Goal: Information Seeking & Learning: Check status

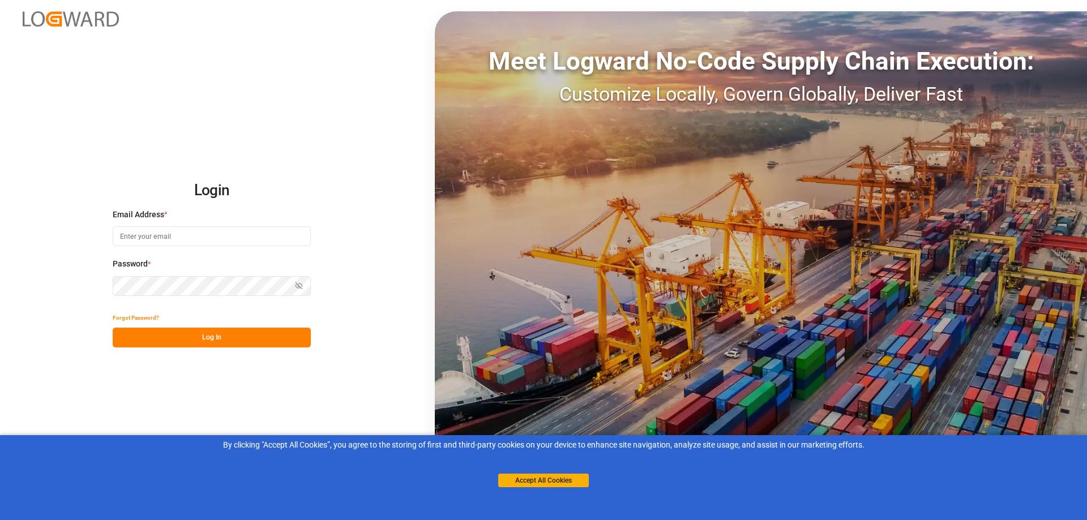
click at [158, 229] on input at bounding box center [212, 236] width 198 height 20
click at [165, 241] on input at bounding box center [212, 236] width 198 height 20
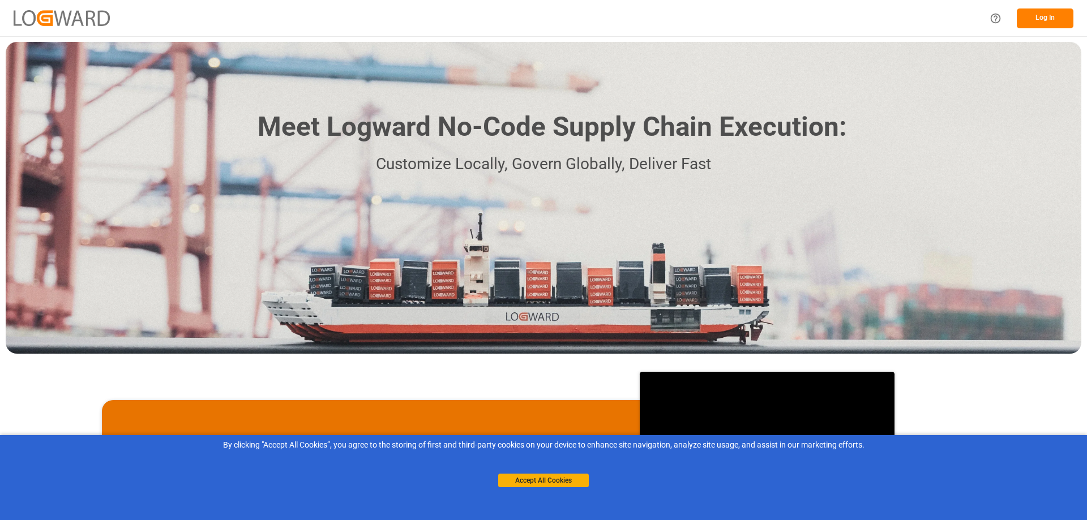
click at [1032, 24] on button "Log In" at bounding box center [1045, 18] width 57 height 20
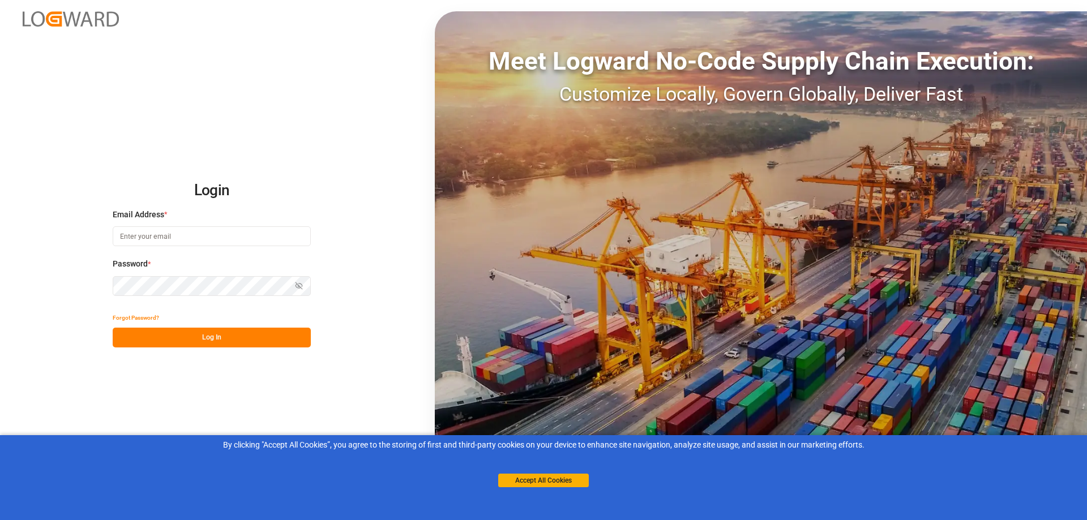
click at [181, 230] on input at bounding box center [212, 236] width 198 height 20
type input "vanessa.plasa@leschaco.com"
click at [238, 335] on button "Log In" at bounding box center [212, 338] width 198 height 20
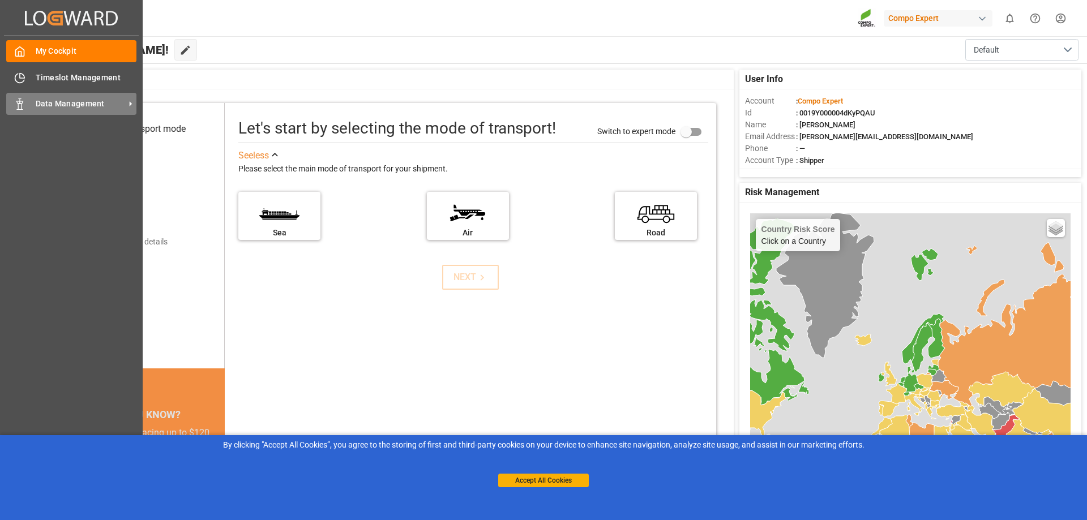
click at [91, 112] on div "Data Management Data Management" at bounding box center [71, 104] width 130 height 22
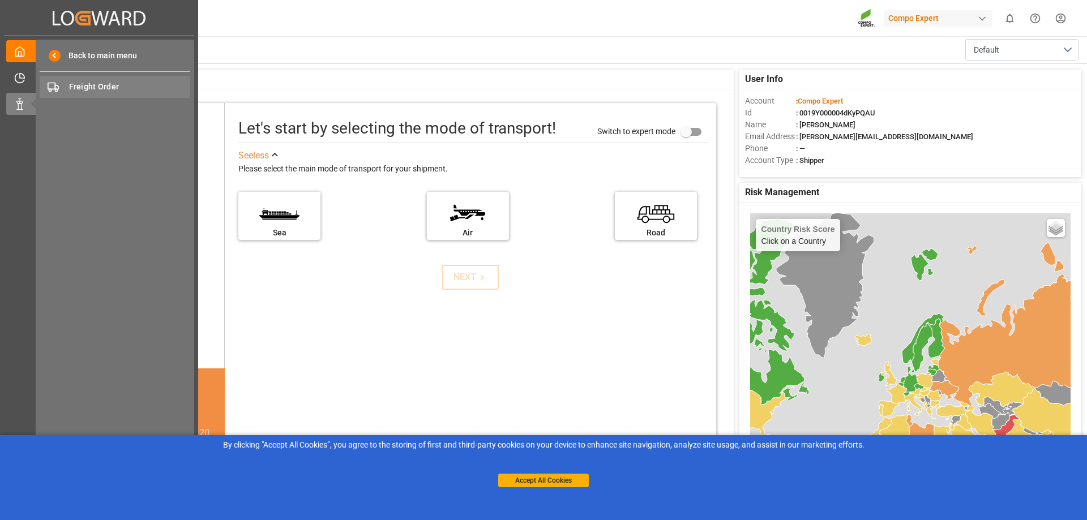
click at [107, 83] on span "Freight Order" at bounding box center [130, 87] width 122 height 12
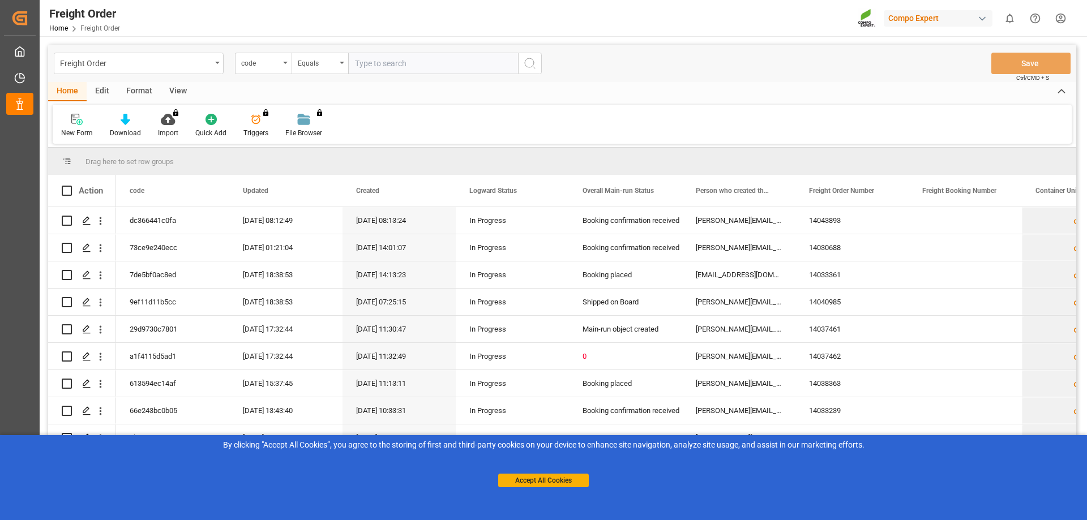
type input "6200000545"
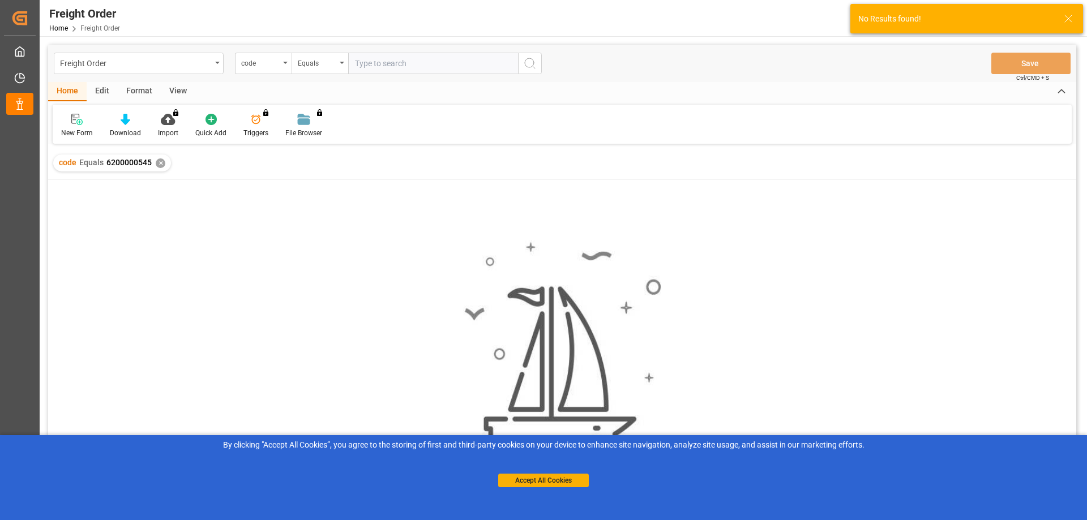
click at [408, 62] on input "text" at bounding box center [433, 64] width 170 height 22
paste input "2000001252"
type input "2000001252"
click at [340, 66] on div "Equals" at bounding box center [320, 64] width 57 height 22
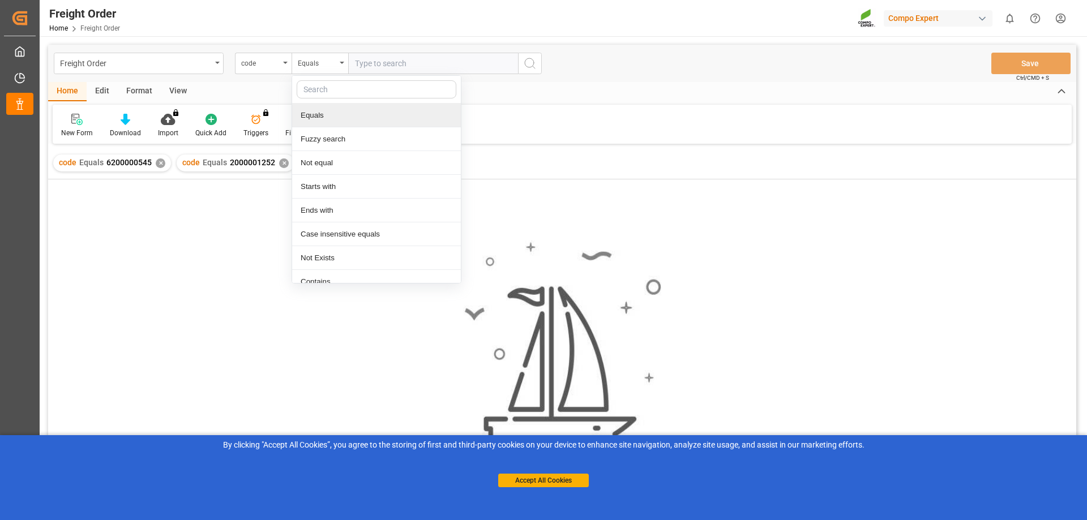
click at [259, 77] on div "Freight Order code Equals Equals Fuzzy search Not equal Starts with Ends with C…" at bounding box center [562, 63] width 1028 height 37
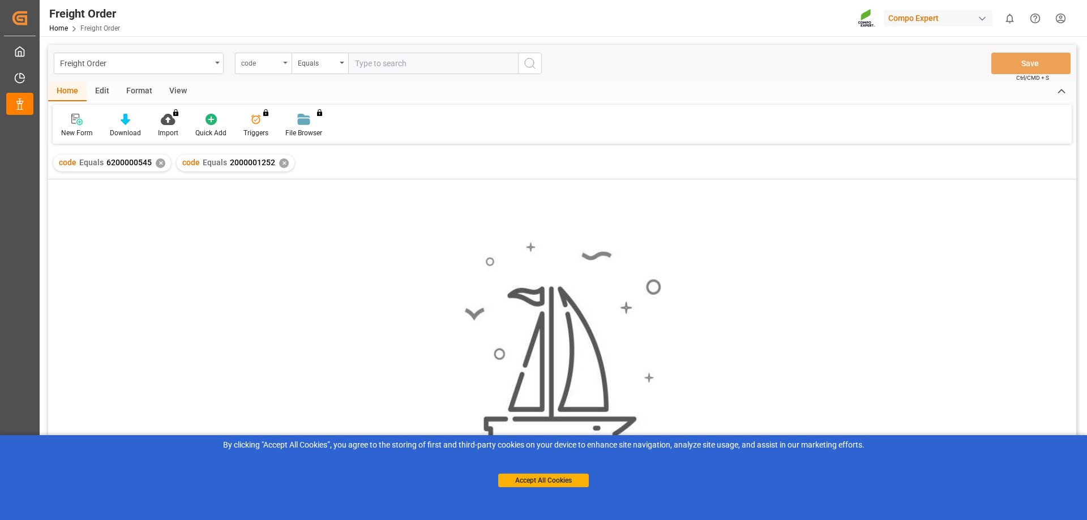
click at [265, 68] on div "code" at bounding box center [263, 64] width 57 height 22
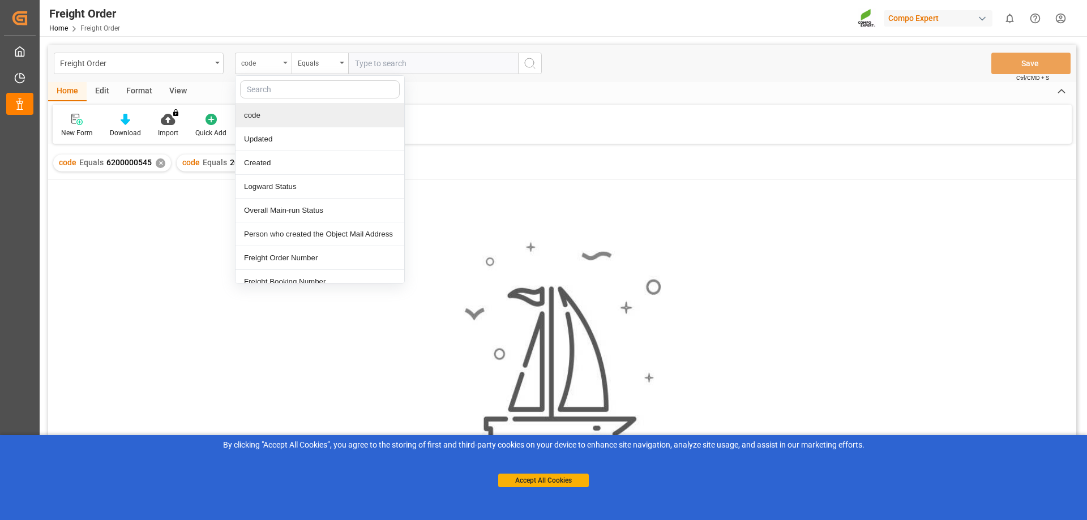
click at [265, 68] on div "code" at bounding box center [263, 64] width 57 height 22
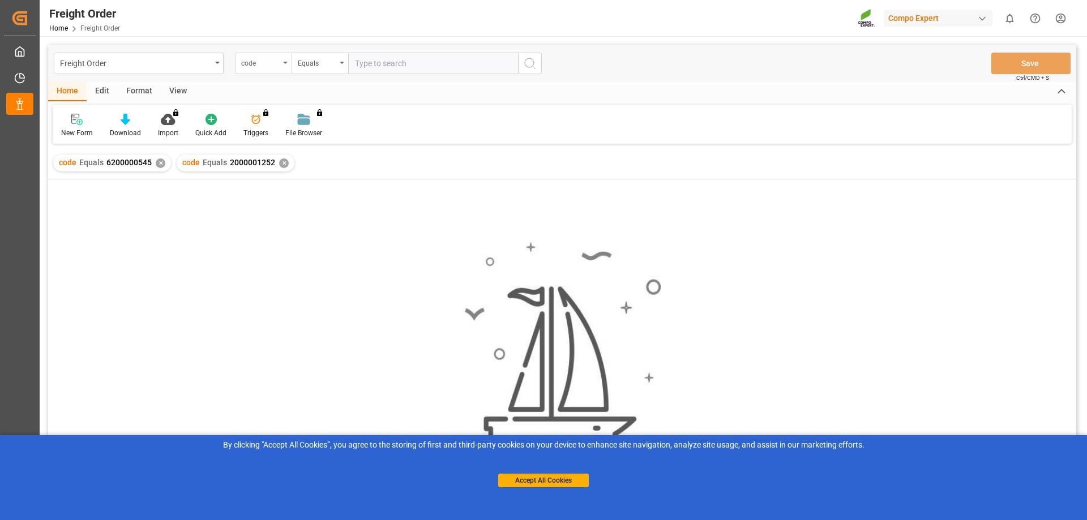
click at [265, 68] on div "code" at bounding box center [263, 64] width 57 height 22
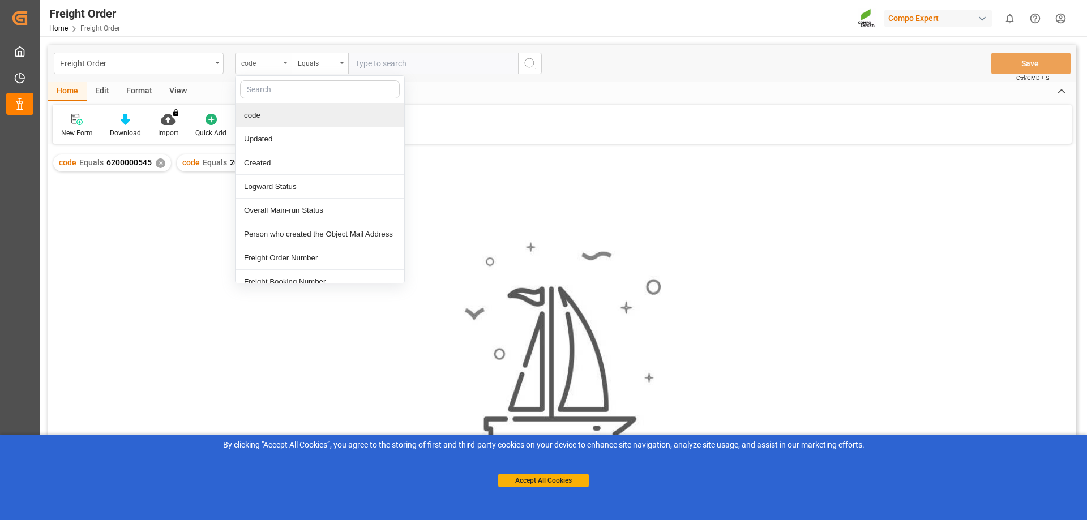
click at [265, 68] on div "code" at bounding box center [263, 64] width 57 height 22
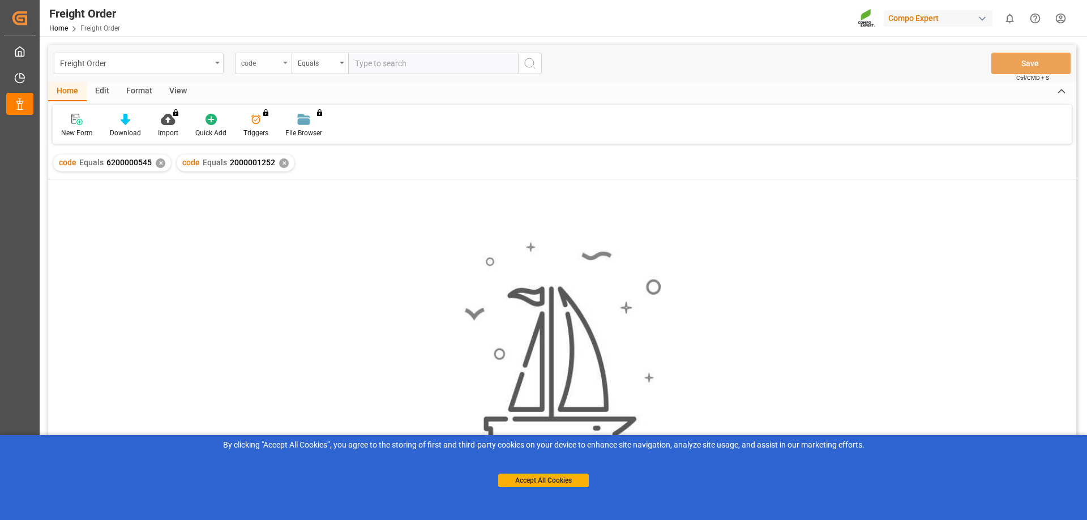
click at [265, 68] on div "code" at bounding box center [263, 64] width 57 height 22
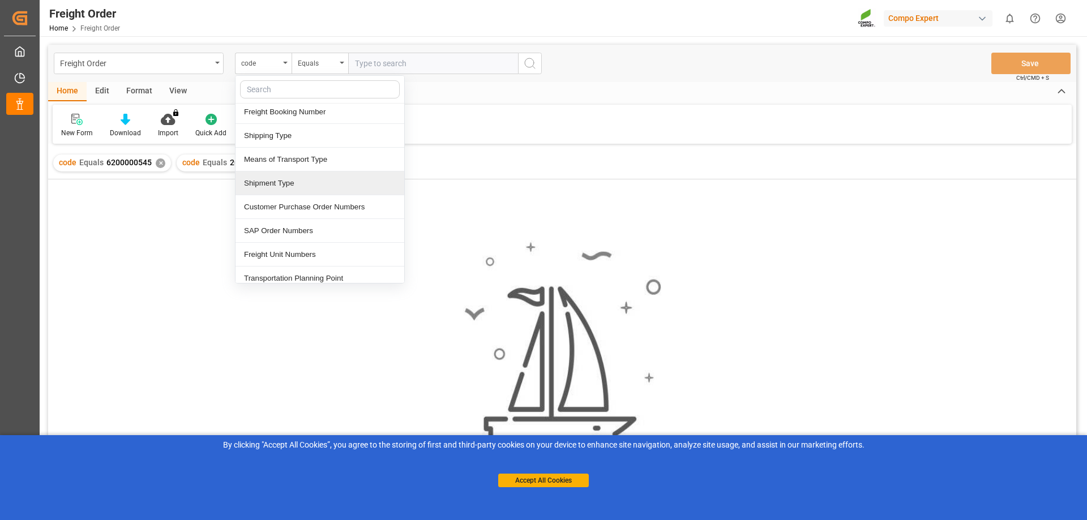
scroll to position [113, 0]
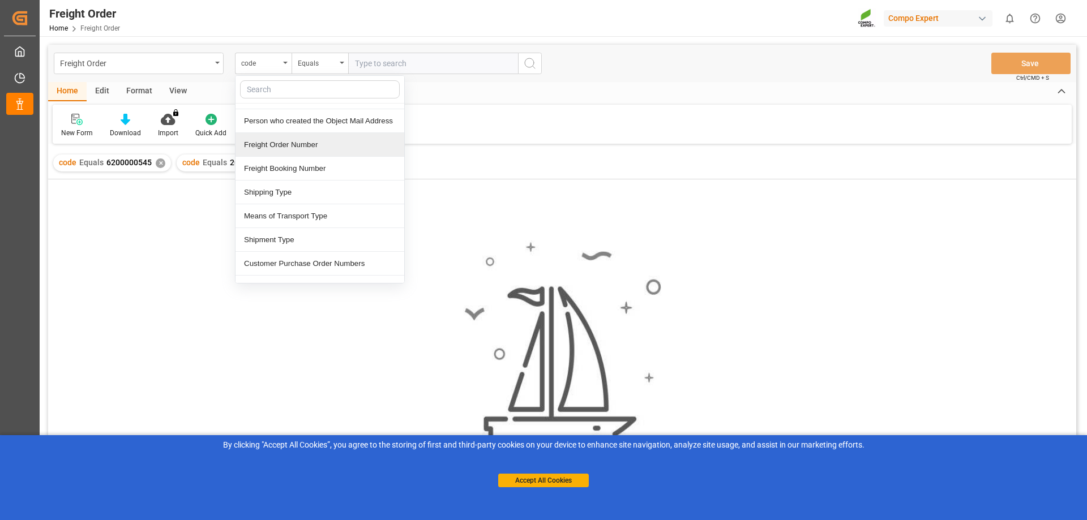
click at [280, 148] on div "Freight Order Number" at bounding box center [319, 145] width 169 height 24
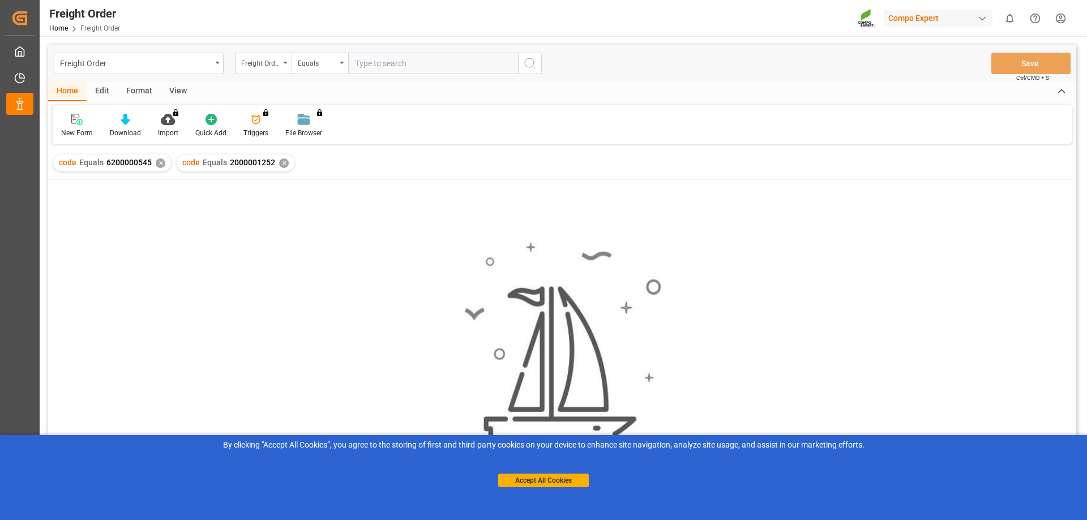
click at [409, 72] on input "text" at bounding box center [433, 64] width 170 height 22
paste input "6200000545"
type input "6200000545"
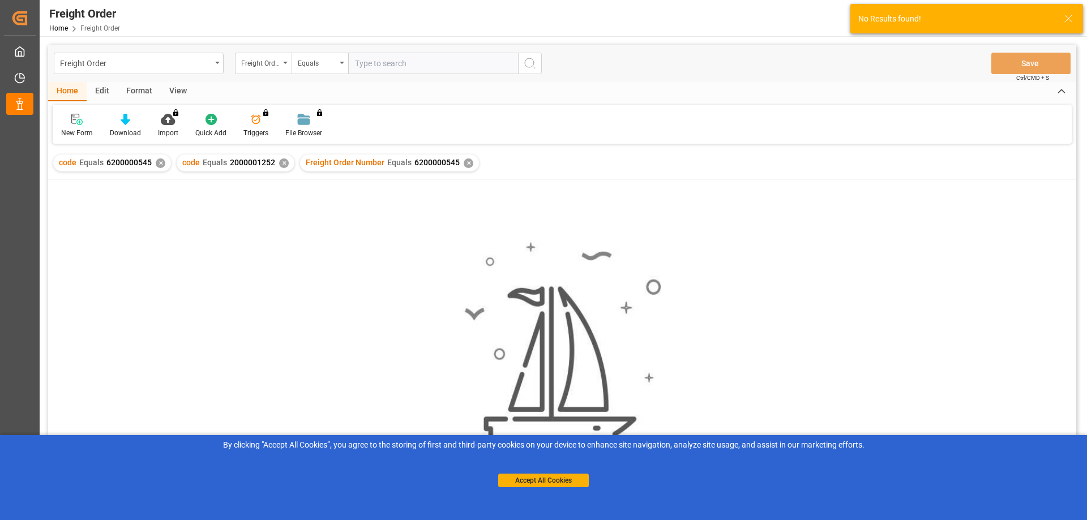
click at [284, 162] on div "✕" at bounding box center [284, 163] width 10 height 10
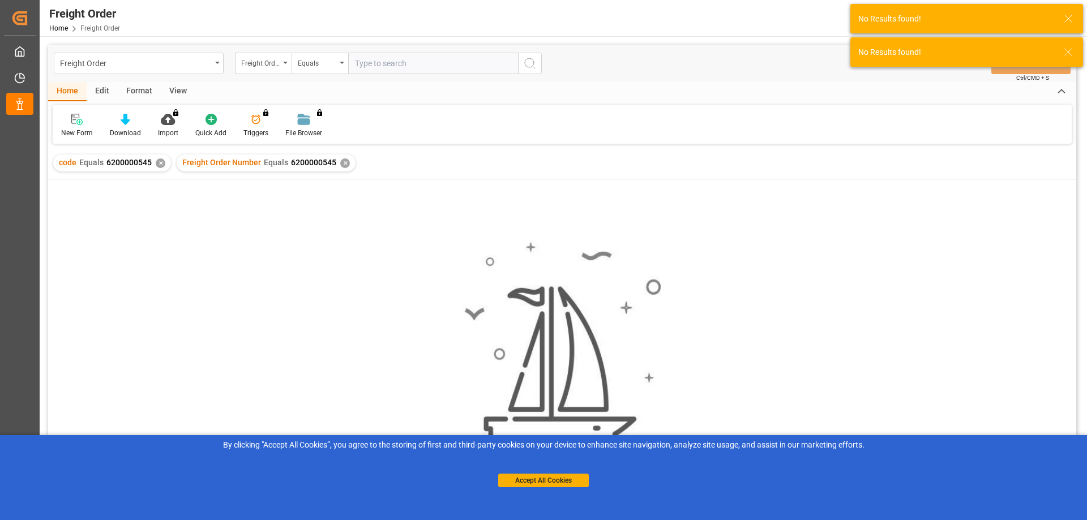
click at [156, 160] on div "✕" at bounding box center [161, 163] width 10 height 10
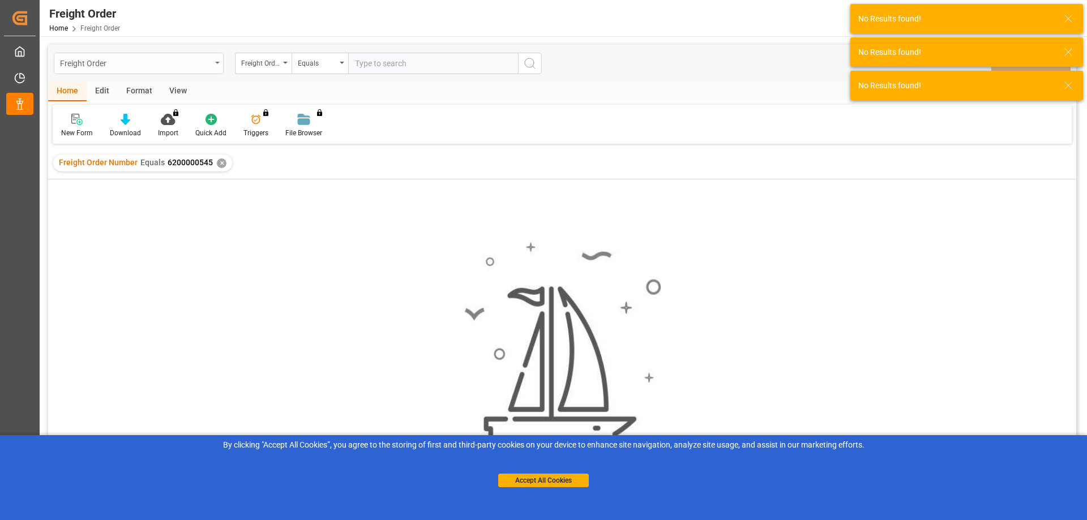
click at [95, 66] on div "Freight Order" at bounding box center [135, 62] width 151 height 14
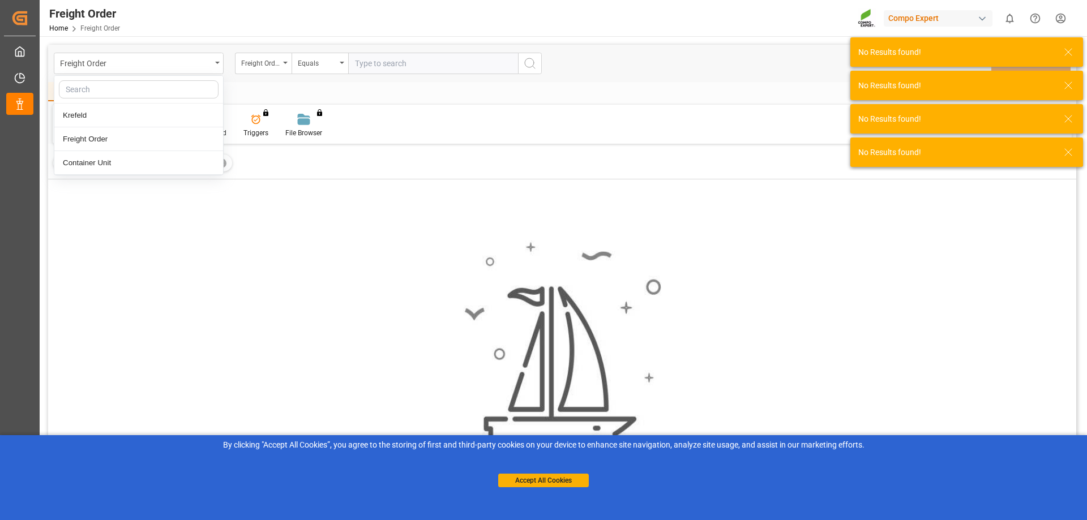
click at [97, 88] on input "text" at bounding box center [139, 89] width 160 height 18
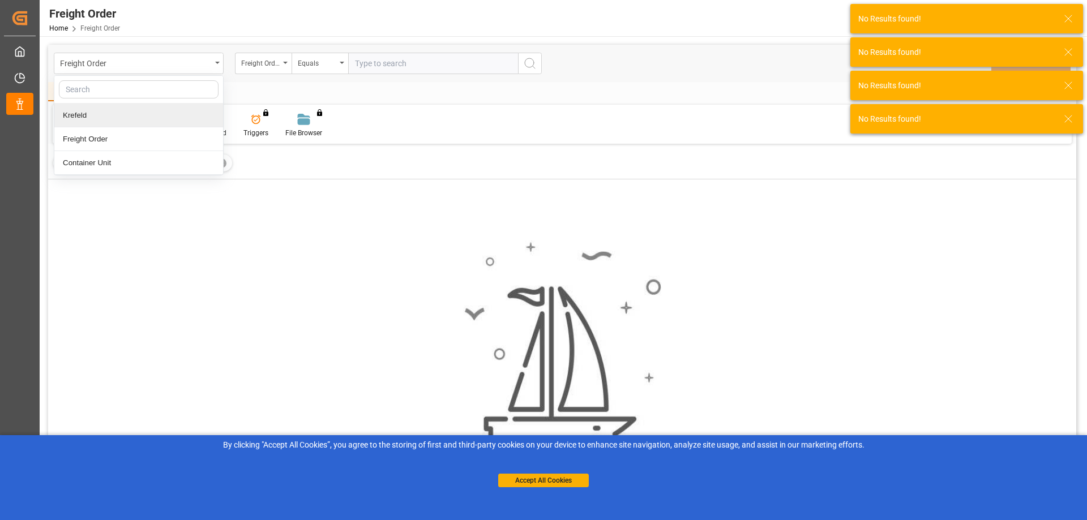
click at [88, 114] on div "Krefeld" at bounding box center [138, 116] width 169 height 24
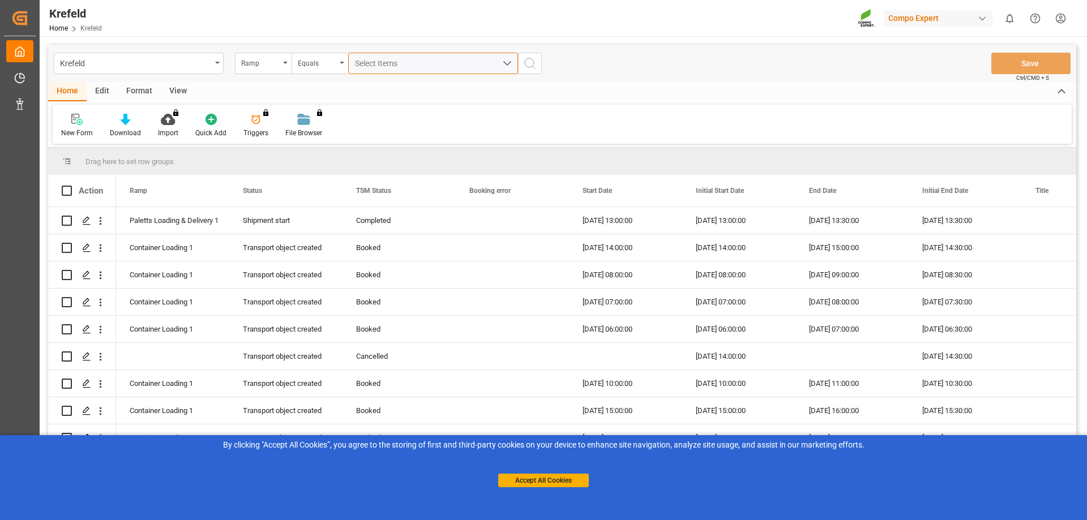
click at [427, 66] on div "Select Items" at bounding box center [428, 64] width 147 height 12
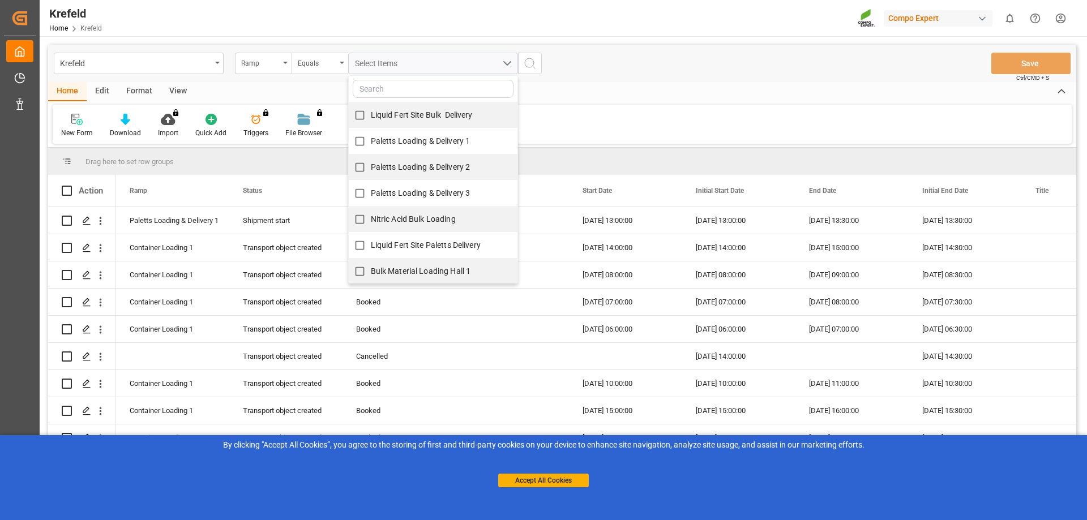
scroll to position [159, 0]
click at [602, 102] on div "Home Edit Format View New Form Download Import You don't have permission for th…" at bounding box center [562, 113] width 1028 height 62
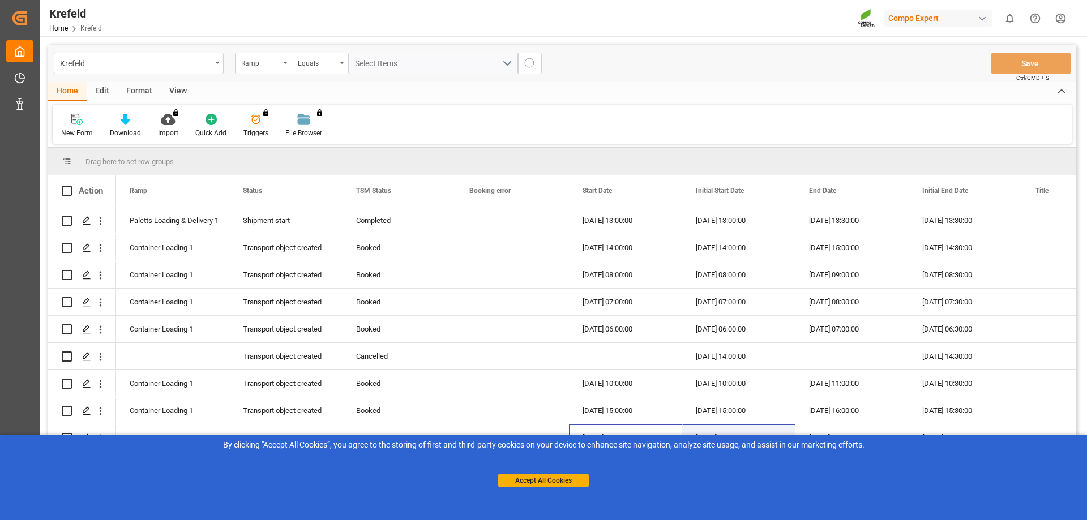
drag, startPoint x: 676, startPoint y: 431, endPoint x: 832, endPoint y: 439, distance: 155.3
click at [832, 439] on div "Created by potrace 1.15, written by Peter Selinger 2001-2017 Created by potrace…" at bounding box center [543, 260] width 1087 height 520
drag, startPoint x: 756, startPoint y: 430, endPoint x: 851, endPoint y: 438, distance: 95.5
click at [851, 438] on div "Created by potrace 1.15, written by Peter Selinger 2001-2017 Created by potrace…" at bounding box center [543, 260] width 1087 height 520
drag, startPoint x: 762, startPoint y: 431, endPoint x: 589, endPoint y: 456, distance: 174.4
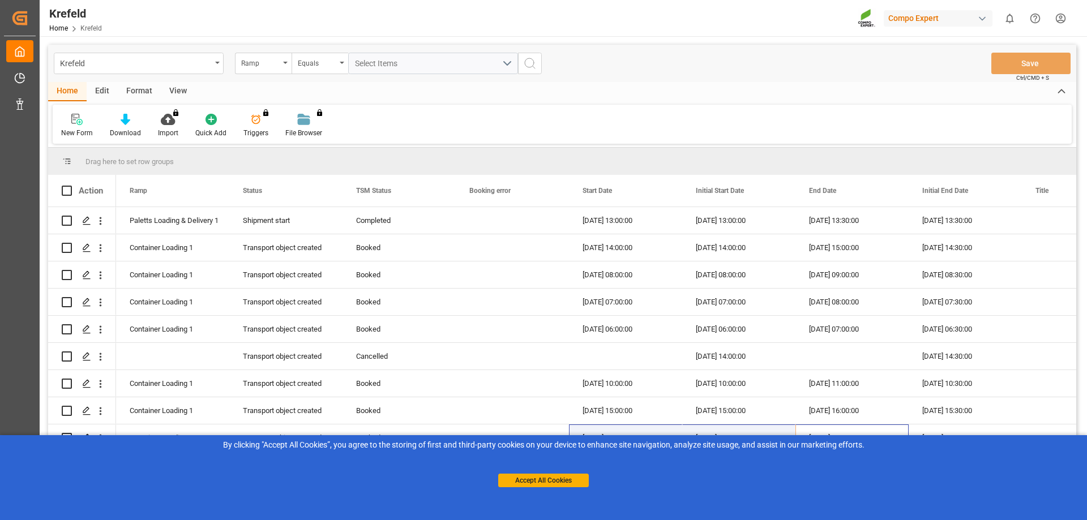
click at [596, 447] on div "Created by potrace 1.15, written by Peter Selinger 2001-2017 Created by potrace…" at bounding box center [543, 260] width 1087 height 520
drag, startPoint x: 581, startPoint y: 469, endPoint x: 571, endPoint y: 476, distance: 12.2
click at [572, 475] on div "Accept All Cookies" at bounding box center [543, 469] width 91 height 36
click at [569, 477] on button "Accept All Cookies" at bounding box center [543, 481] width 91 height 14
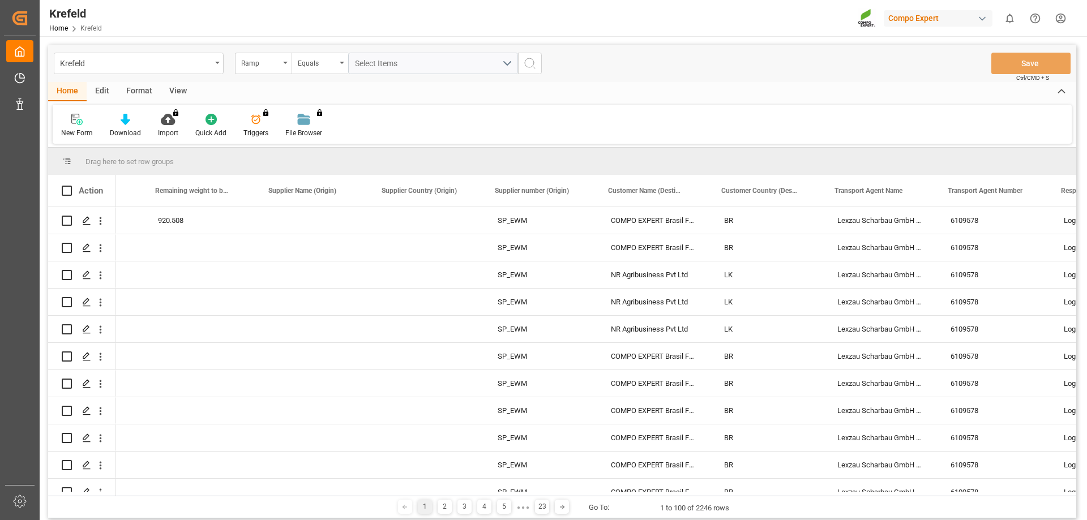
scroll to position [0, 0]
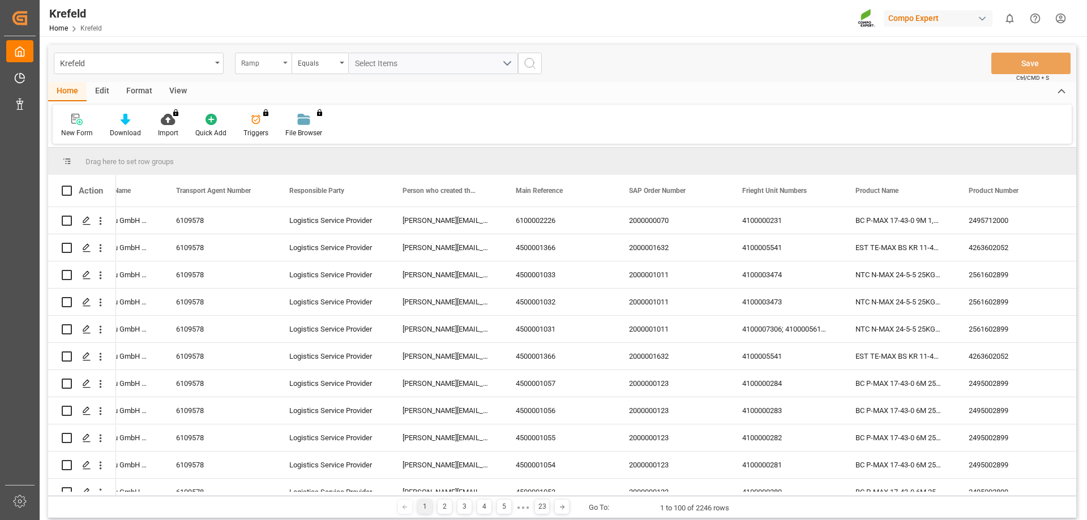
click at [285, 65] on div "Ramp" at bounding box center [263, 64] width 57 height 22
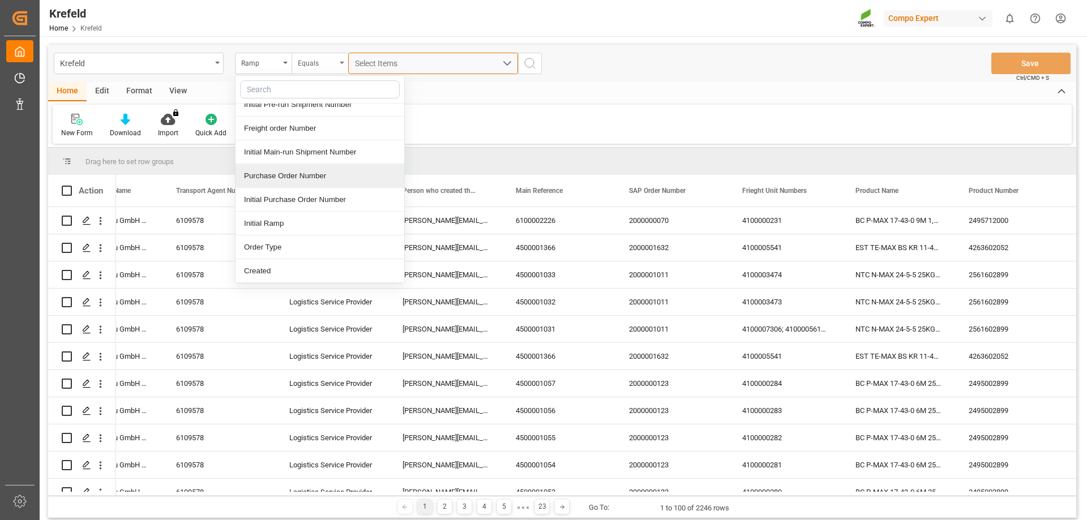
click at [346, 65] on div "Ramp Ramp Status TSM Status Booking error Start Date Initial Start Date End Dat…" at bounding box center [388, 64] width 307 height 22
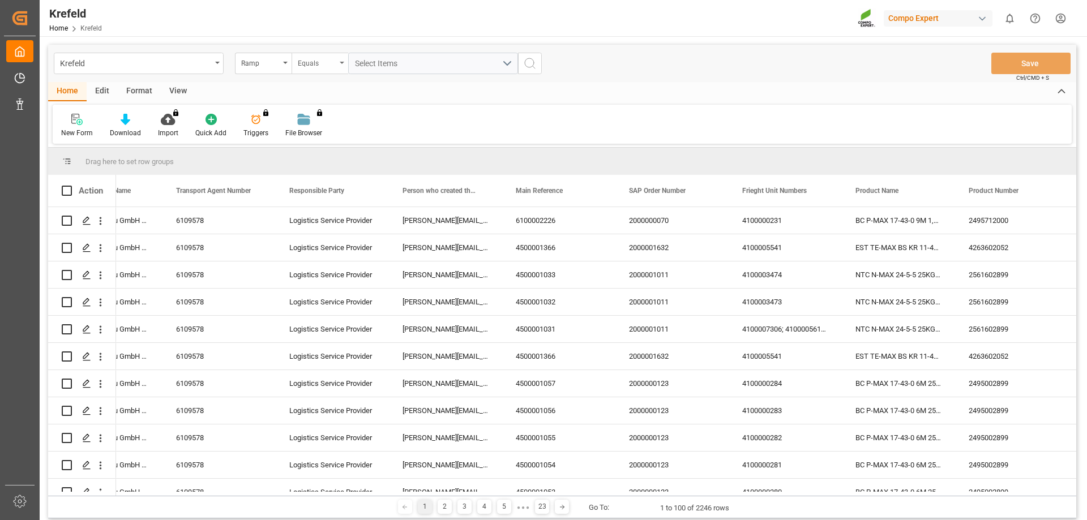
click at [341, 62] on icon "open menu" at bounding box center [342, 63] width 5 height 2
click at [662, 85] on div "Home Edit Format View" at bounding box center [562, 91] width 1028 height 19
click at [278, 62] on div "Ramp" at bounding box center [260, 61] width 38 height 13
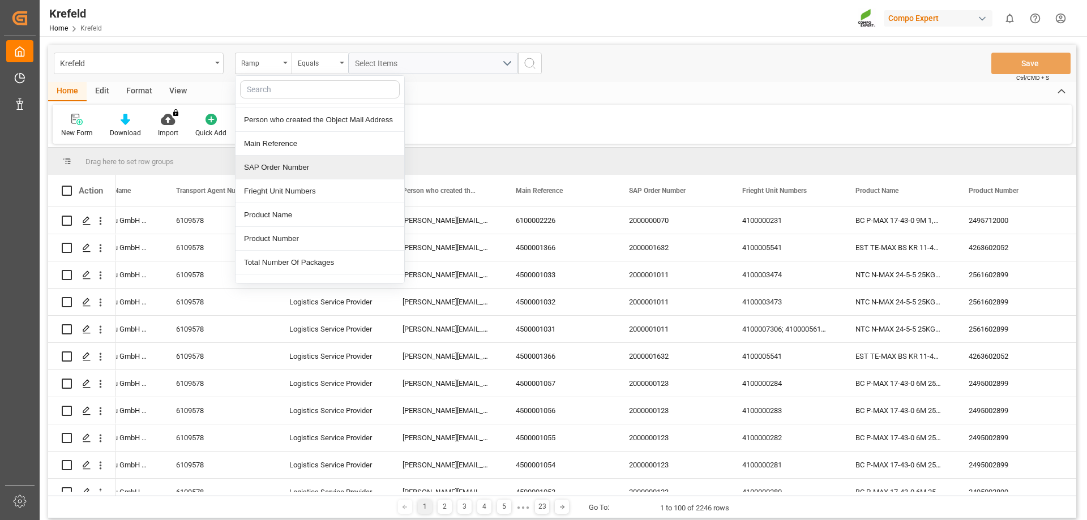
click at [290, 167] on div "SAP Order Number" at bounding box center [319, 168] width 169 height 24
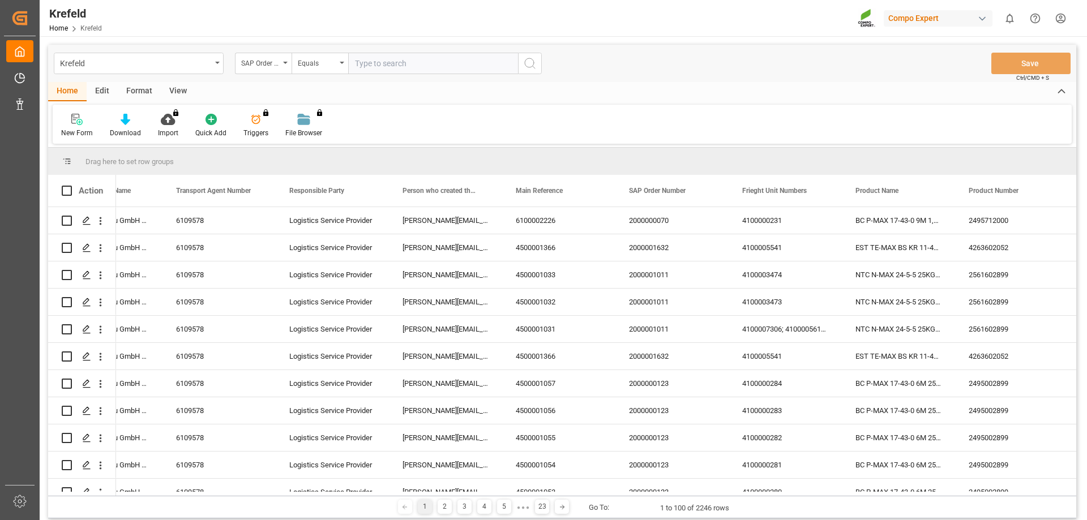
click at [382, 60] on input "text" at bounding box center [433, 64] width 170 height 22
paste input "2000001252"
type input "2000001252"
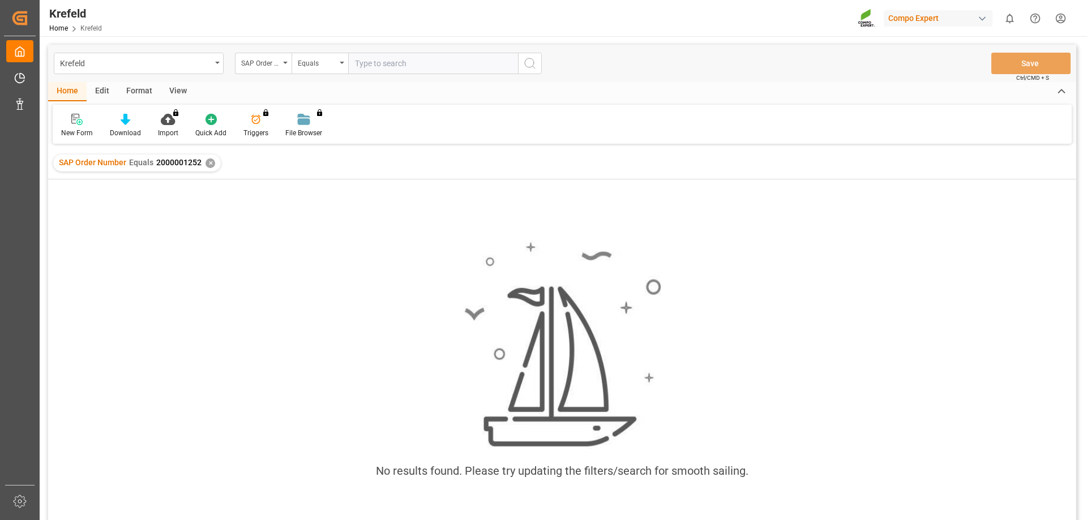
click at [396, 59] on input "text" at bounding box center [433, 64] width 170 height 22
click at [402, 62] on input "text" at bounding box center [433, 64] width 170 height 22
click at [314, 63] on div "Equals" at bounding box center [317, 61] width 38 height 13
click at [389, 58] on input "text" at bounding box center [433, 64] width 170 height 22
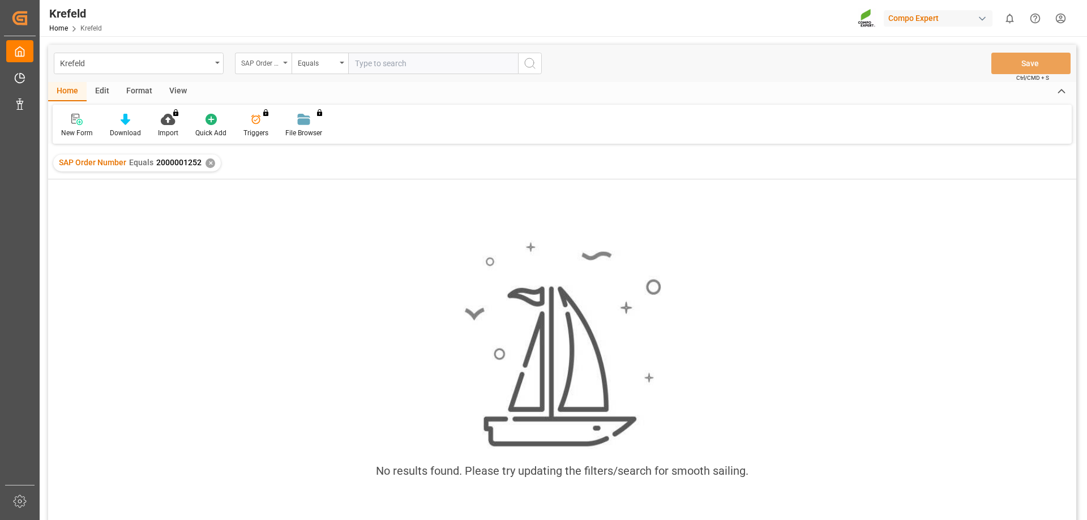
click at [264, 55] on div "SAP Order Number" at bounding box center [260, 61] width 38 height 13
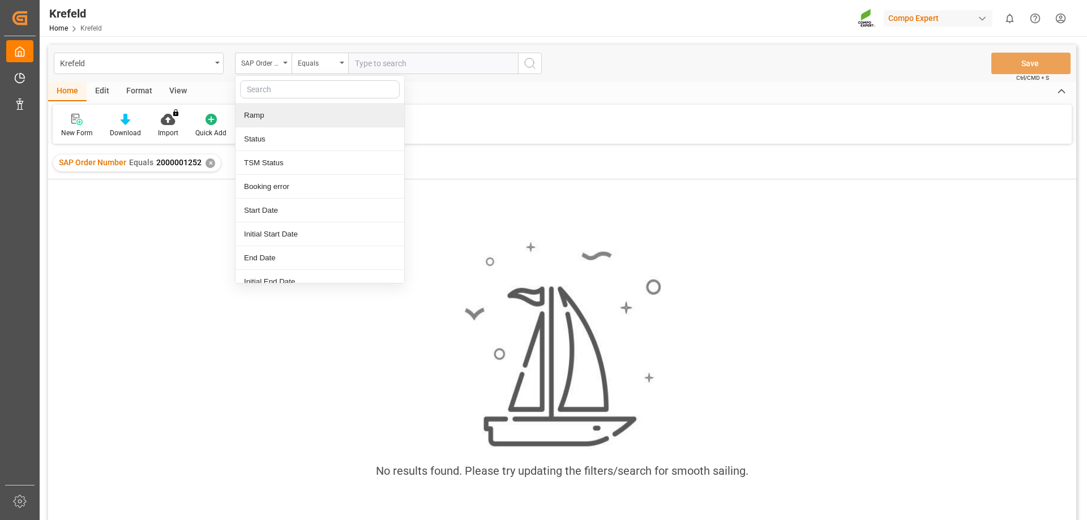
click at [263, 114] on div "Ramp" at bounding box center [319, 116] width 169 height 24
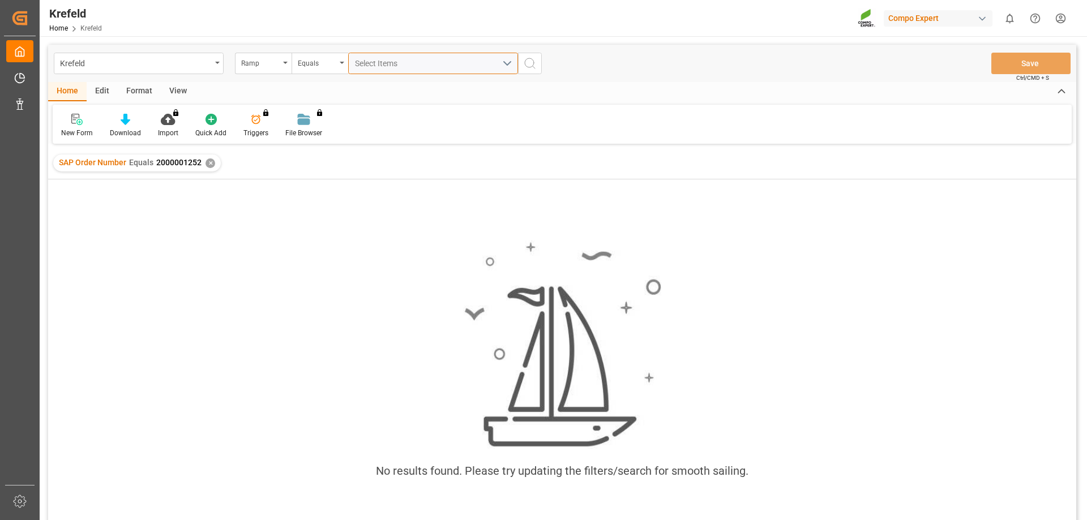
click at [402, 65] on span "Select Items" at bounding box center [379, 63] width 48 height 9
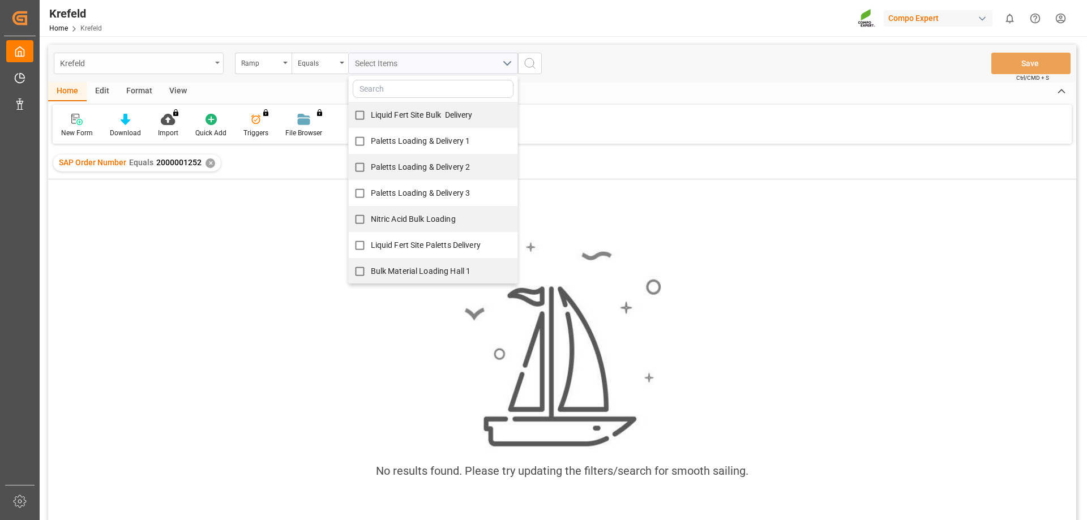
click at [187, 73] on div "Krefeld" at bounding box center [139, 64] width 170 height 22
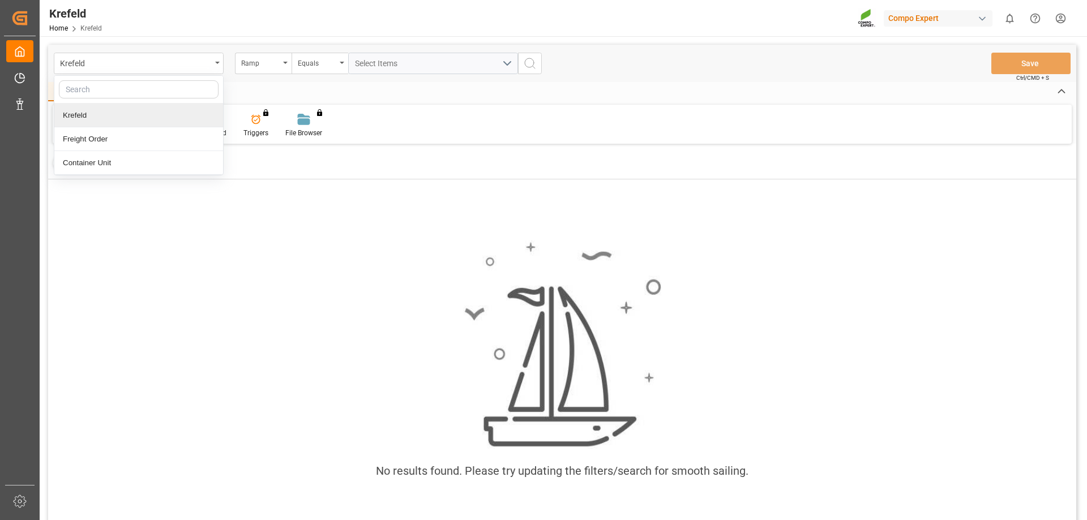
click at [154, 114] on div "Krefeld" at bounding box center [138, 116] width 169 height 24
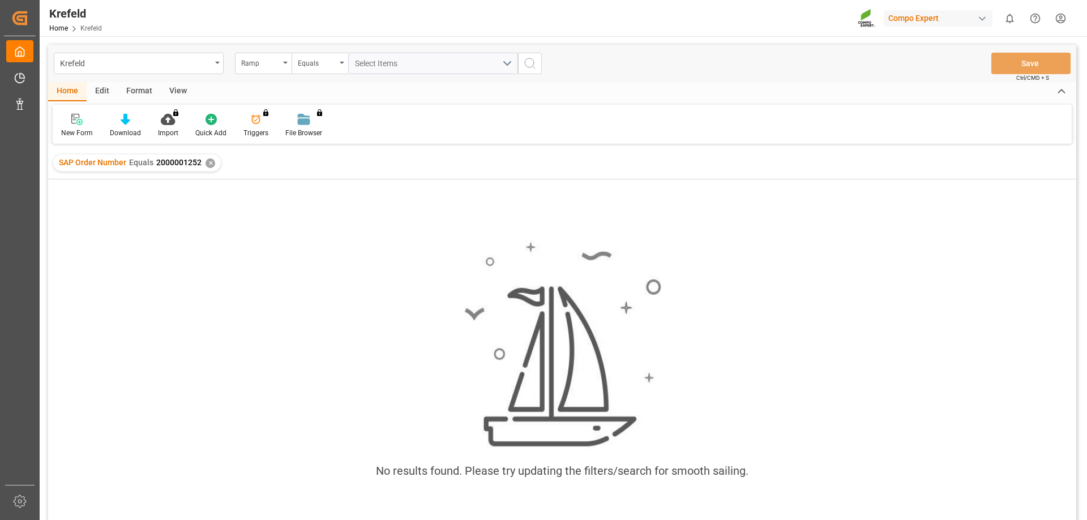
click at [208, 164] on div "✕" at bounding box center [210, 163] width 10 height 10
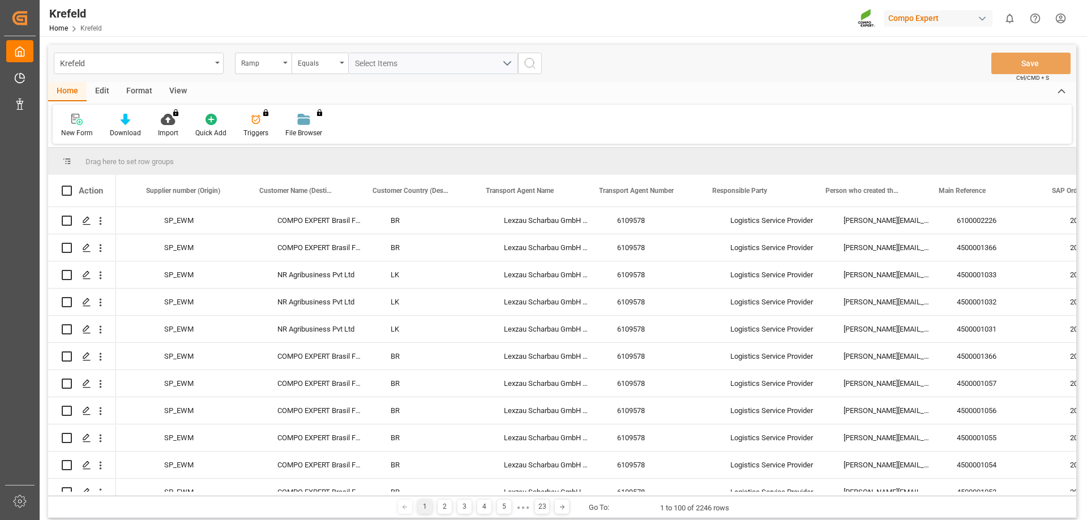
scroll to position [0, 2114]
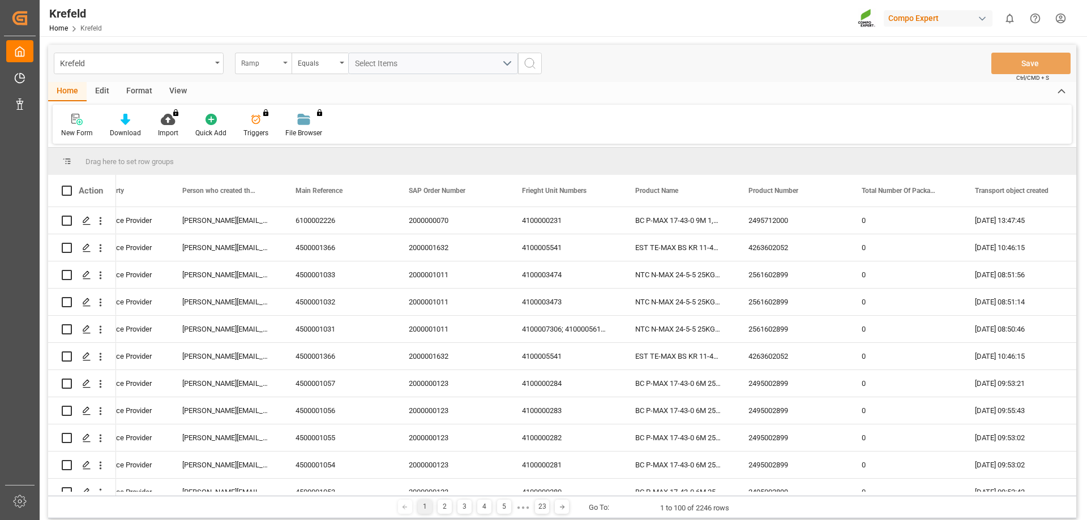
click at [283, 68] on div "Ramp" at bounding box center [263, 64] width 57 height 22
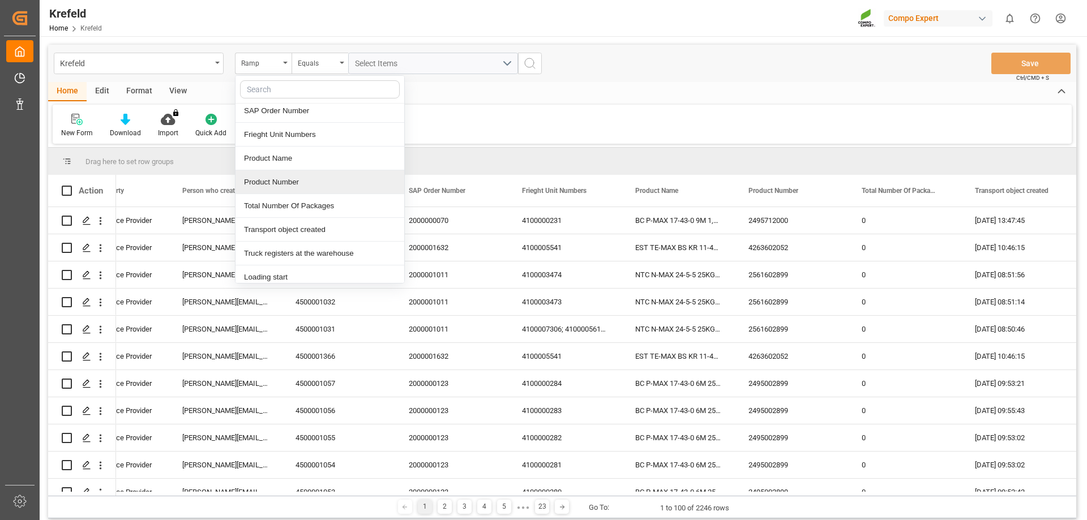
click at [490, 134] on div "New Form Download Import You don't have permission for this feature. Contact ad…" at bounding box center [562, 124] width 1019 height 39
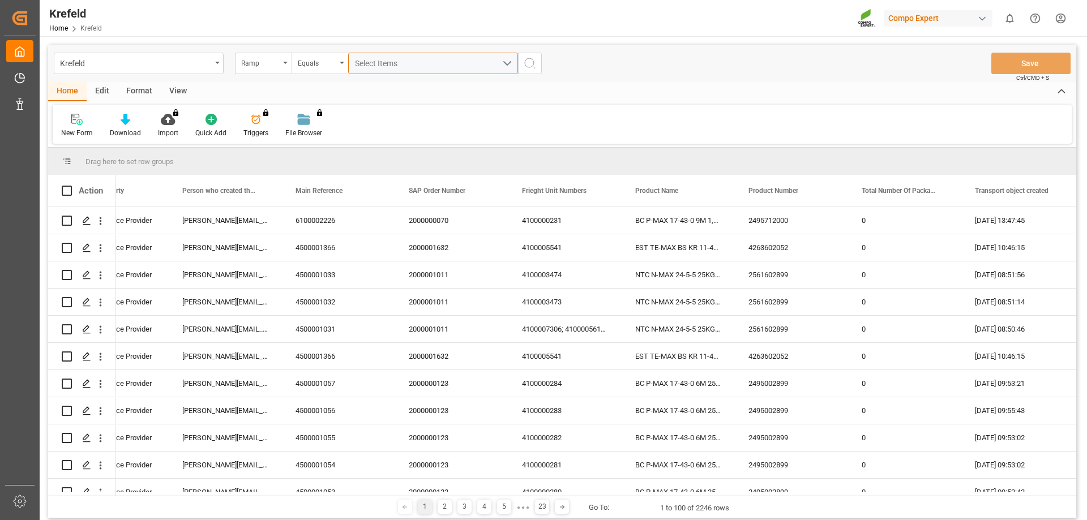
click at [388, 62] on span "Select Items" at bounding box center [379, 63] width 48 height 9
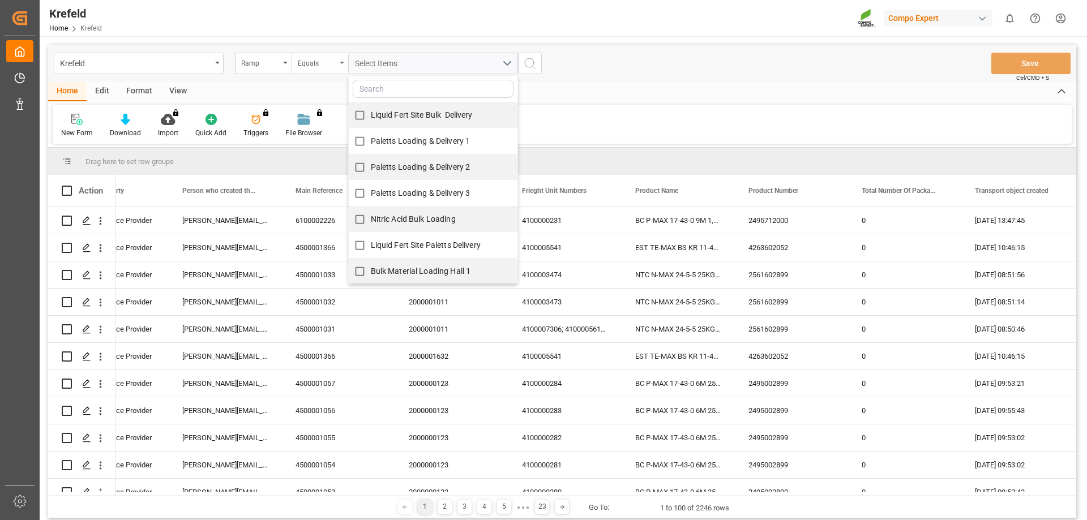
click at [346, 64] on div "Equals" at bounding box center [320, 64] width 57 height 22
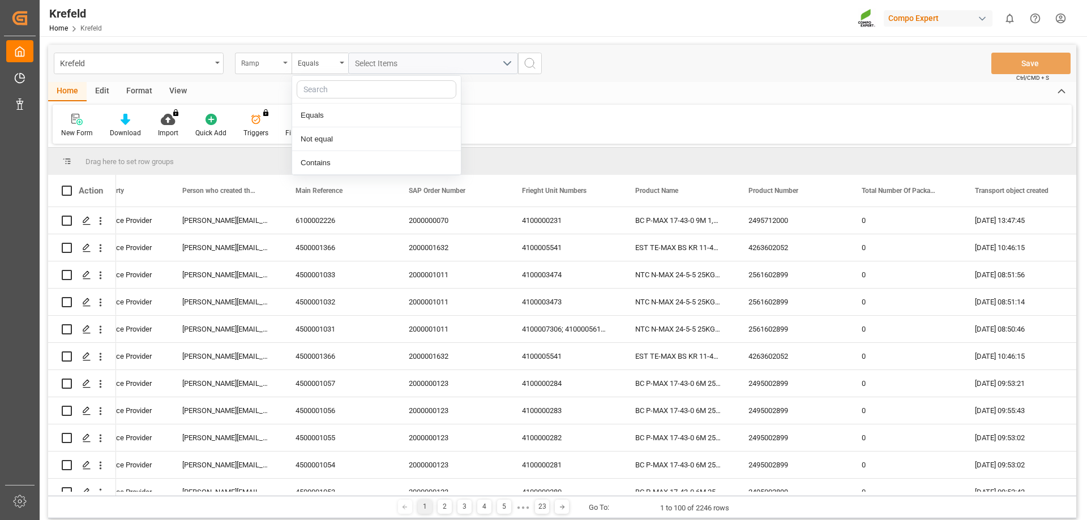
click at [282, 57] on div "Ramp" at bounding box center [263, 64] width 57 height 22
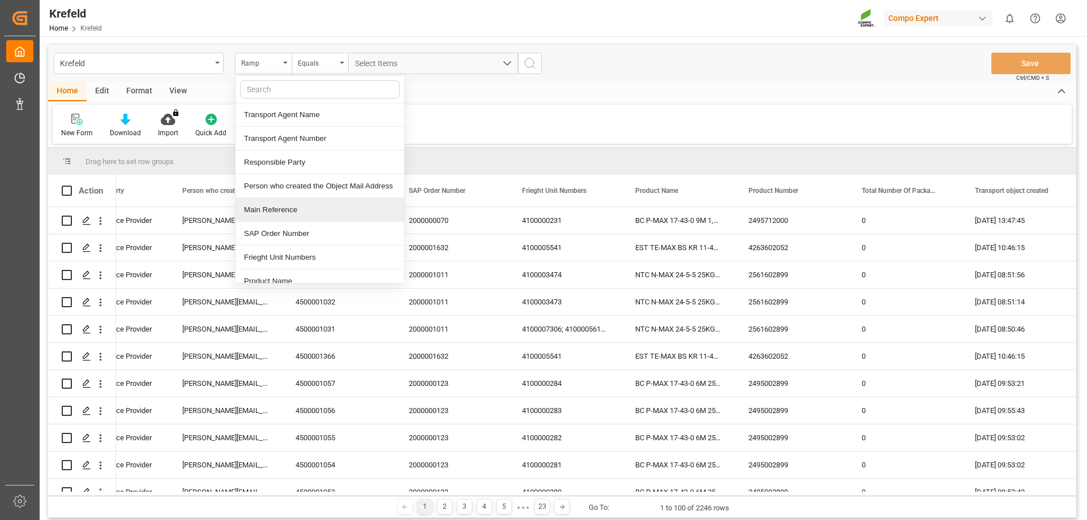
click at [275, 204] on div "Main Reference" at bounding box center [319, 210] width 169 height 24
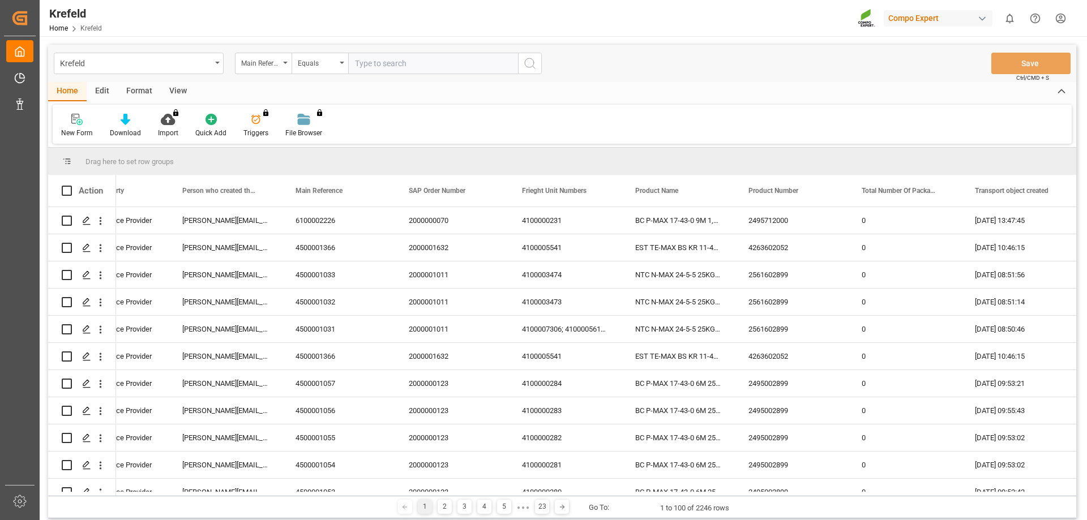
click at [392, 61] on input "text" at bounding box center [433, 64] width 170 height 22
paste input "6200000545"
type input "6200000545"
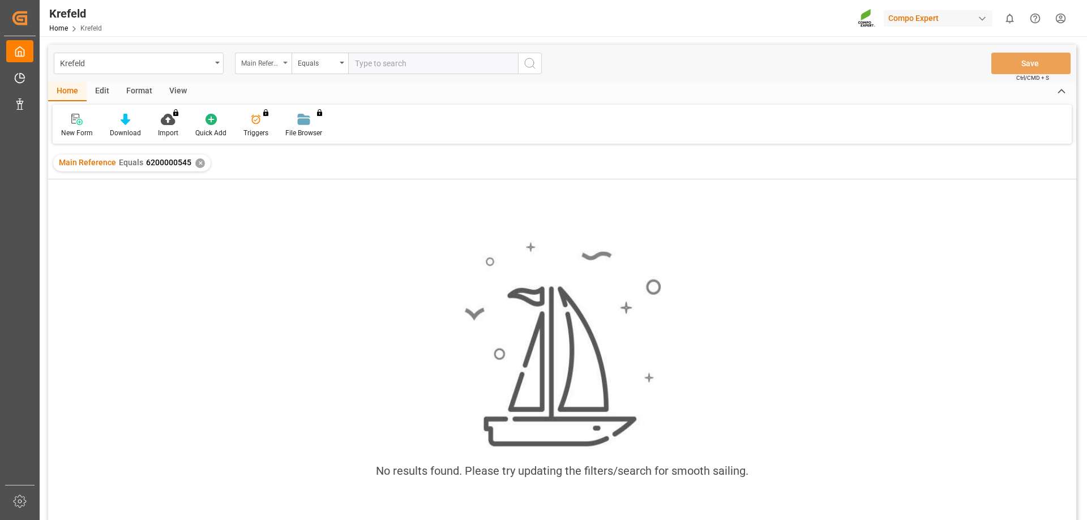
click at [290, 68] on div "Main Reference" at bounding box center [263, 64] width 57 height 22
click at [404, 77] on div "Ramp Status TSM Status Booking error Start Date Initial Start Date End Date Ini…" at bounding box center [320, 179] width 170 height 208
click at [521, 105] on div "New Form Download Import You don't have permission for this feature. Contact ad…" at bounding box center [562, 124] width 1019 height 39
click at [100, 95] on div "Edit" at bounding box center [102, 91] width 31 height 19
click at [60, 96] on div "Home" at bounding box center [67, 91] width 38 height 19
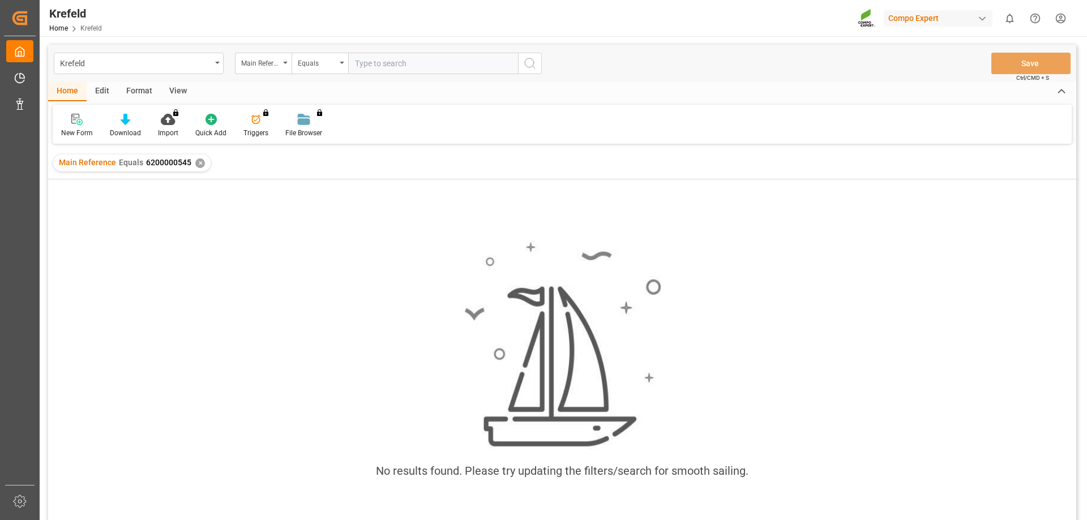
click at [412, 68] on input "text" at bounding box center [433, 64] width 170 height 22
drag, startPoint x: 465, startPoint y: 57, endPoint x: 472, endPoint y: 60, distance: 7.9
click at [465, 57] on input "text" at bounding box center [433, 64] width 170 height 22
paste input "2000001252"
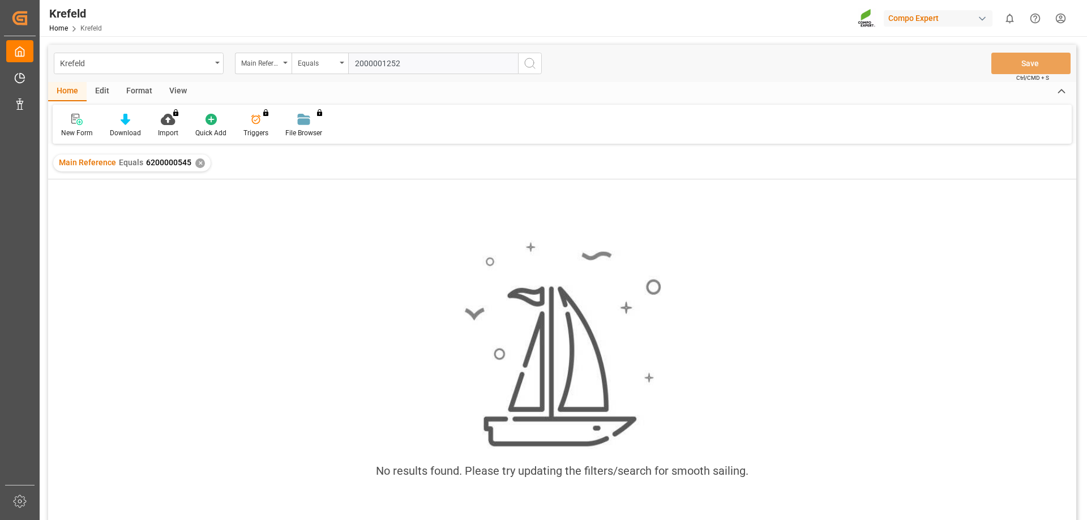
type input "2000001252"
click at [539, 66] on button "search button" at bounding box center [530, 64] width 24 height 22
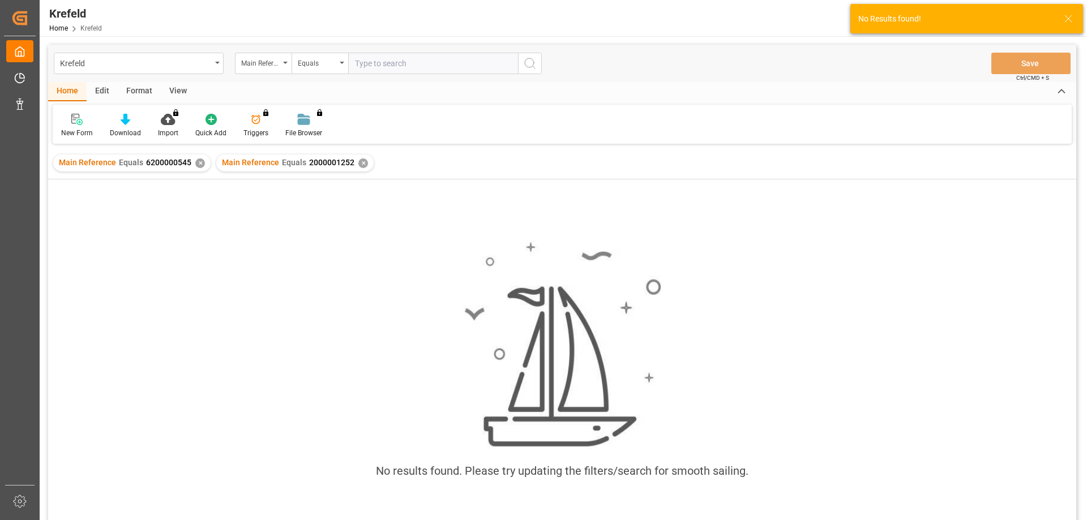
click at [358, 166] on div "✕" at bounding box center [363, 163] width 10 height 10
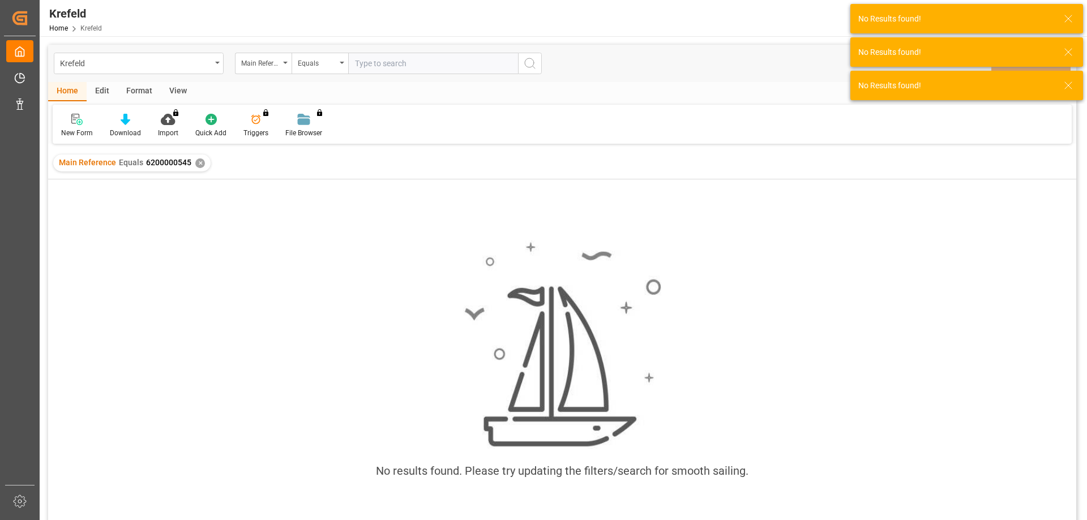
click at [190, 161] on div "Main Reference Equals 6200000545 ✕" at bounding box center [131, 163] width 157 height 17
click at [196, 163] on div "✕" at bounding box center [200, 163] width 10 height 10
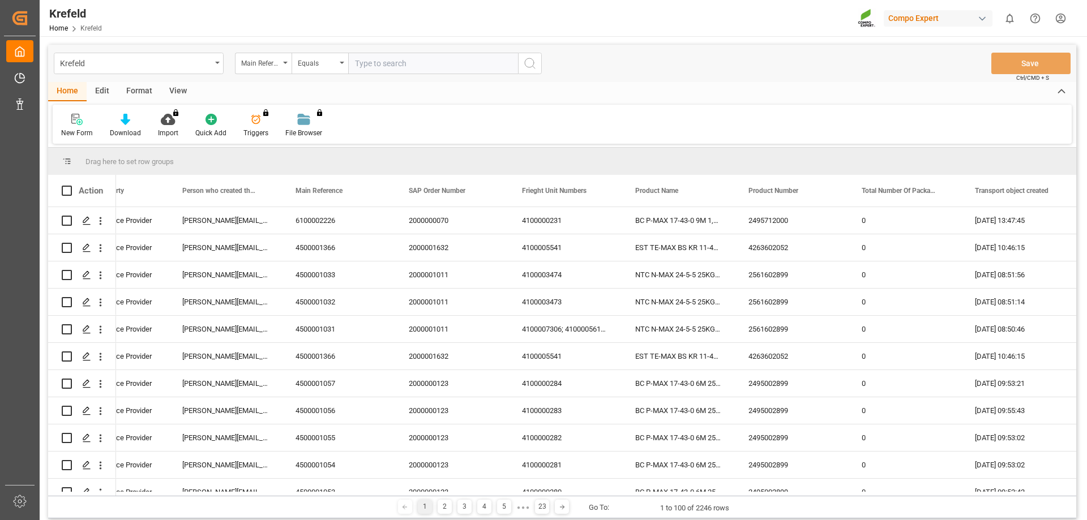
click at [364, 61] on input "text" at bounding box center [433, 64] width 170 height 22
paste input "6200000545"
type input "6200000545"
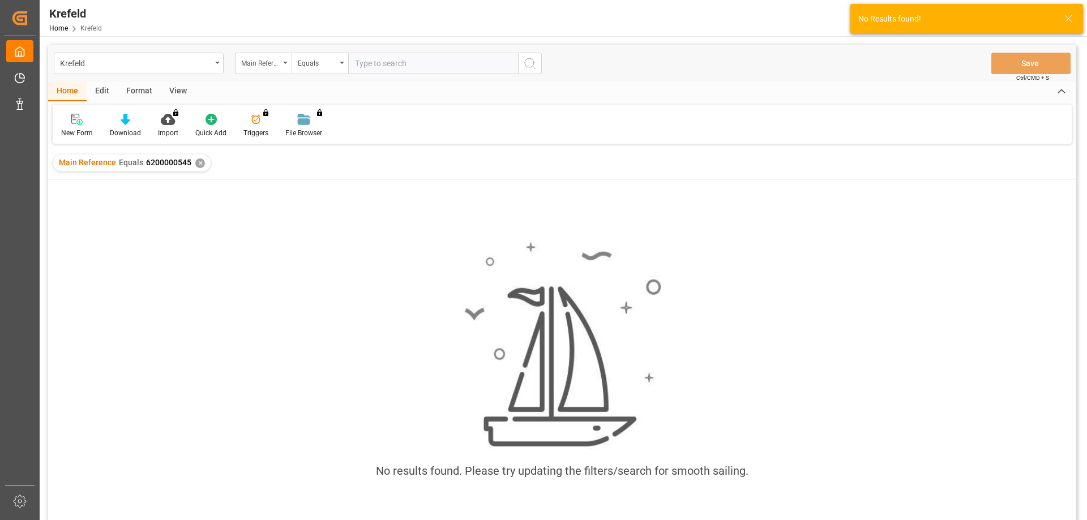
click at [195, 163] on div "✕" at bounding box center [200, 163] width 10 height 10
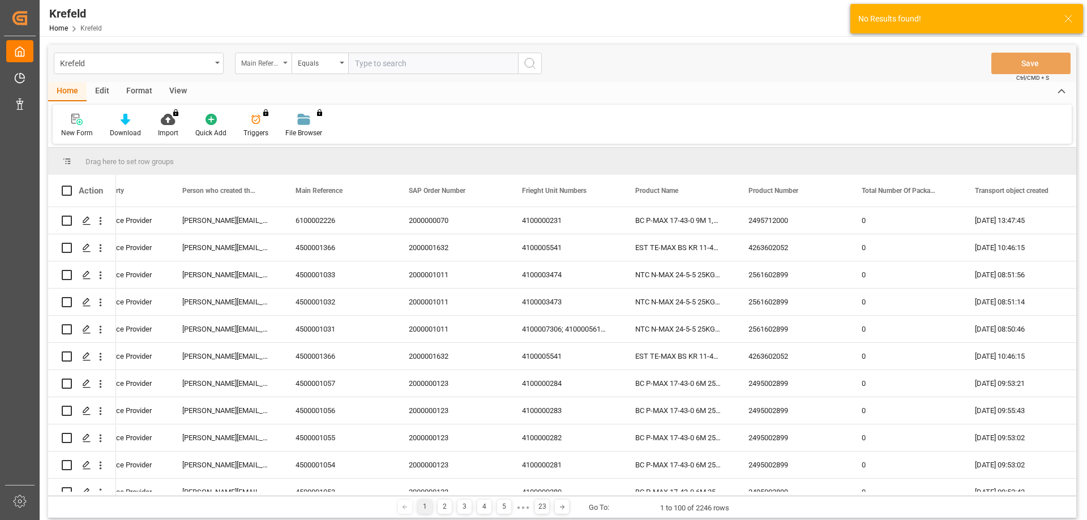
click at [257, 61] on div "Main Reference" at bounding box center [260, 61] width 38 height 13
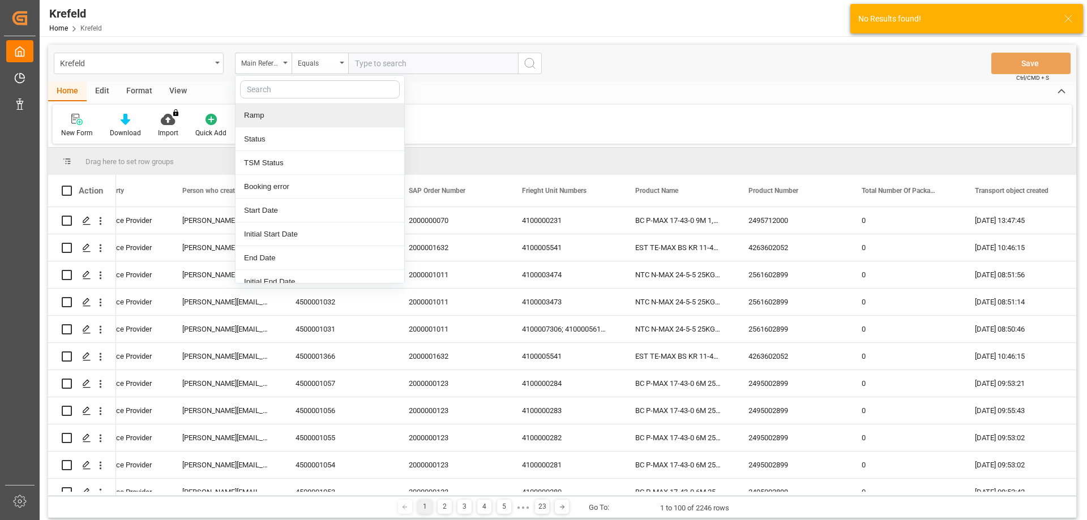
click at [274, 92] on input "text" at bounding box center [320, 89] width 160 height 18
type input "6200000545"
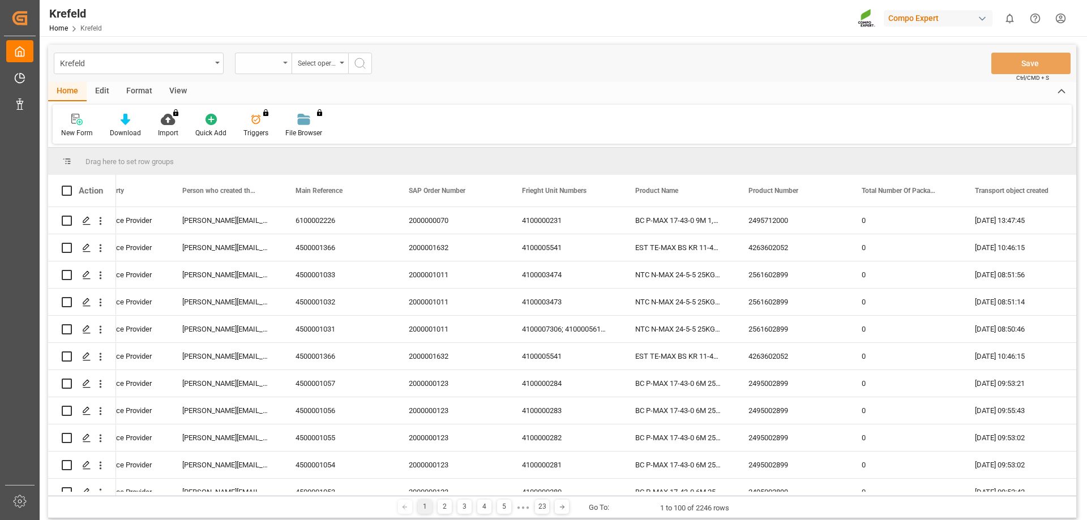
click at [272, 59] on div "open menu" at bounding box center [263, 64] width 57 height 22
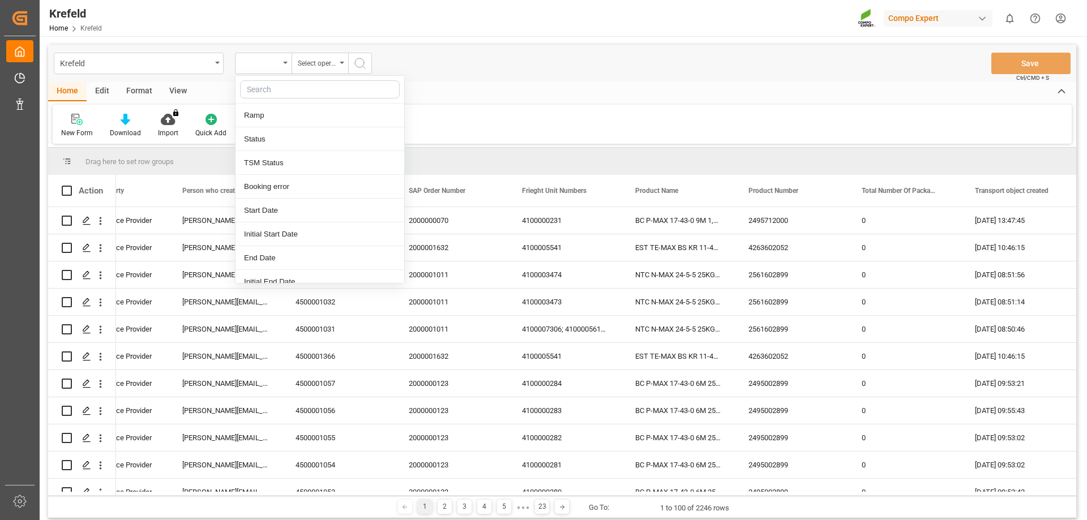
click at [354, 61] on icon "search button" at bounding box center [360, 64] width 14 height 14
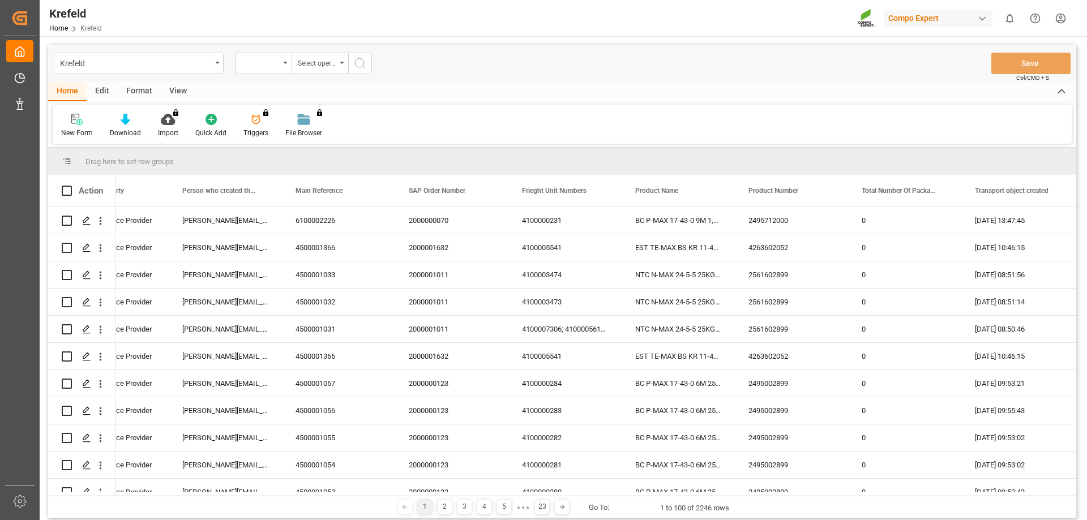
click at [360, 63] on icon "search button" at bounding box center [360, 64] width 14 height 14
click at [273, 60] on div "open menu" at bounding box center [263, 64] width 57 height 22
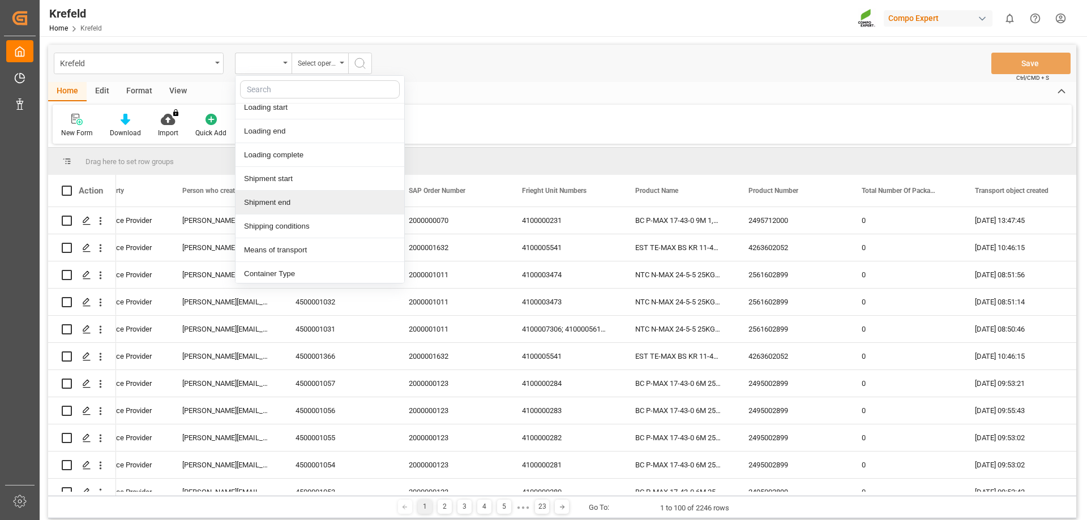
scroll to position [1009, 0]
click at [474, 91] on div "Home Edit Format View" at bounding box center [562, 91] width 1028 height 19
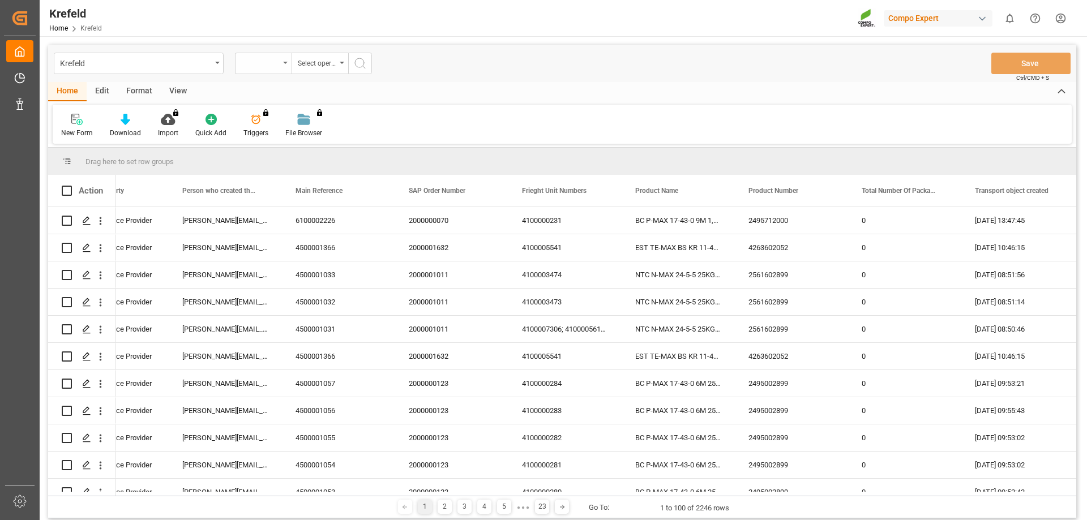
click at [258, 71] on div "open menu" at bounding box center [263, 64] width 57 height 22
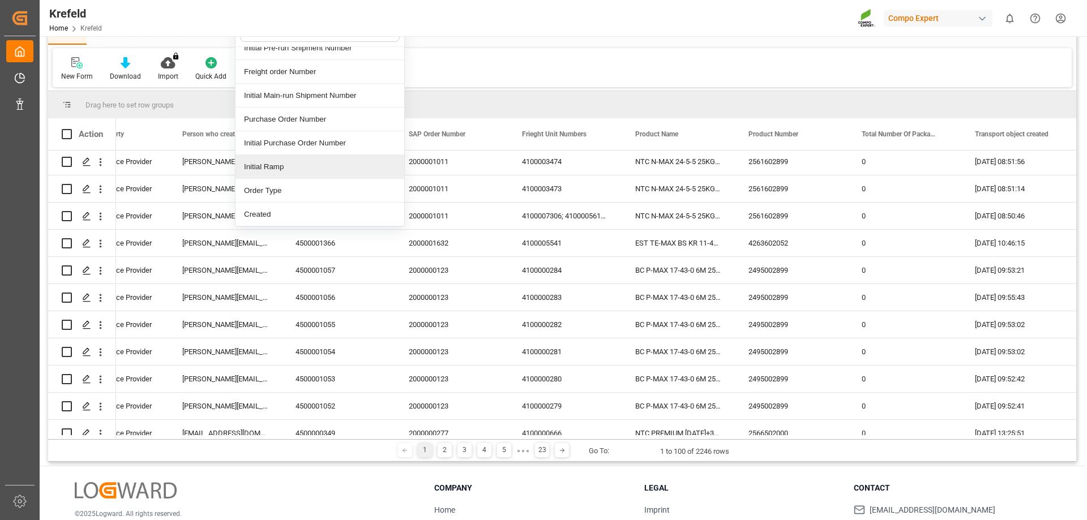
scroll to position [953, 0]
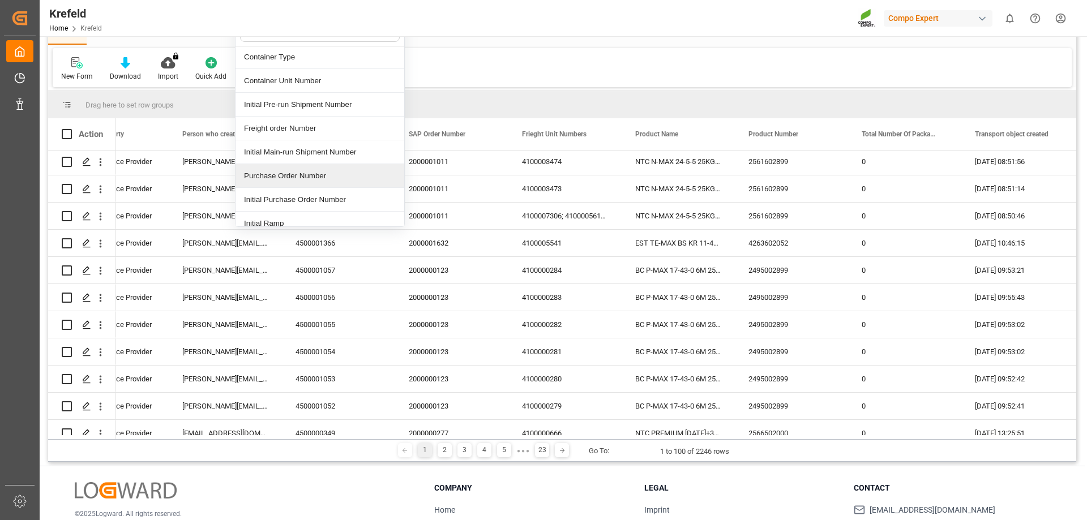
click at [286, 175] on div "Purchase Order Number" at bounding box center [319, 176] width 169 height 24
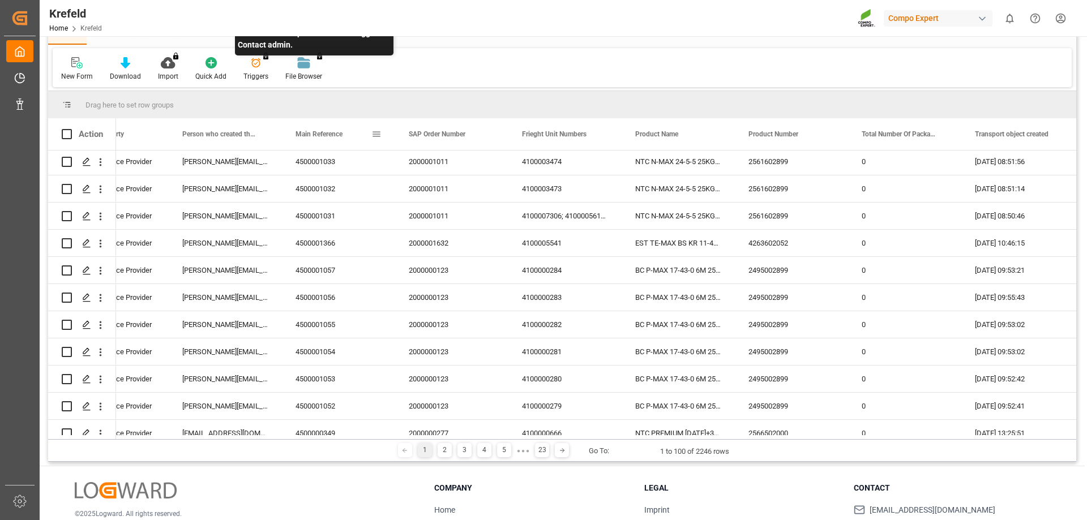
scroll to position [0, 0]
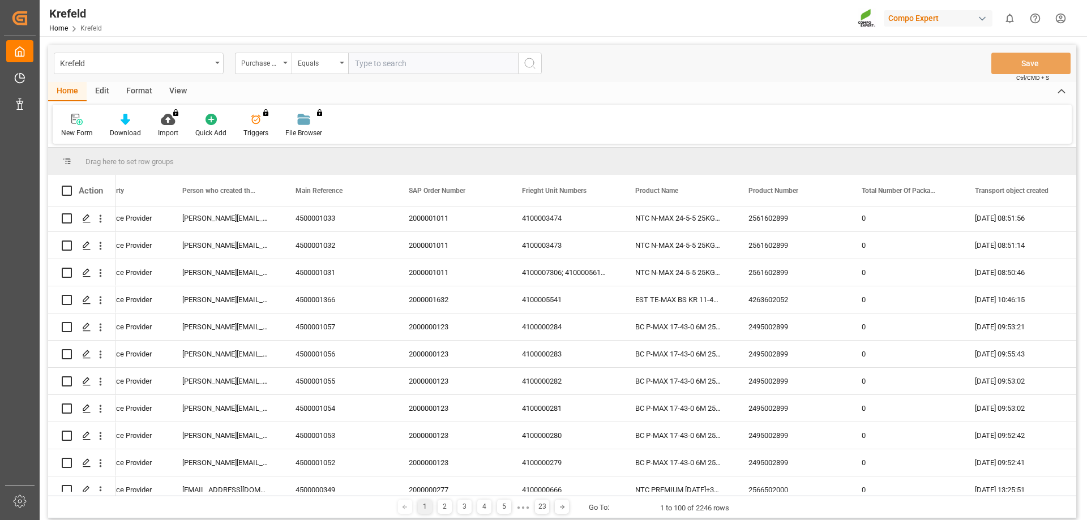
drag, startPoint x: 409, startPoint y: 48, endPoint x: 411, endPoint y: 54, distance: 7.2
click at [411, 51] on div "Krefeld Purchase Order Number Equals Save Ctrl/CMD + S" at bounding box center [562, 63] width 1028 height 37
click at [410, 59] on input "text" at bounding box center [433, 64] width 170 height 22
paste input "6200000545"
type input "6200000545"
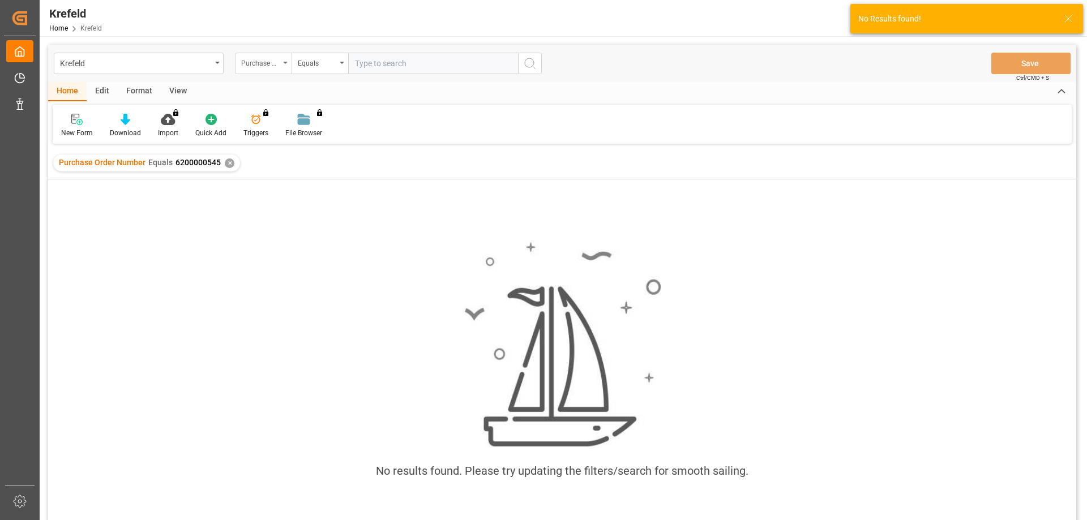
click at [263, 65] on div "Purchase Order Number" at bounding box center [260, 61] width 38 height 13
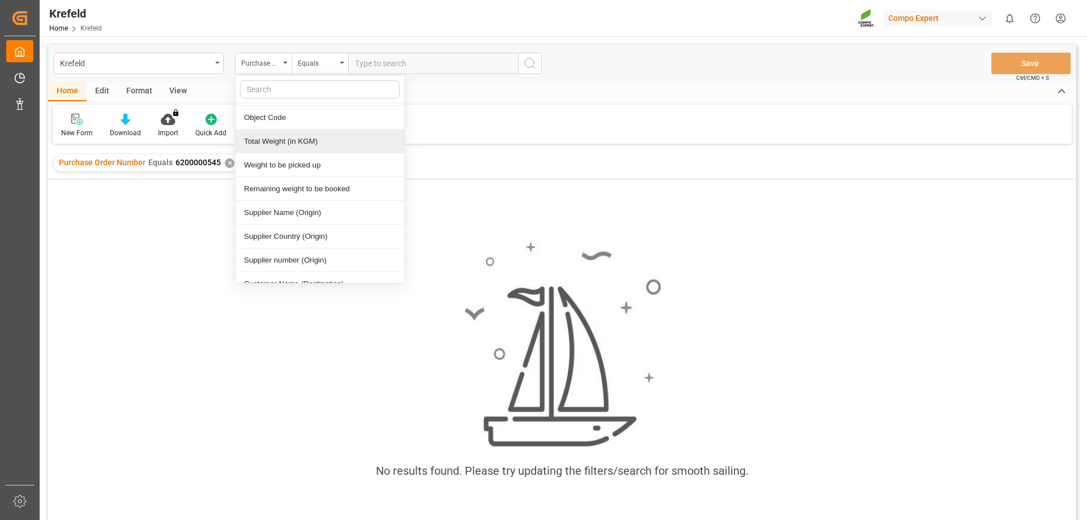
scroll to position [340, 0]
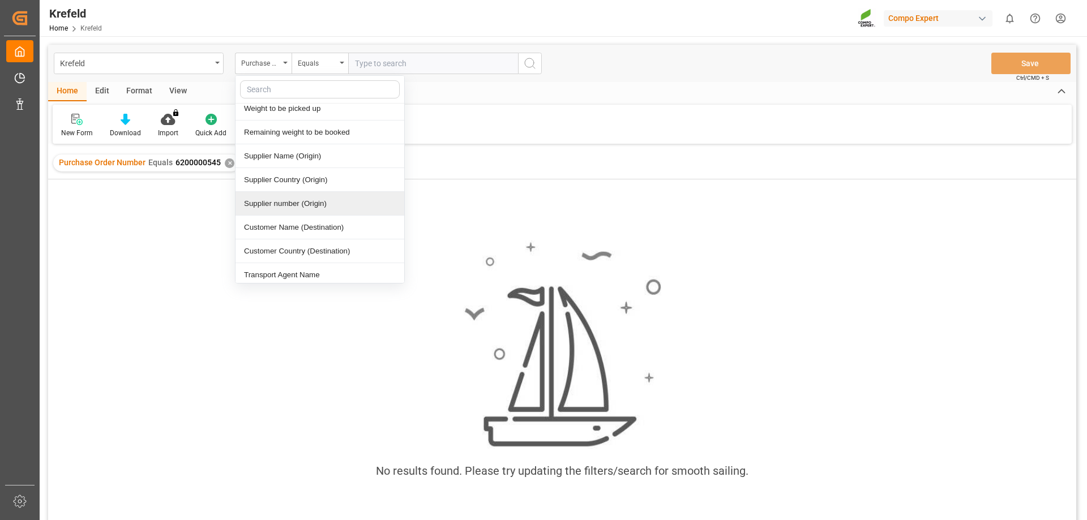
click at [295, 205] on div "Supplier number (Origin)" at bounding box center [319, 204] width 169 height 24
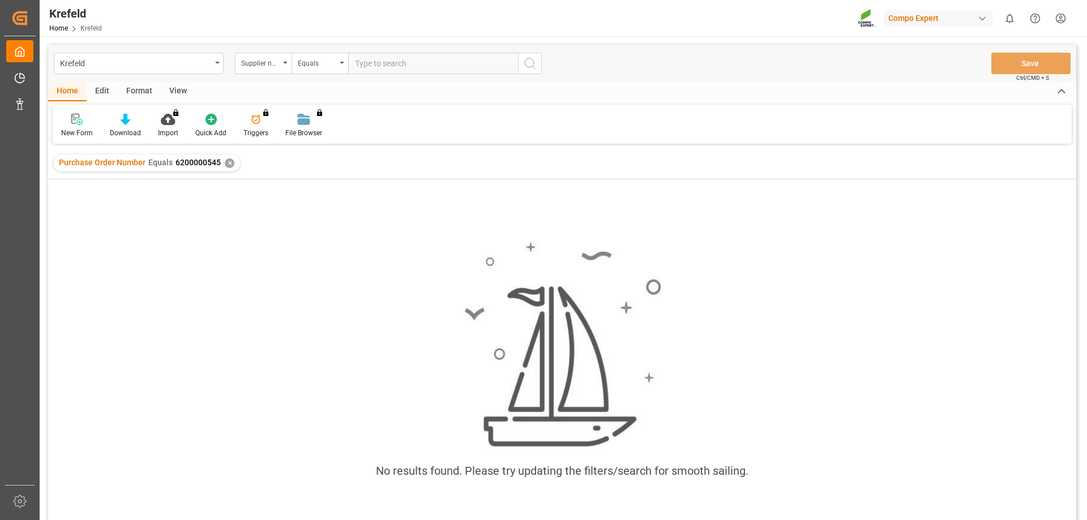
click at [384, 69] on input "text" at bounding box center [433, 64] width 170 height 22
paste input "6200000545"
type input "6200000545"
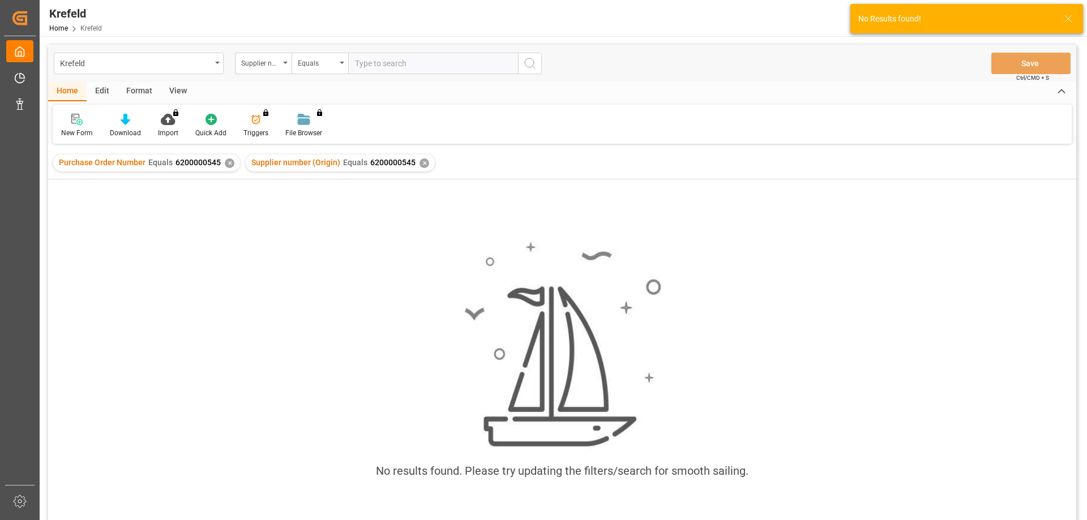
click at [228, 162] on div "✕" at bounding box center [230, 163] width 10 height 10
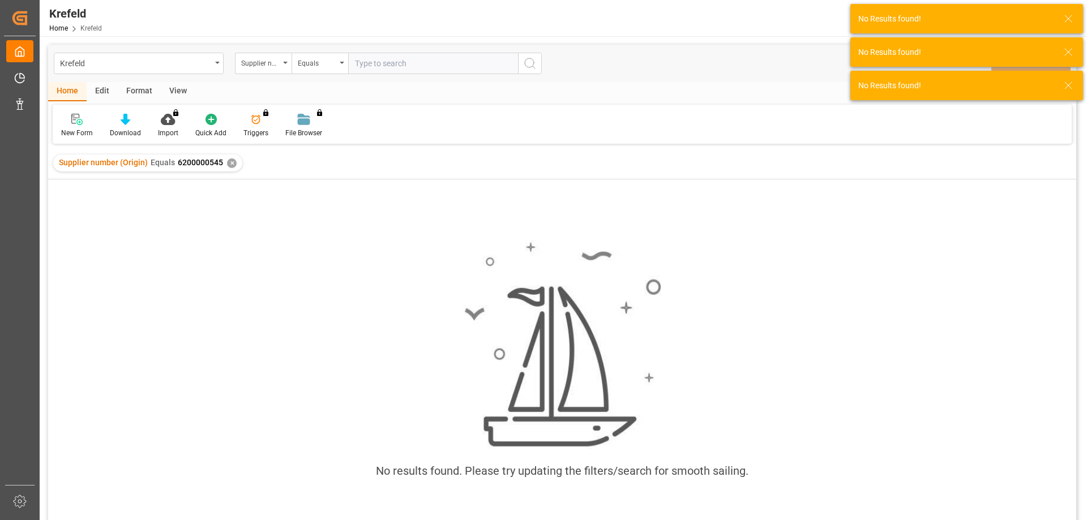
click at [230, 166] on div "✕" at bounding box center [232, 163] width 10 height 10
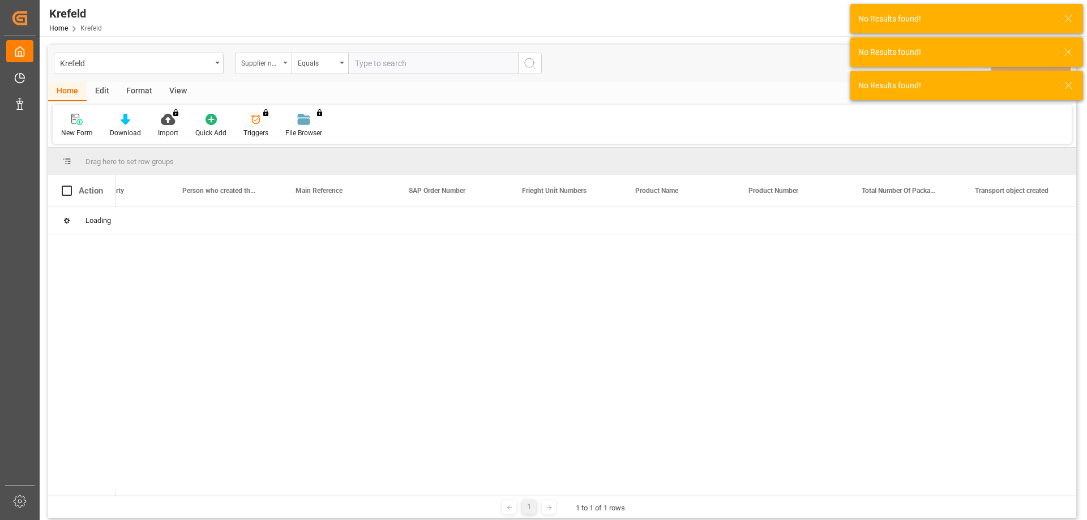
click at [277, 65] on div "Supplier number (Origin)" at bounding box center [260, 61] width 38 height 13
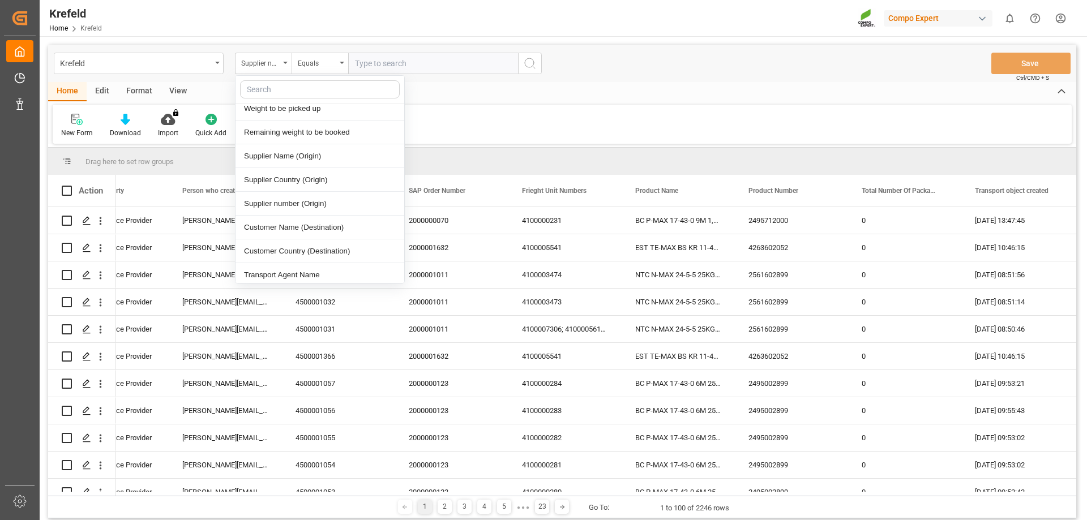
scroll to position [453, 0]
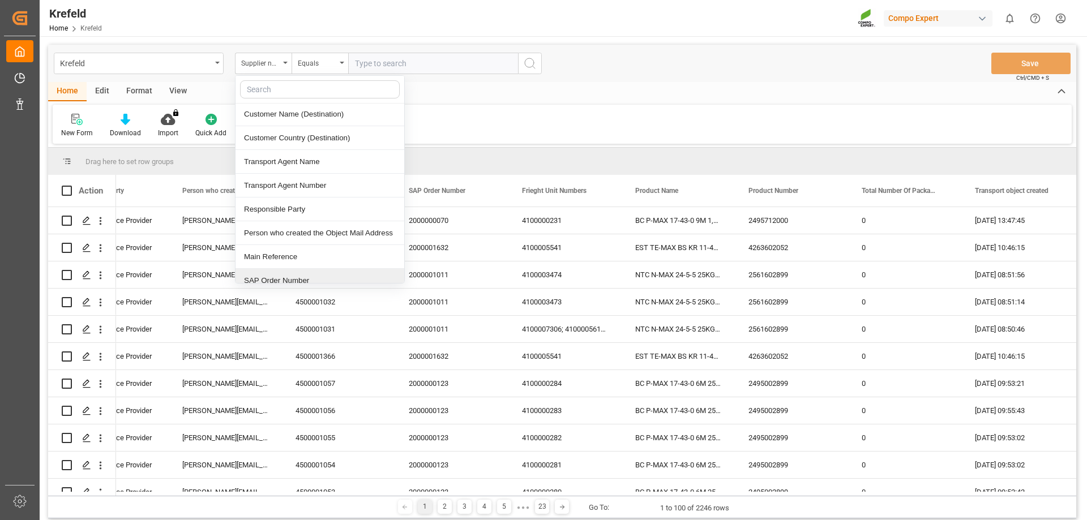
click at [304, 276] on div "SAP Order Number" at bounding box center [319, 281] width 169 height 24
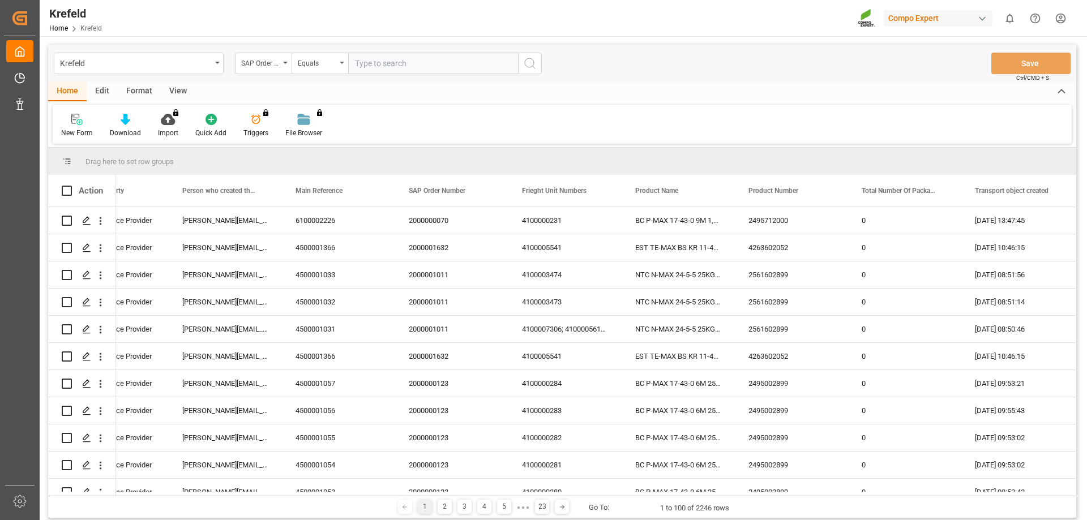
click at [371, 58] on input "text" at bounding box center [433, 64] width 170 height 22
paste input "6200000545"
type input "6200000545"
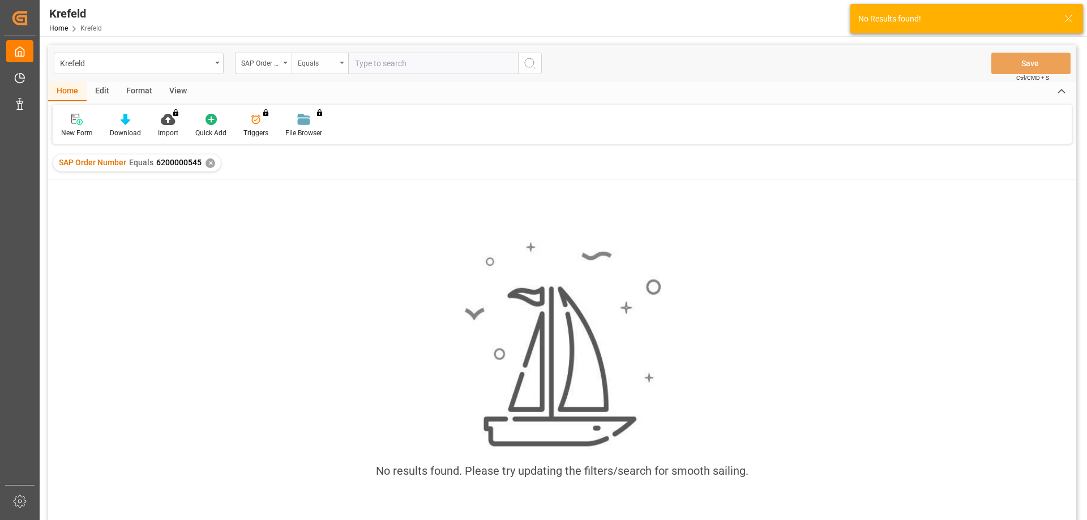
click at [341, 65] on div "Equals" at bounding box center [320, 64] width 57 height 22
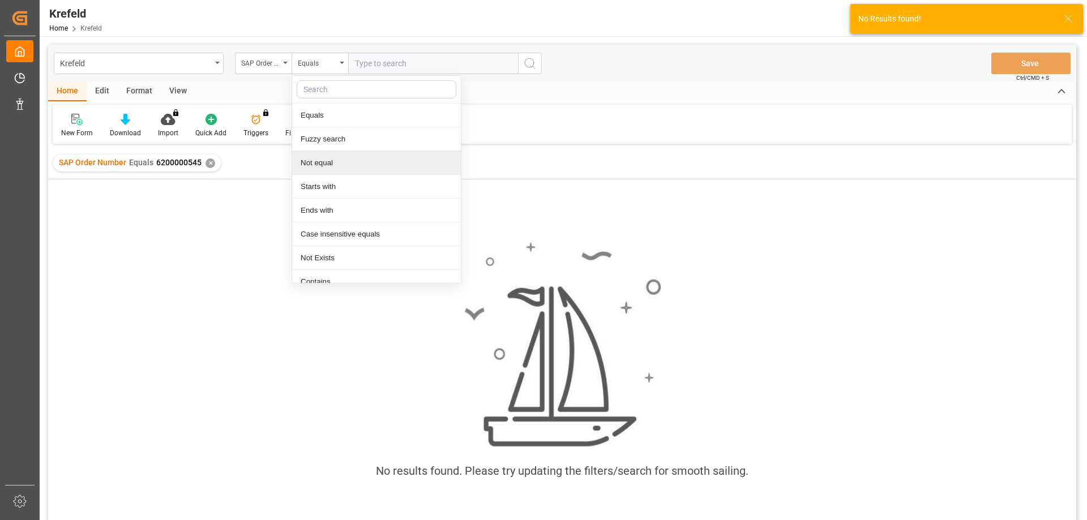
scroll to position [11, 0]
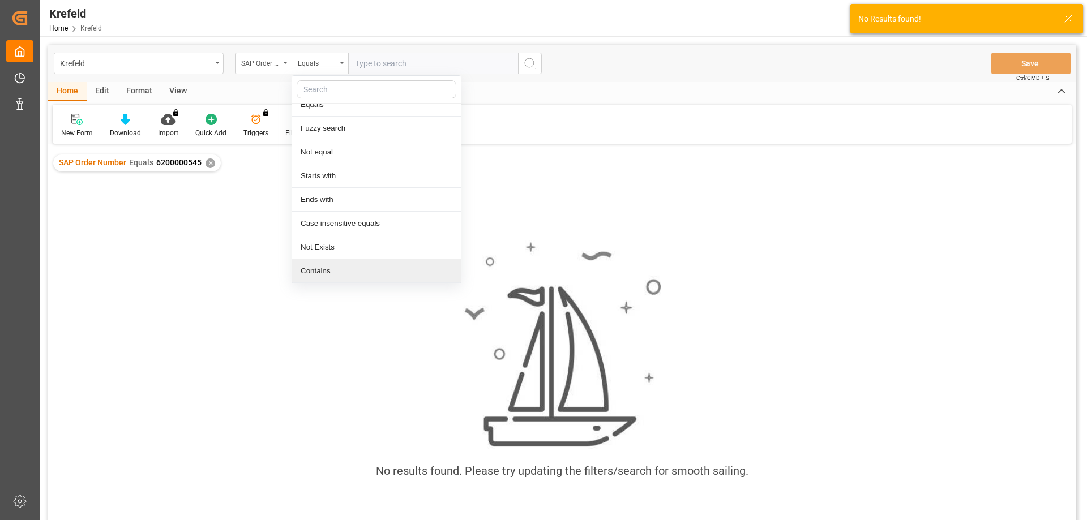
click at [352, 268] on div "Contains" at bounding box center [376, 271] width 169 height 24
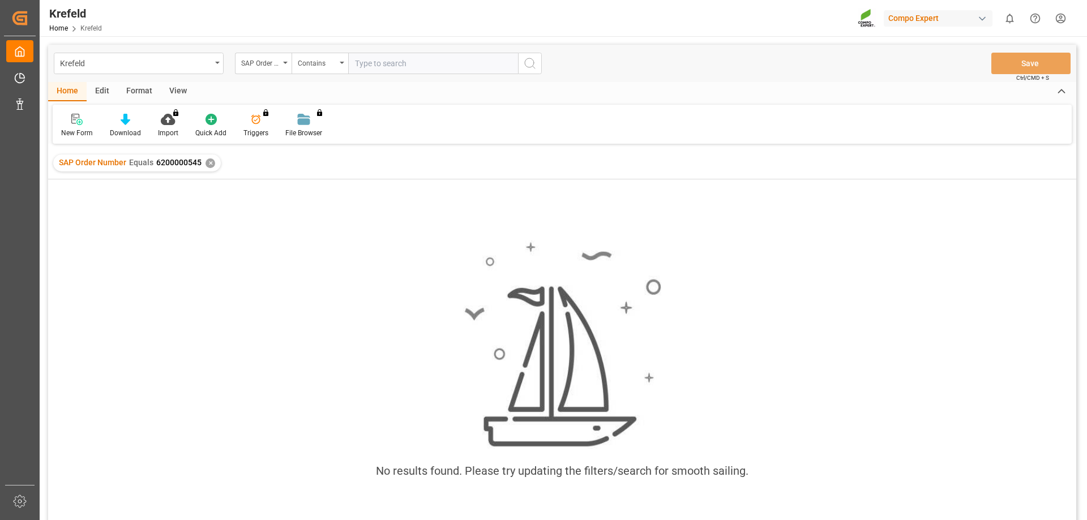
click at [526, 62] on icon "search button" at bounding box center [530, 64] width 14 height 14
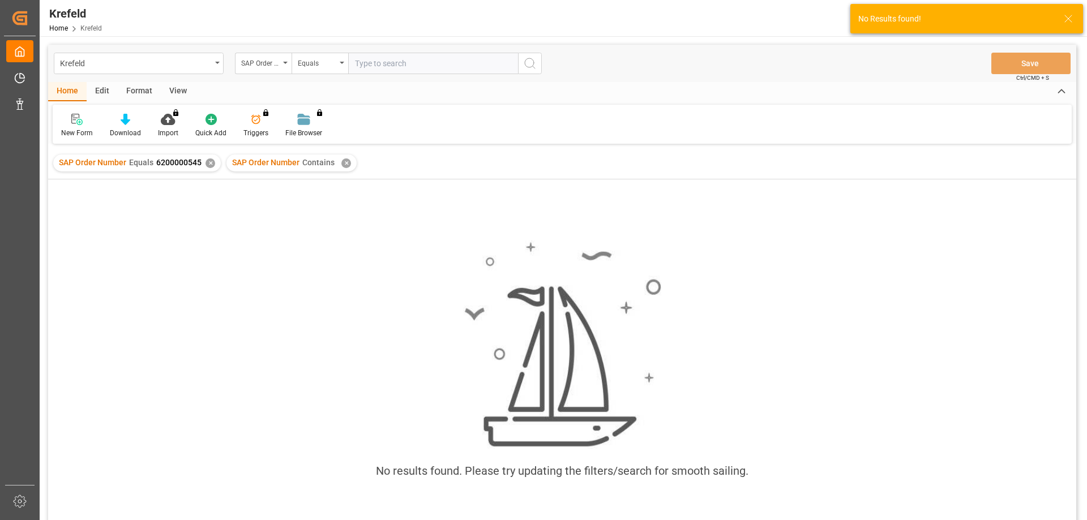
click at [208, 166] on div "✕" at bounding box center [210, 163] width 10 height 10
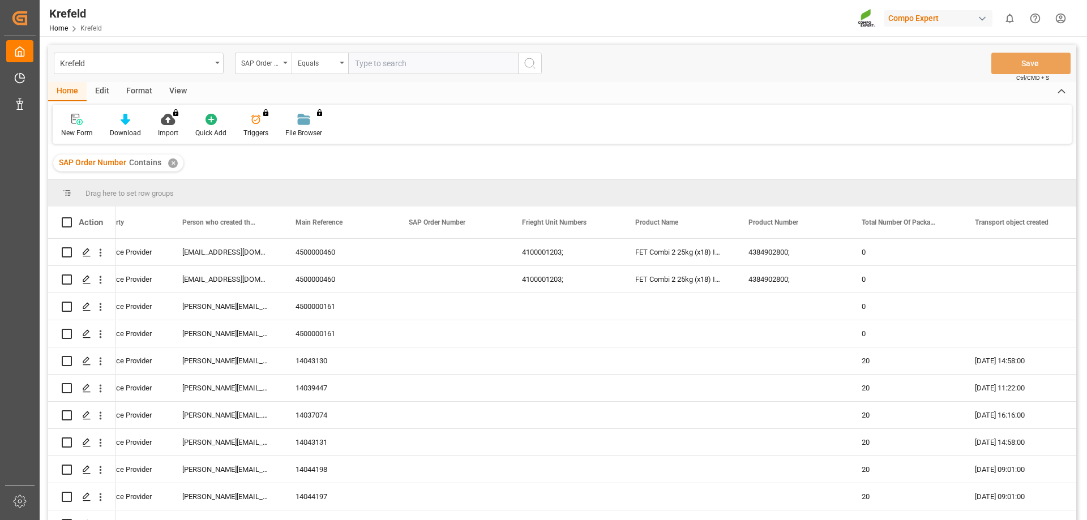
click at [411, 68] on input "text" at bounding box center [433, 64] width 170 height 22
paste input "6200000545"
type input "6200000545"
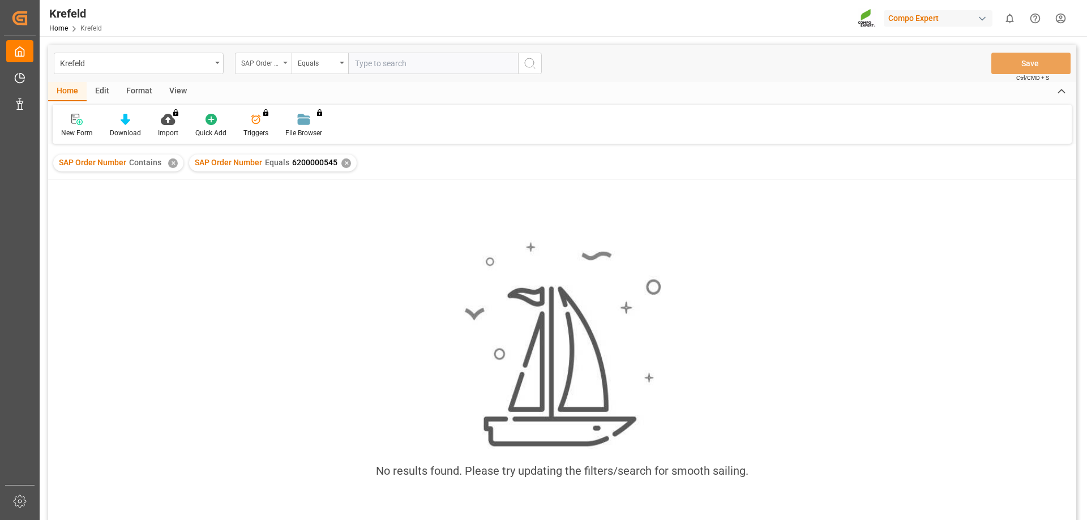
click at [285, 59] on div "SAP Order Number" at bounding box center [263, 64] width 57 height 22
type input "main"
click at [292, 138] on div "Main Reference" at bounding box center [319, 139] width 169 height 24
click at [318, 64] on div "Equals" at bounding box center [317, 61] width 38 height 13
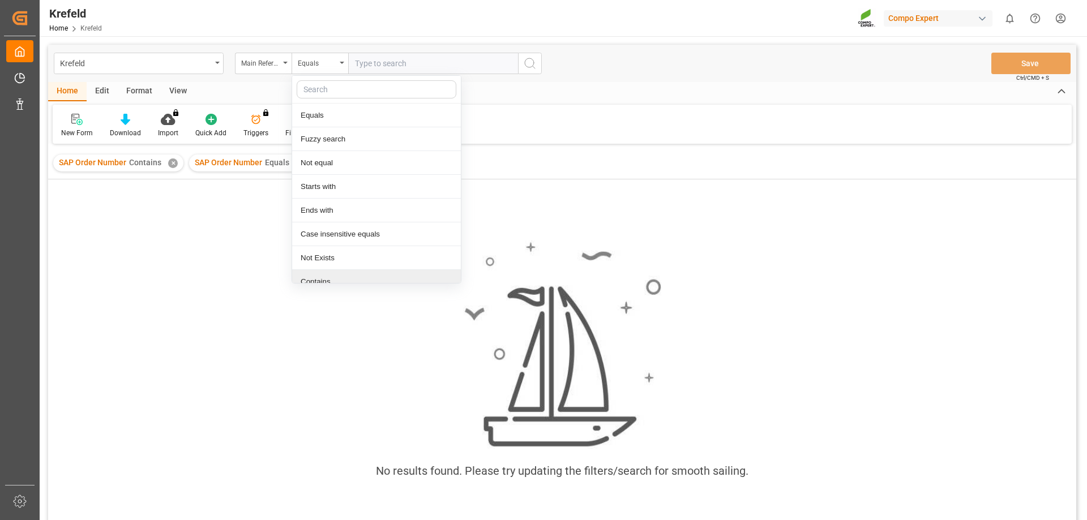
click at [341, 276] on div "Contains" at bounding box center [376, 282] width 169 height 24
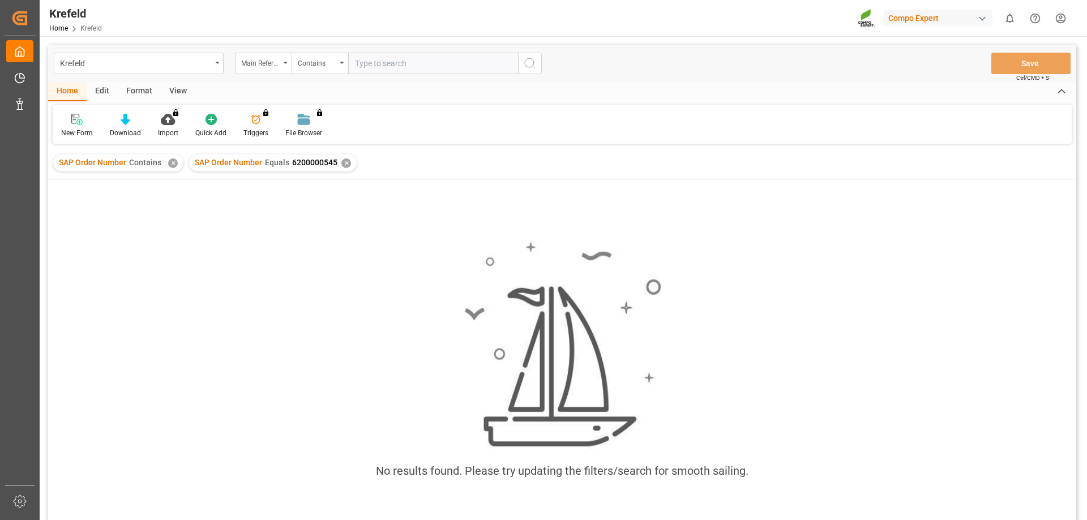
click at [344, 163] on div "✕" at bounding box center [346, 163] width 10 height 10
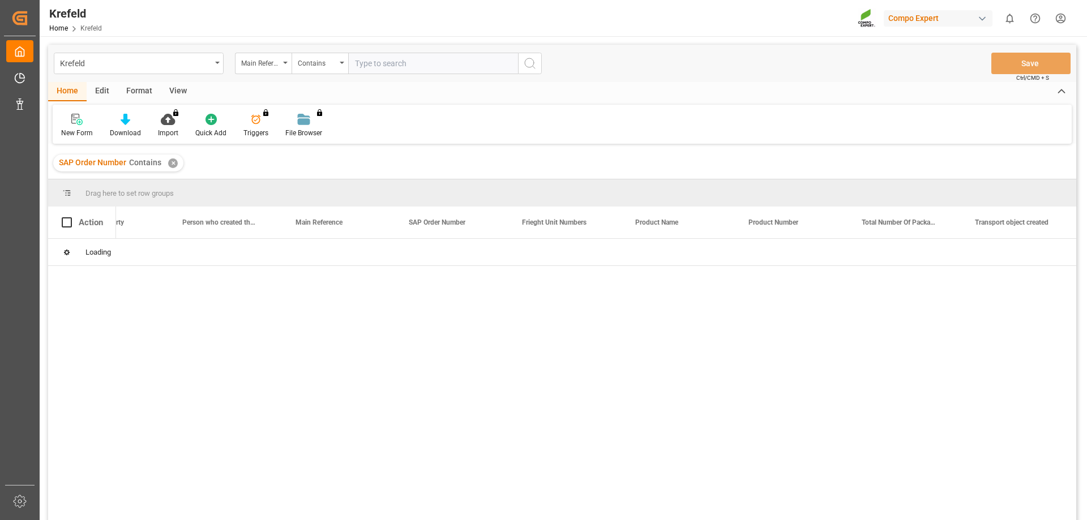
click at [168, 165] on div "✕" at bounding box center [173, 163] width 10 height 10
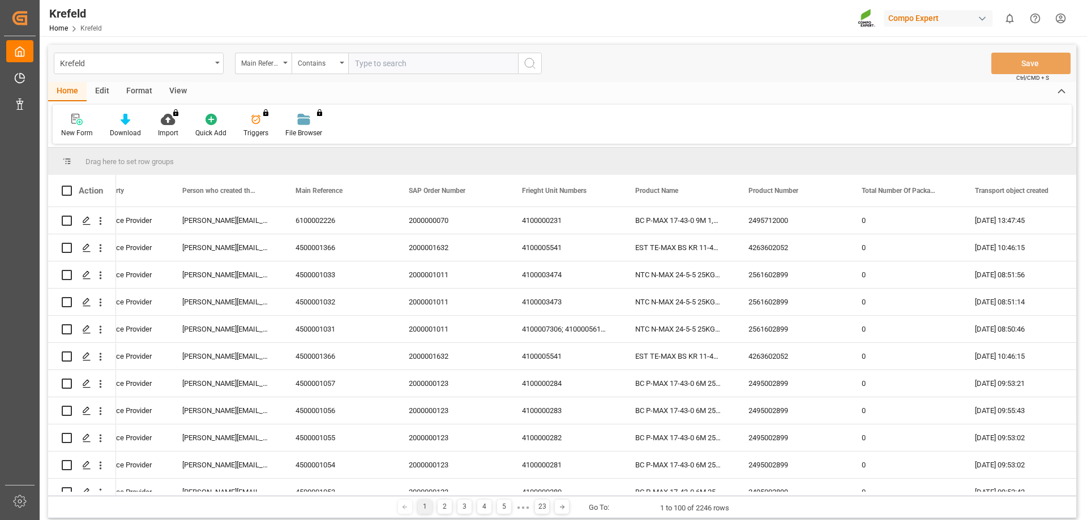
click at [437, 71] on input "text" at bounding box center [433, 64] width 170 height 22
paste input "6200000545"
type input "6200000545"
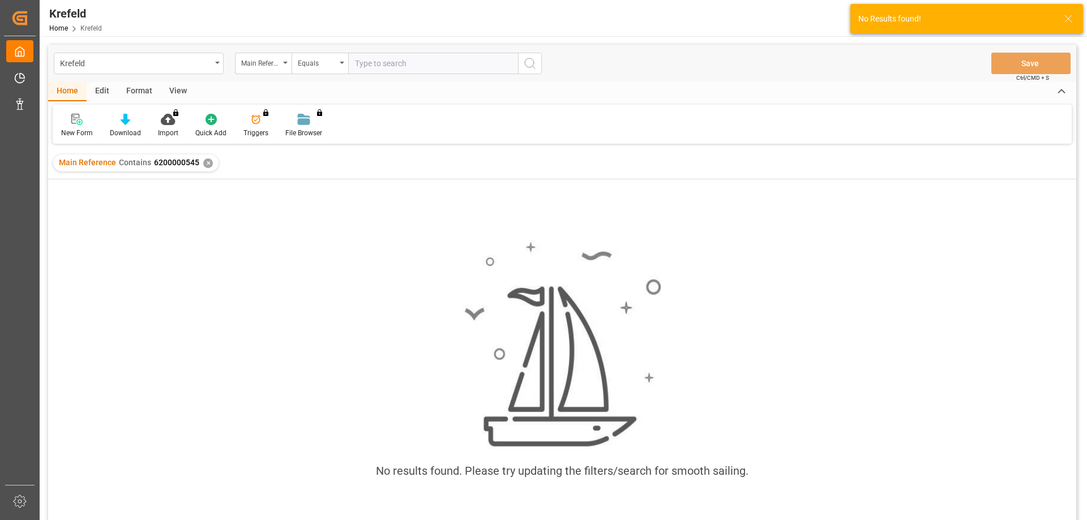
click at [207, 168] on div "✕" at bounding box center [208, 163] width 10 height 10
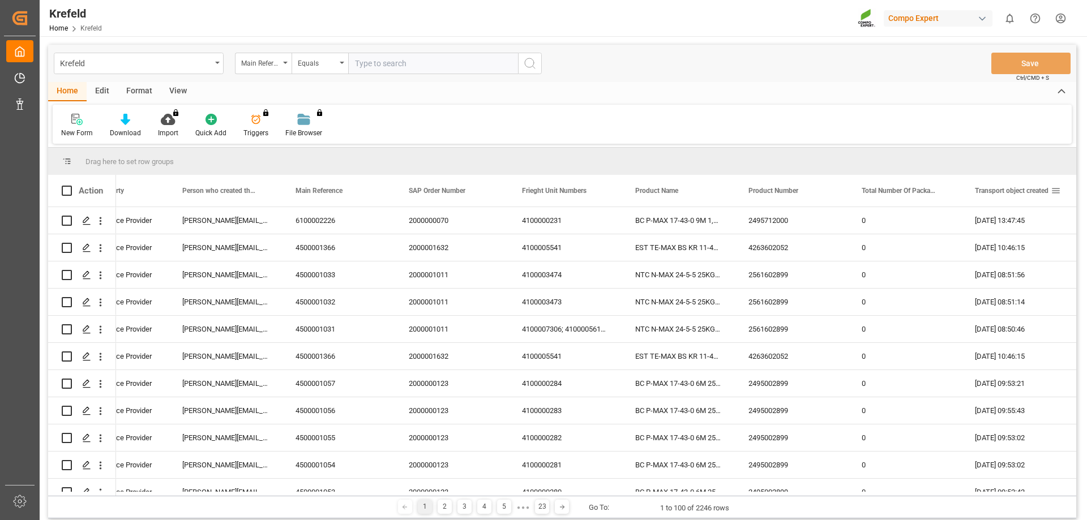
click at [992, 201] on div "Transport object created" at bounding box center [1013, 191] width 76 height 32
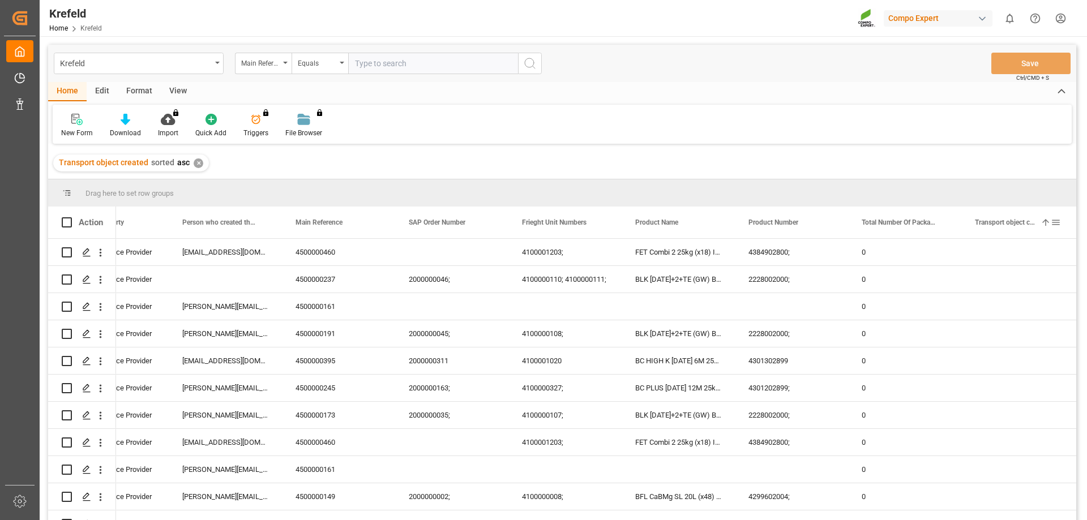
click at [1016, 228] on div "Transport object created 1" at bounding box center [1013, 223] width 76 height 32
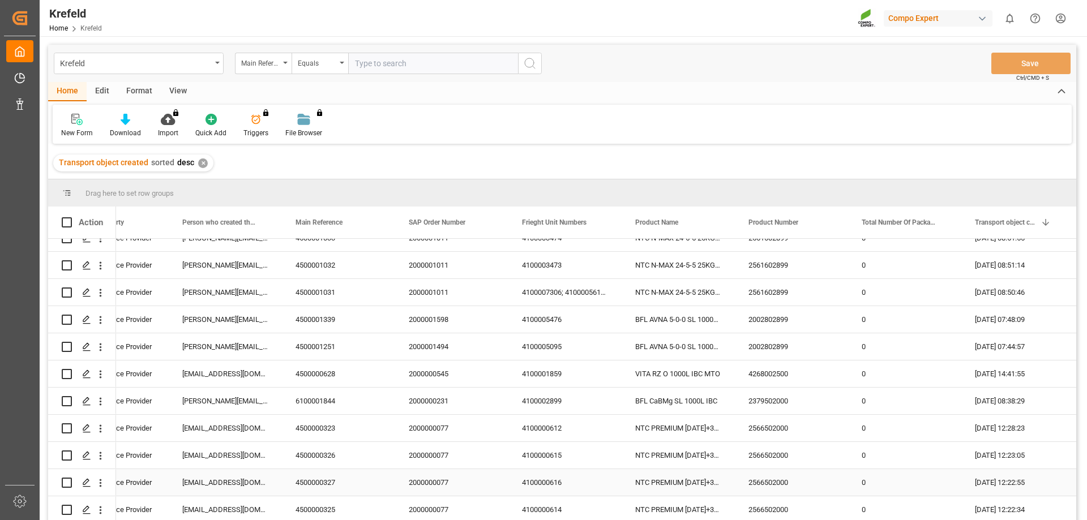
scroll to position [168, 0]
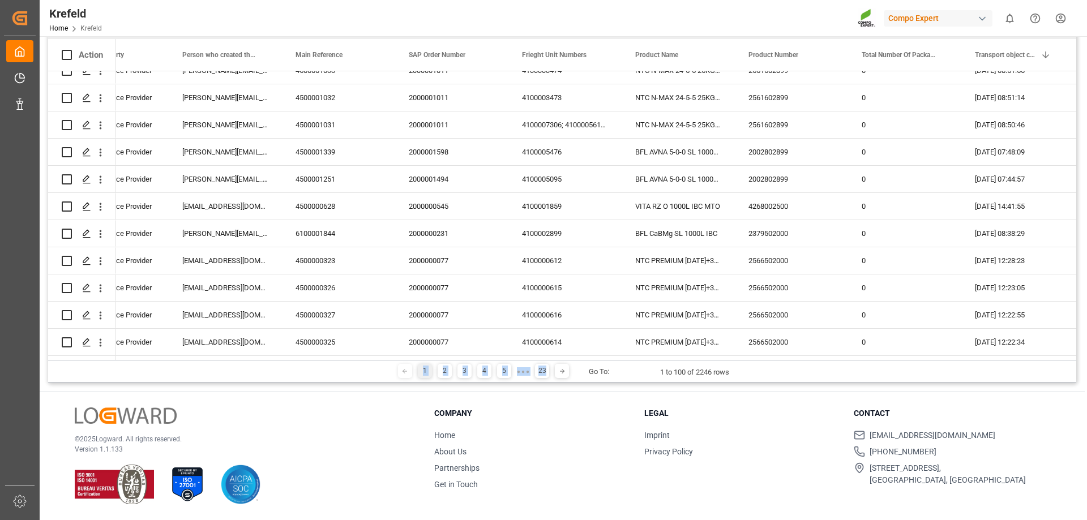
drag, startPoint x: 550, startPoint y: 360, endPoint x: 212, endPoint y: 372, distance: 338.2
click at [216, 373] on div "1 2 3 4 5 ● ● ● 23 Go To: 1 to 100 of 2246 rows" at bounding box center [562, 371] width 1028 height 23
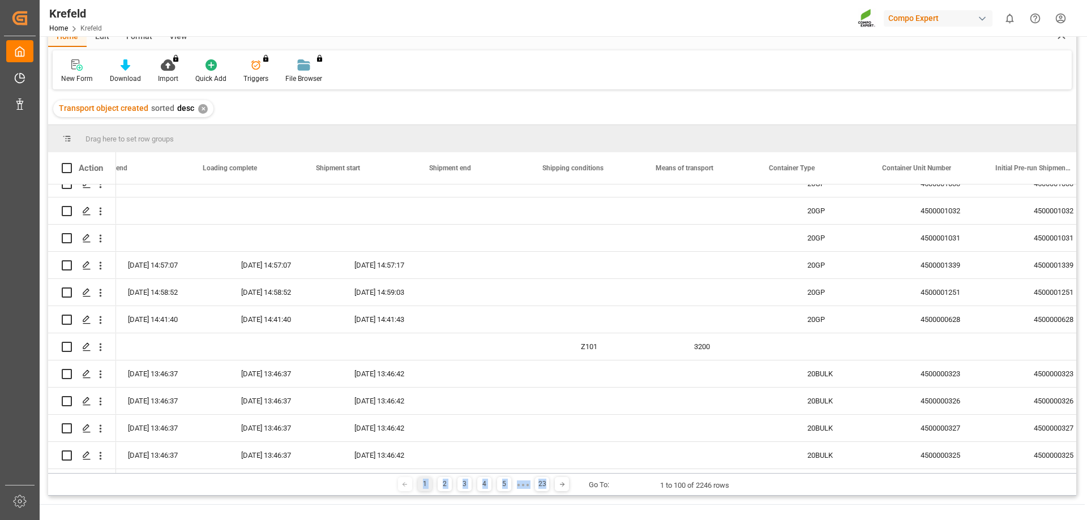
scroll to position [0, 4117]
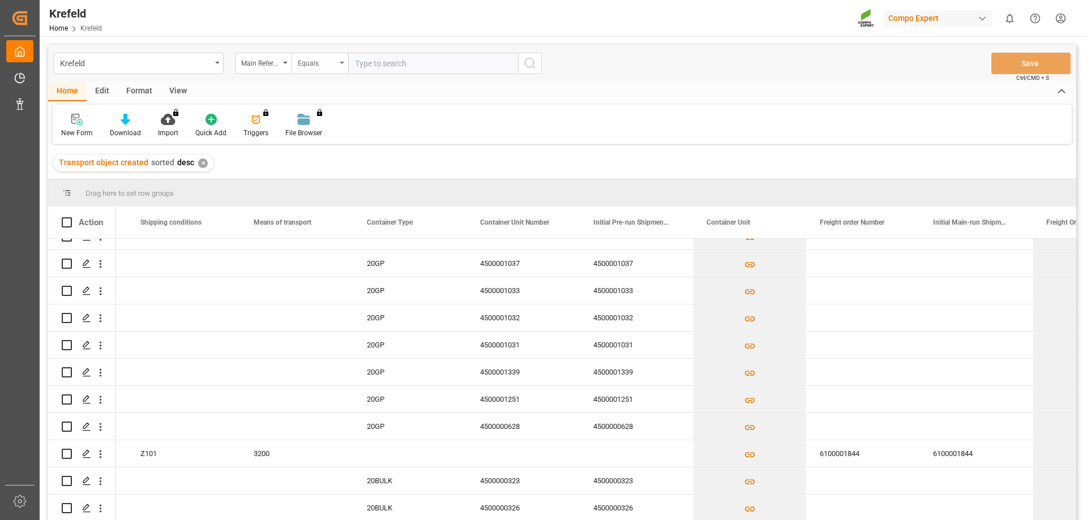
click at [327, 68] on div "Equals" at bounding box center [317, 61] width 38 height 13
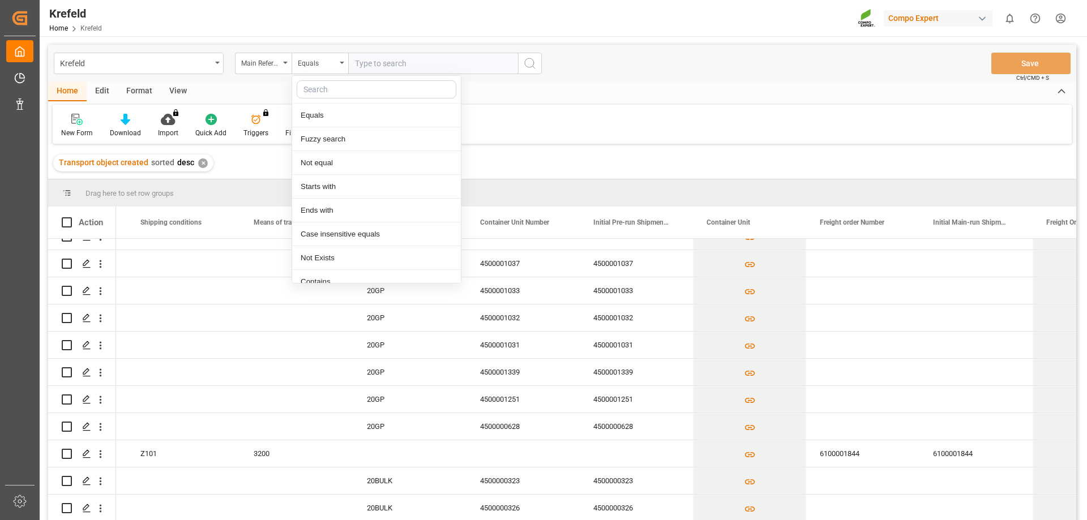
click at [627, 111] on div "New Form Download Import You don't have permission for this feature. Contact ad…" at bounding box center [562, 124] width 1019 height 39
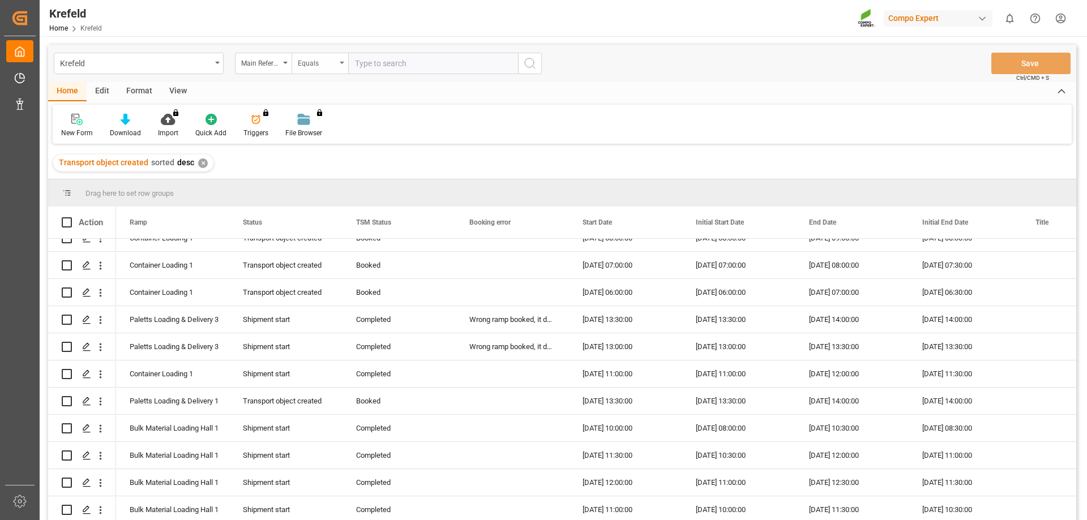
click at [346, 70] on div "Equals" at bounding box center [320, 64] width 57 height 22
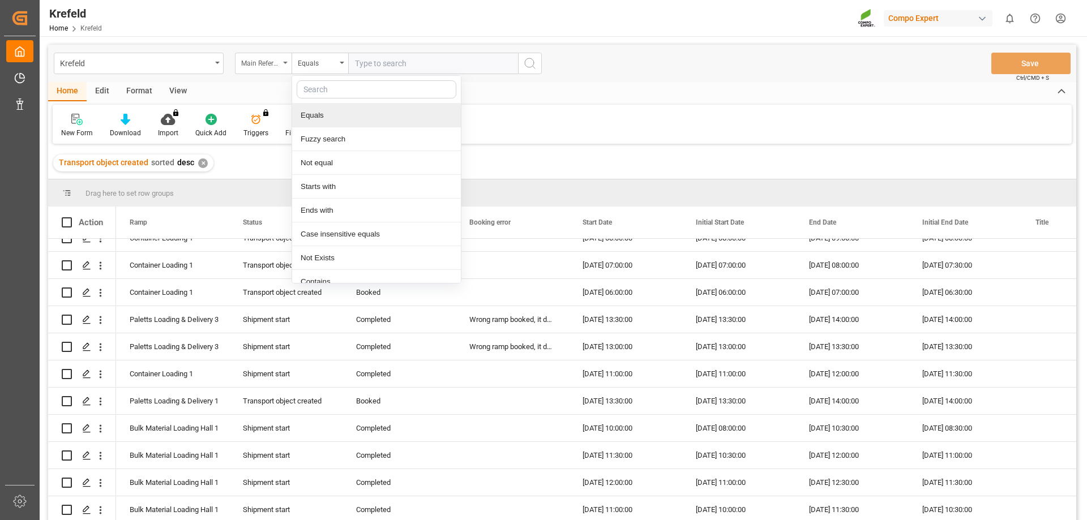
click at [275, 68] on div "Main Reference" at bounding box center [263, 64] width 57 height 22
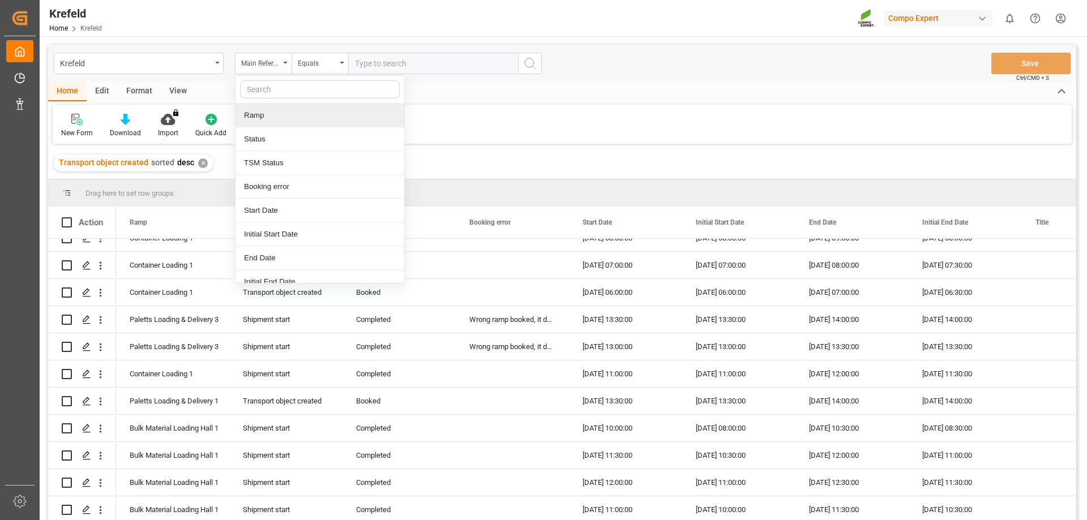
click at [268, 112] on div "Ramp" at bounding box center [319, 116] width 169 height 24
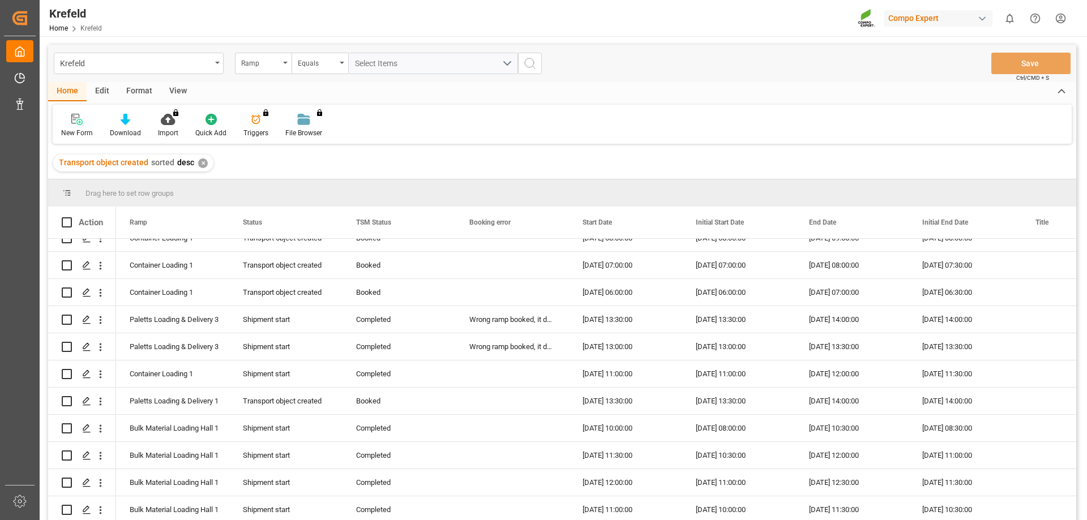
click at [431, 97] on div "Home Edit Format View" at bounding box center [562, 91] width 1028 height 19
click at [421, 58] on div "Select Items" at bounding box center [428, 64] width 147 height 12
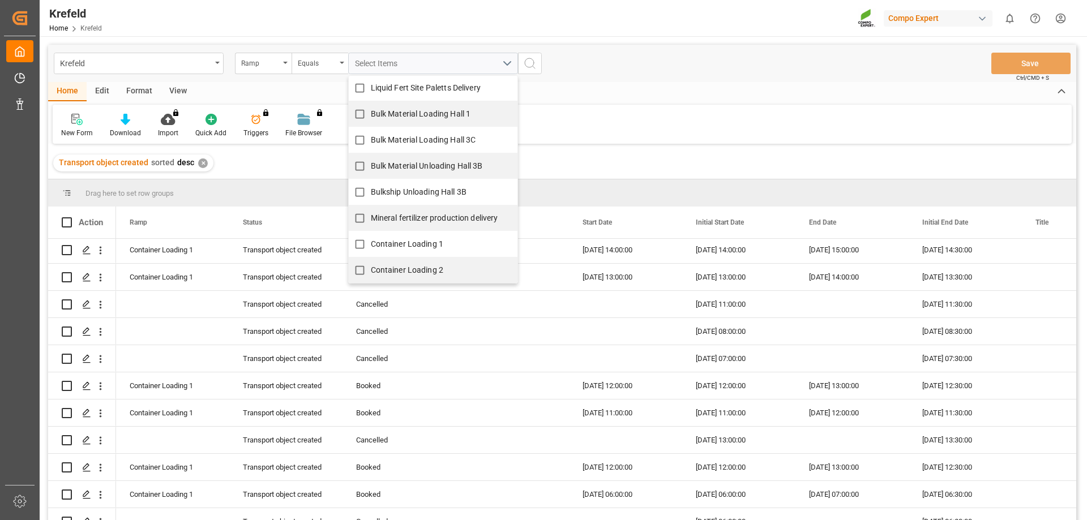
click at [332, 101] on div "Home Edit Format View" at bounding box center [562, 91] width 1028 height 19
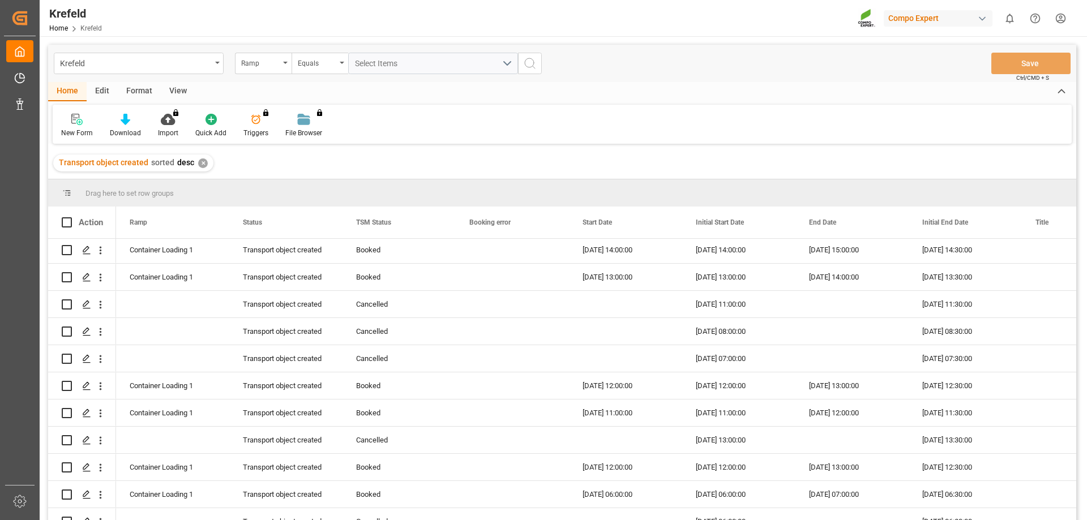
click at [526, 65] on div "Ramp Equals Select Items" at bounding box center [388, 64] width 307 height 22
click at [526, 65] on icon "search button" at bounding box center [530, 64] width 14 height 14
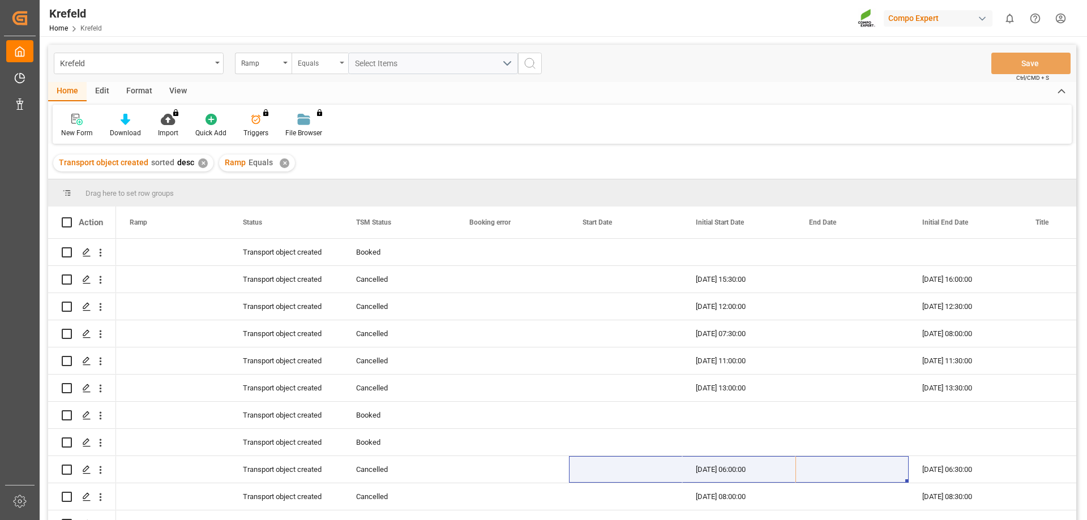
click at [339, 73] on div "Equals" at bounding box center [320, 64] width 57 height 22
click at [323, 169] on div "Contains" at bounding box center [376, 163] width 169 height 24
click at [388, 67] on span "Select Items" at bounding box center [379, 63] width 48 height 9
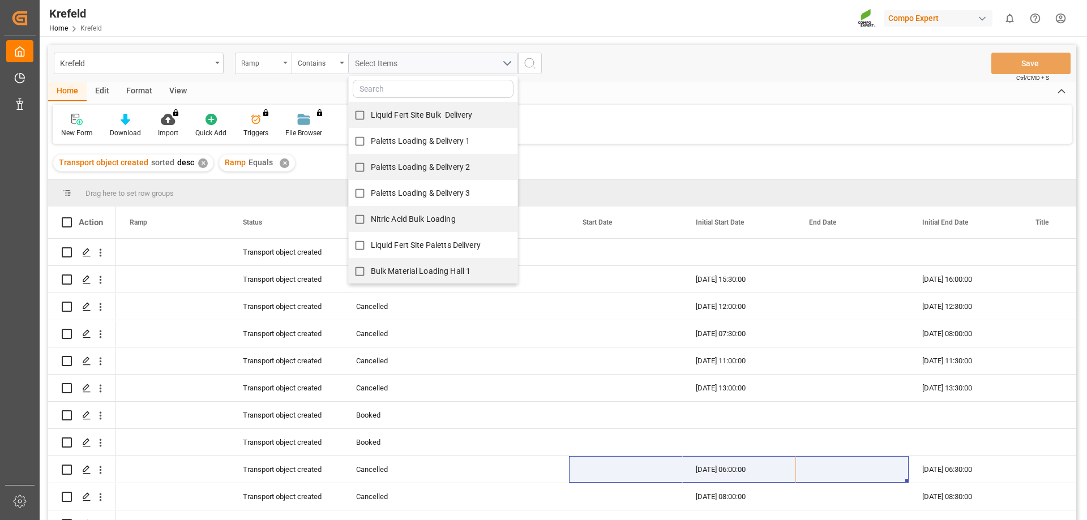
click at [276, 60] on div "Ramp" at bounding box center [260, 61] width 38 height 13
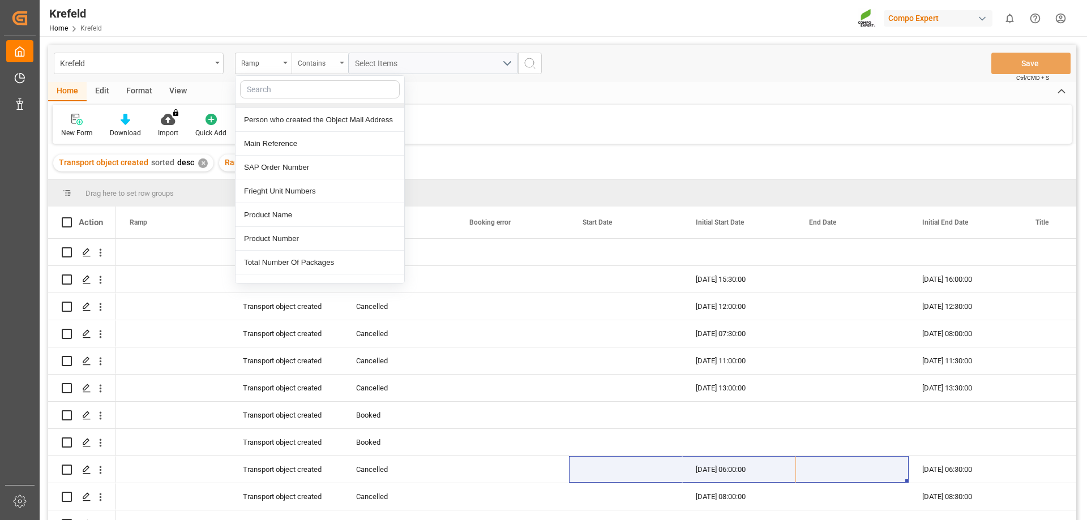
click at [318, 63] on div "Contains" at bounding box center [317, 61] width 38 height 13
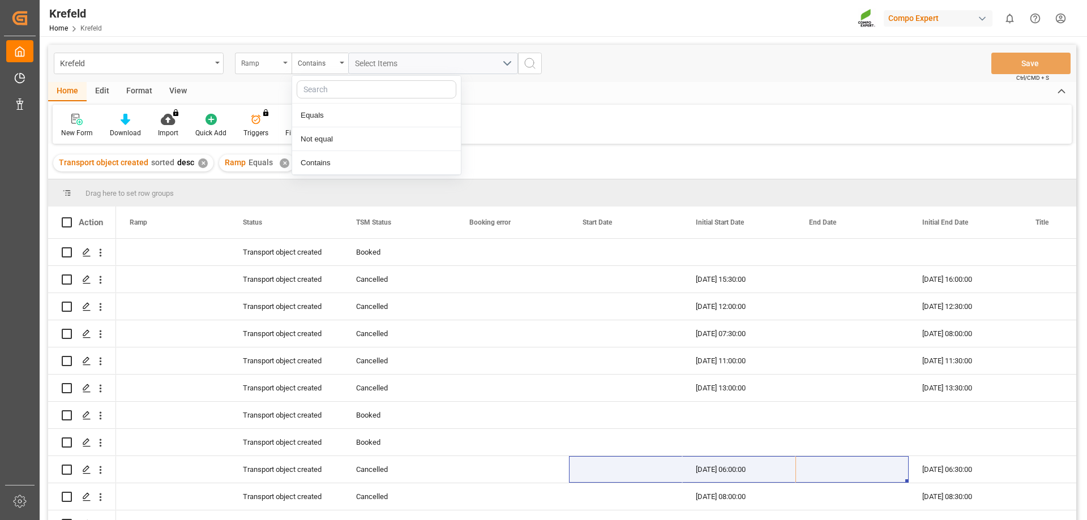
click at [248, 66] on div "Ramp" at bounding box center [260, 61] width 38 height 13
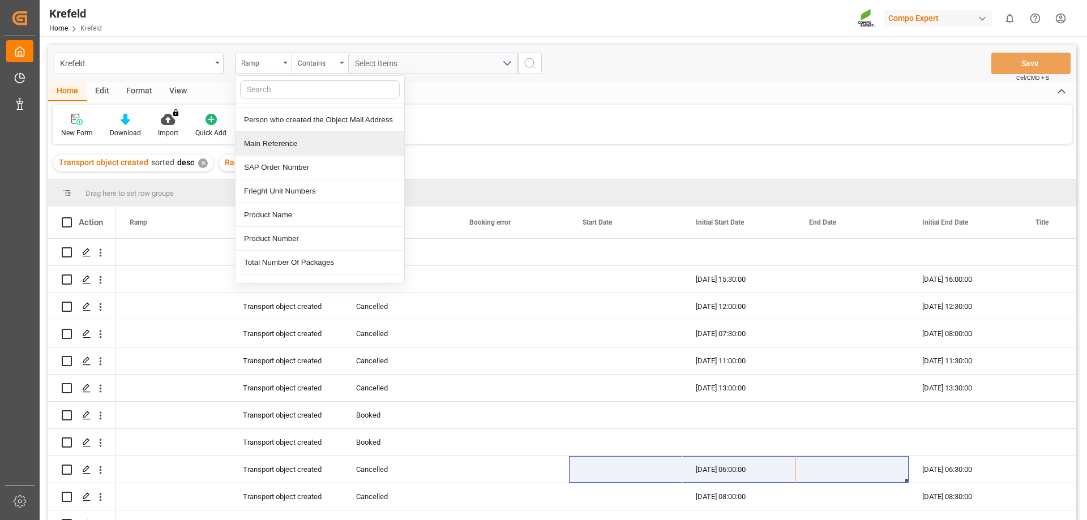
click at [273, 151] on div "Main Reference" at bounding box center [319, 144] width 169 height 24
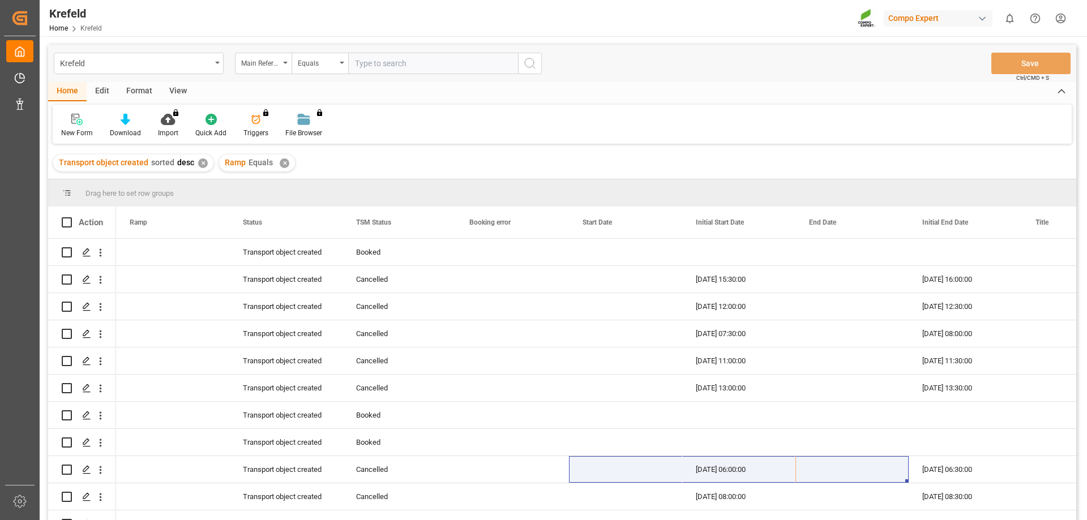
click at [383, 72] on input "text" at bounding box center [433, 64] width 170 height 22
type input "6200000545"
click at [301, 50] on div "Krefeld Main Reference Equals 6200000545 Save Ctrl/CMD + S" at bounding box center [562, 63] width 1028 height 37
click at [306, 60] on div "Equals" at bounding box center [317, 61] width 38 height 13
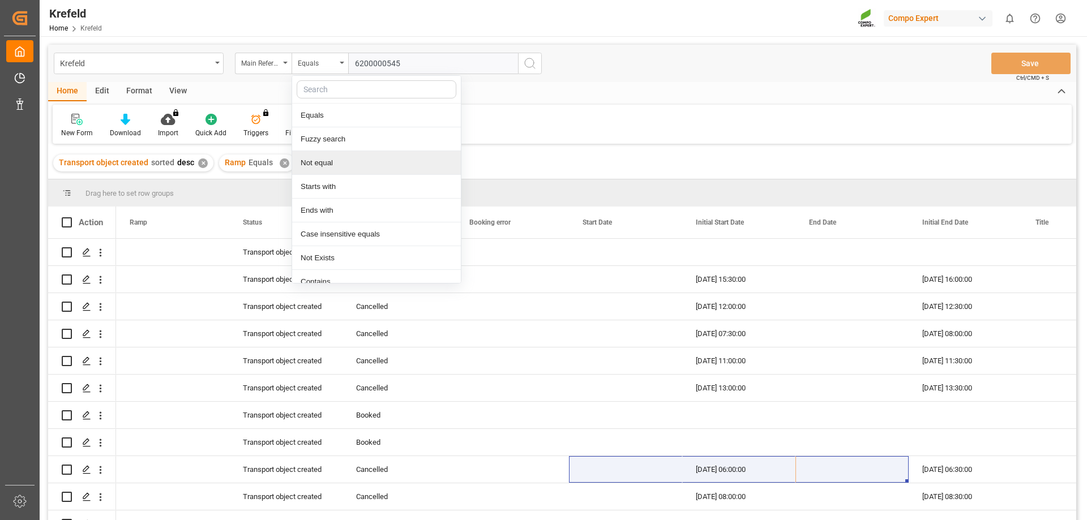
click at [350, 163] on div "Not equal" at bounding box center [376, 163] width 169 height 24
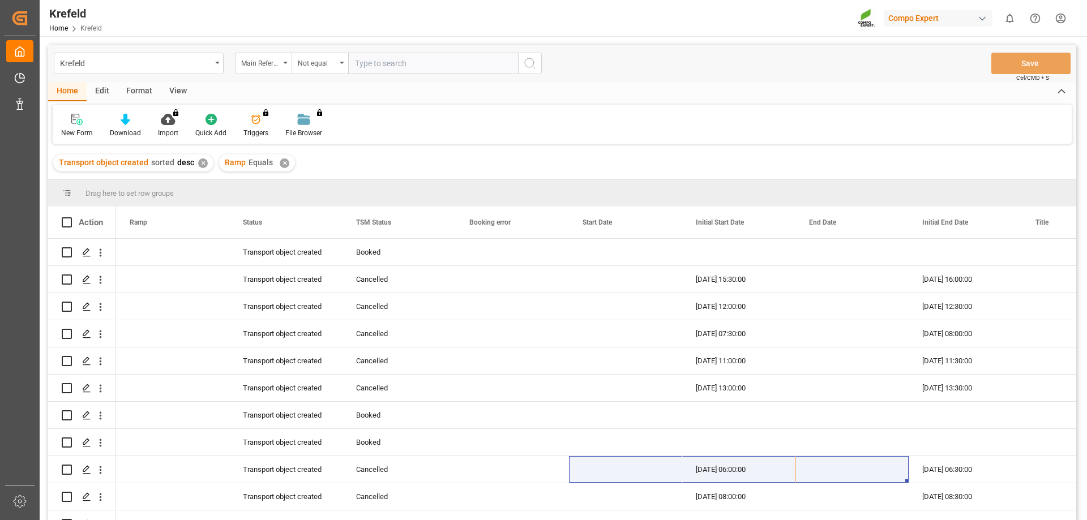
click at [524, 59] on icon "search button" at bounding box center [530, 64] width 14 height 14
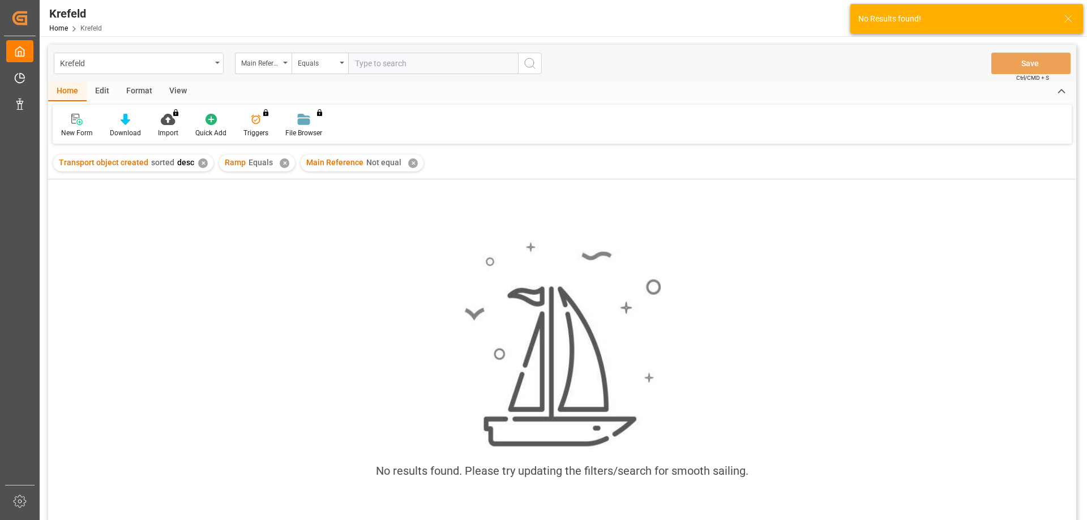
click at [429, 65] on input "text" at bounding box center [433, 64] width 170 height 22
paste input "6200000545"
type input "6200000545"
click at [537, 65] on button "search button" at bounding box center [530, 64] width 24 height 22
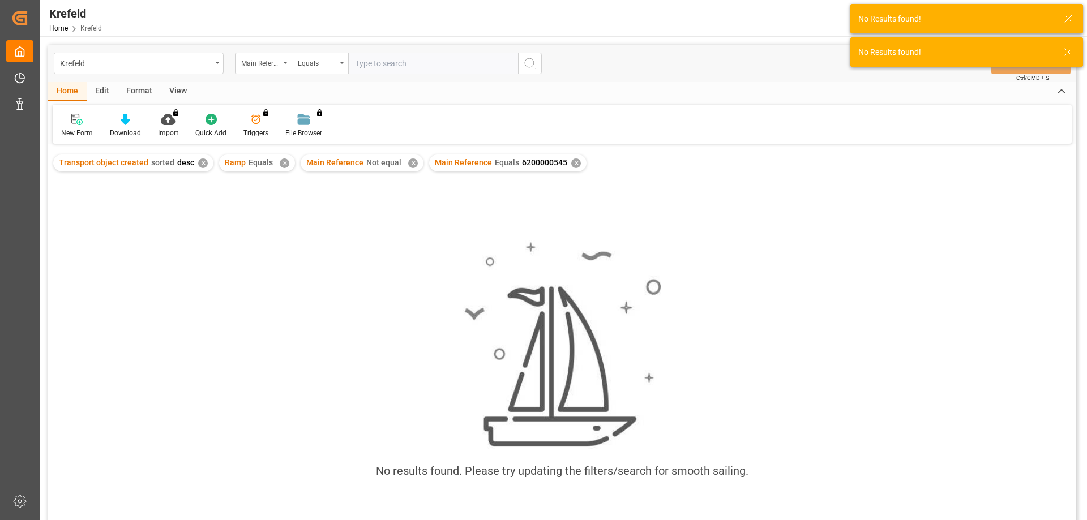
click at [280, 163] on div "✕" at bounding box center [285, 163] width 10 height 10
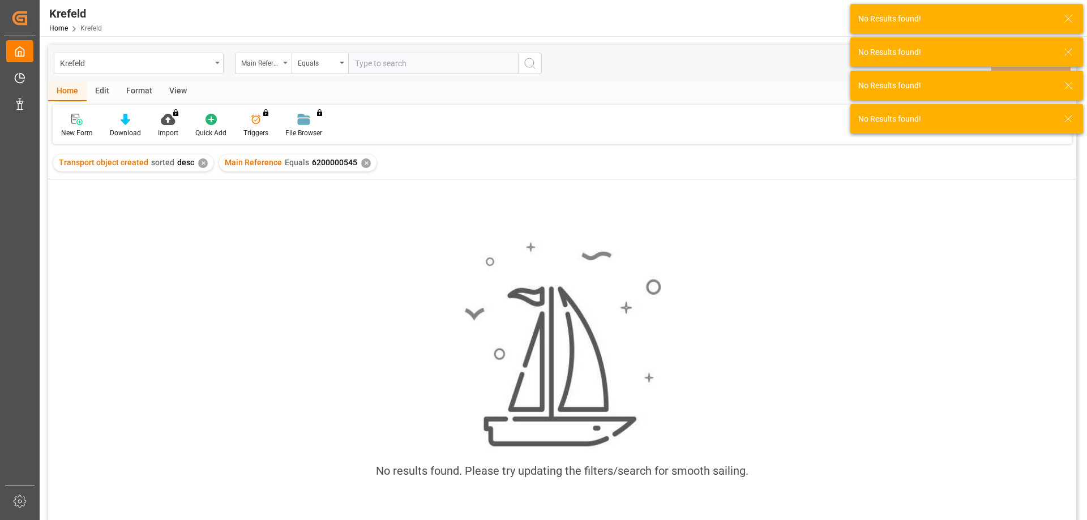
click at [200, 164] on div "✕" at bounding box center [203, 163] width 10 height 10
click at [196, 164] on div "✕" at bounding box center [200, 163] width 10 height 10
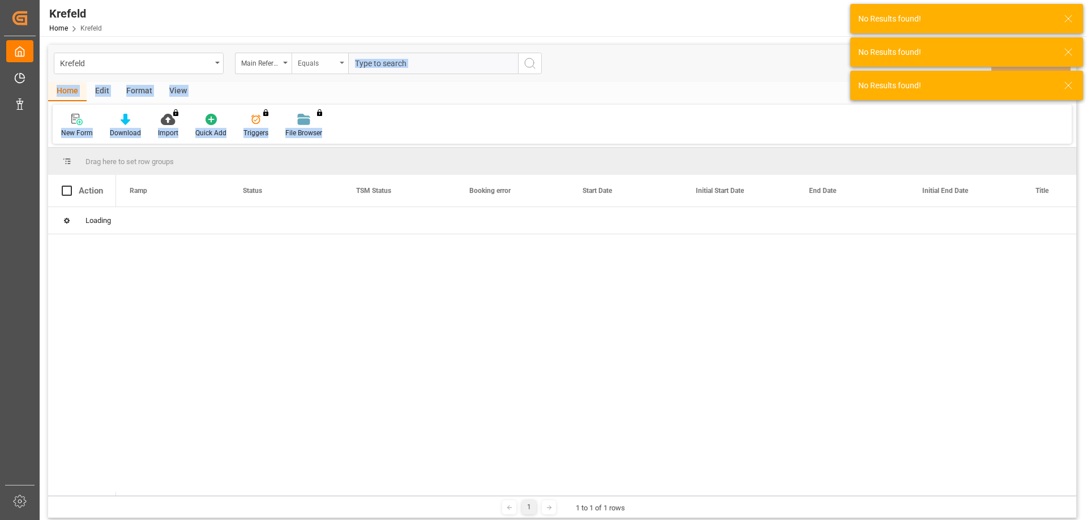
click at [337, 68] on div "Equals" at bounding box center [320, 64] width 57 height 22
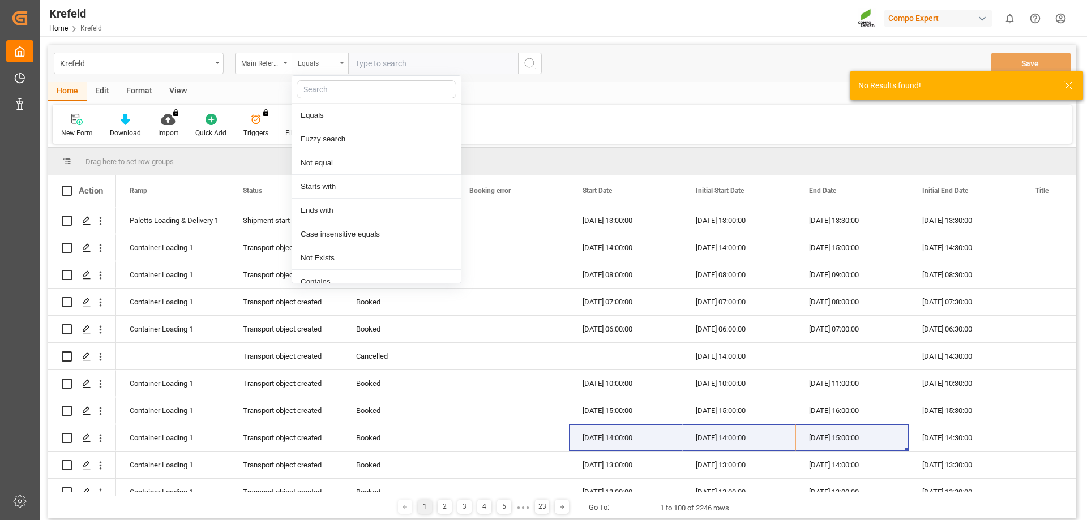
click at [339, 66] on div "Equals" at bounding box center [320, 64] width 57 height 22
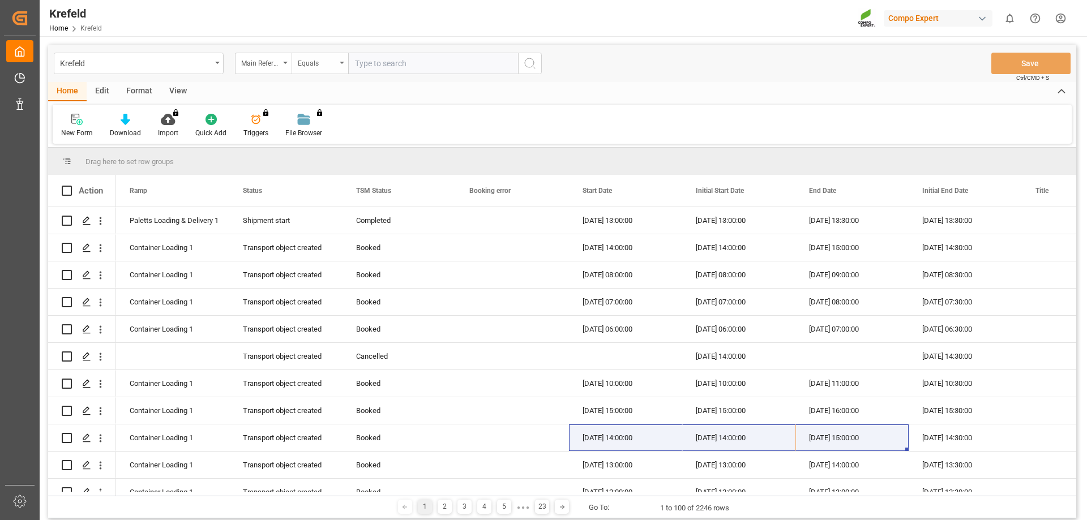
click at [335, 59] on div "Equals" at bounding box center [317, 61] width 38 height 13
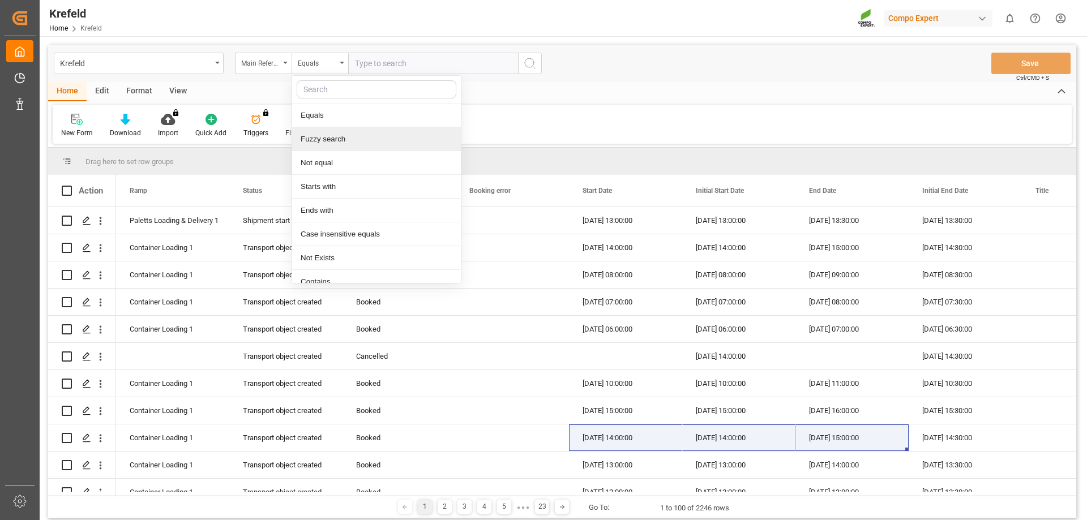
scroll to position [11, 0]
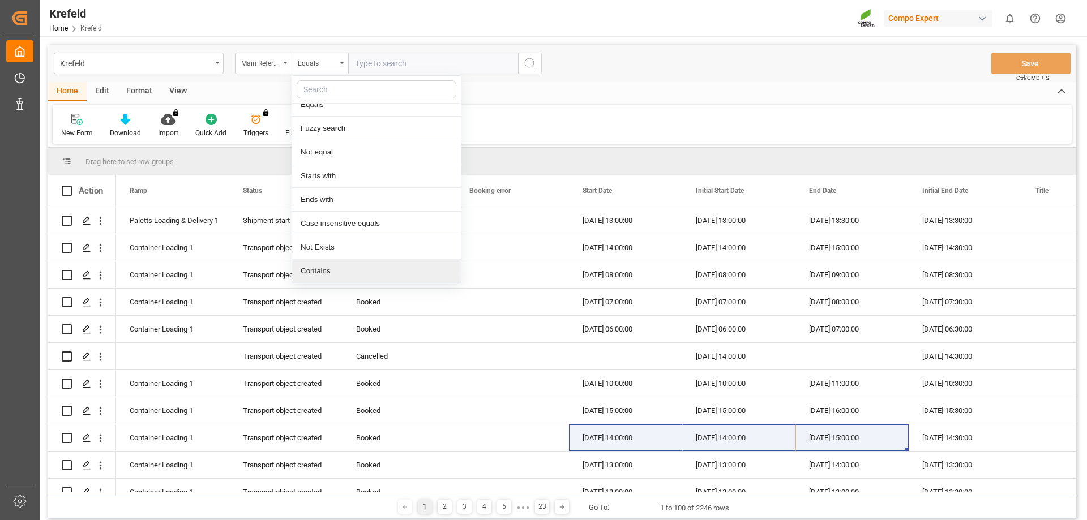
click at [352, 273] on div "Contains" at bounding box center [376, 271] width 169 height 24
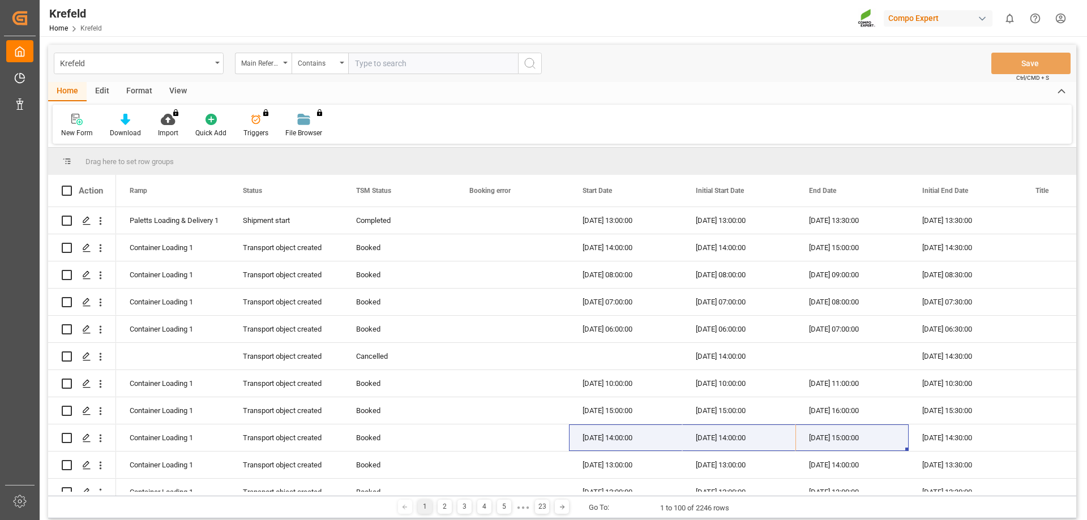
paste input "6200000545"
type input "6200000545"
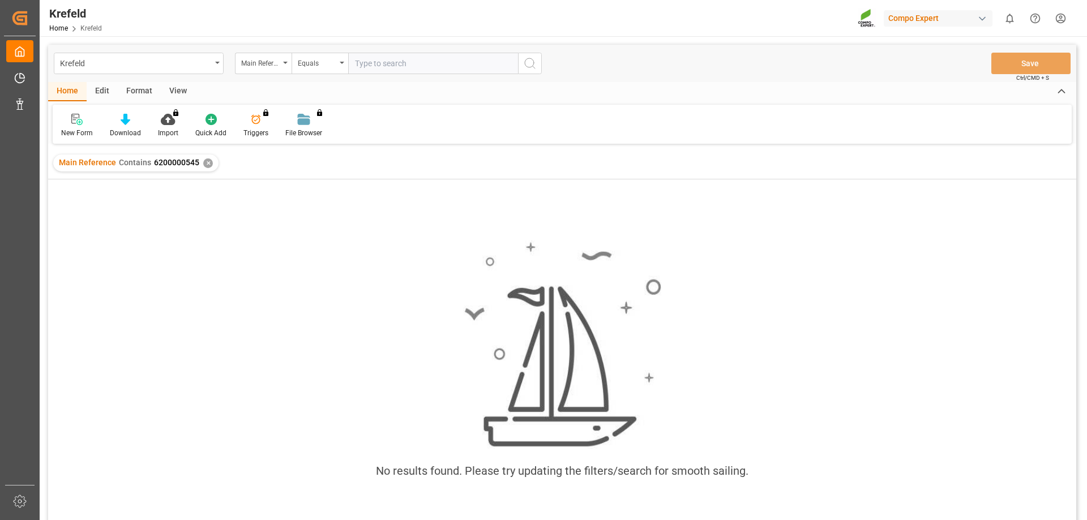
click at [209, 164] on div "Main Reference Contains 6200000545 ✕" at bounding box center [135, 163] width 165 height 17
click at [204, 164] on div "✕" at bounding box center [208, 163] width 10 height 10
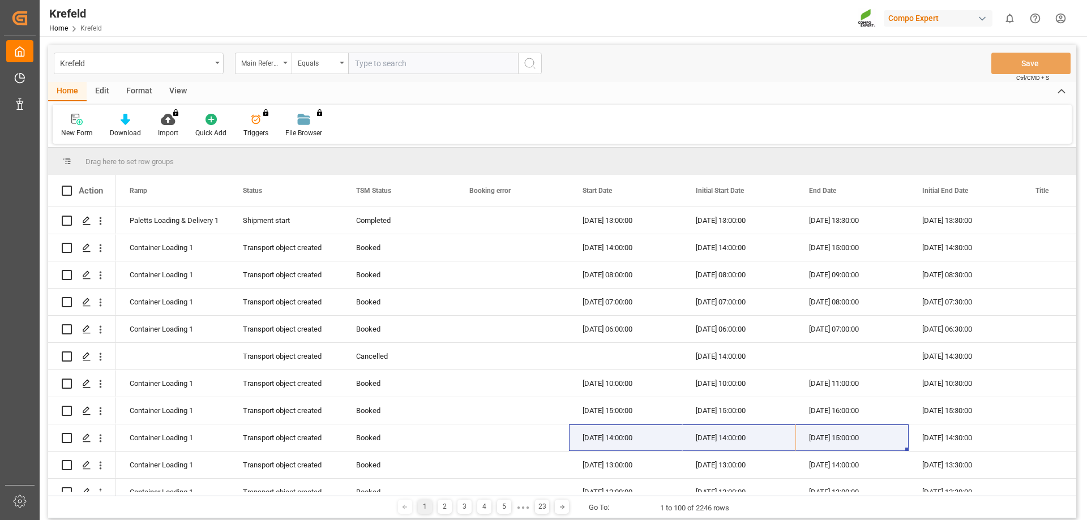
click at [430, 59] on input "text" at bounding box center [433, 64] width 170 height 22
click at [182, 500] on div "1 2 3 4 5 ● ● ● 23 Go To: 1 to 100 of 2246 rows" at bounding box center [562, 507] width 1028 height 23
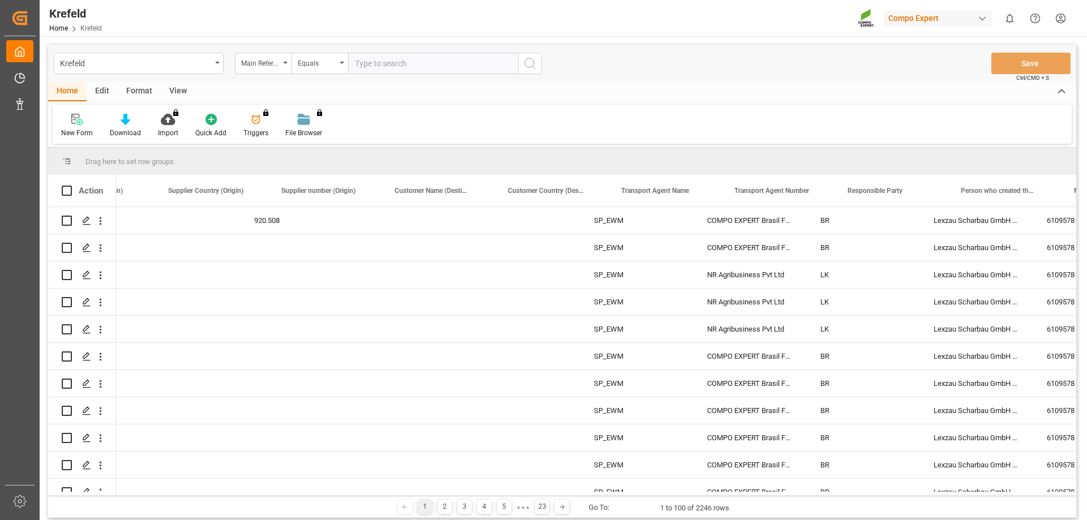
scroll to position [0, 1908]
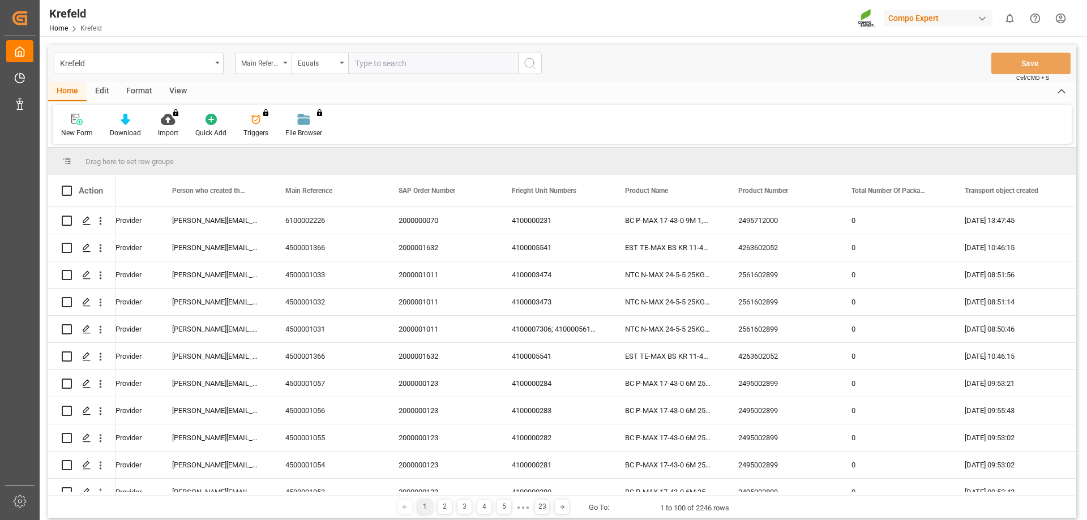
click at [378, 54] on input "text" at bounding box center [433, 64] width 170 height 22
paste input "6200000545"
type input "6200000545"
click at [372, 52] on div "Krefeld Main Reference Equals 6200000545 Save Ctrl/CMD + S" at bounding box center [562, 63] width 1028 height 37
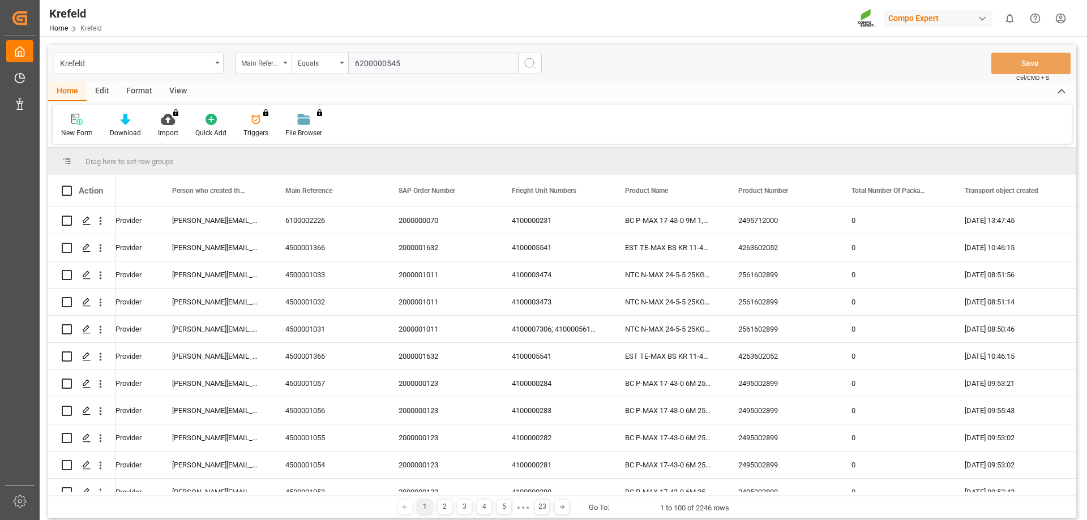
click at [372, 52] on div "Krefeld Main Reference Equals 6200000545 Save Ctrl/CMD + S" at bounding box center [562, 63] width 1028 height 37
click at [396, 71] on input "6200000545" at bounding box center [433, 64] width 170 height 22
paste input "2000001252"
type input "2000001252"
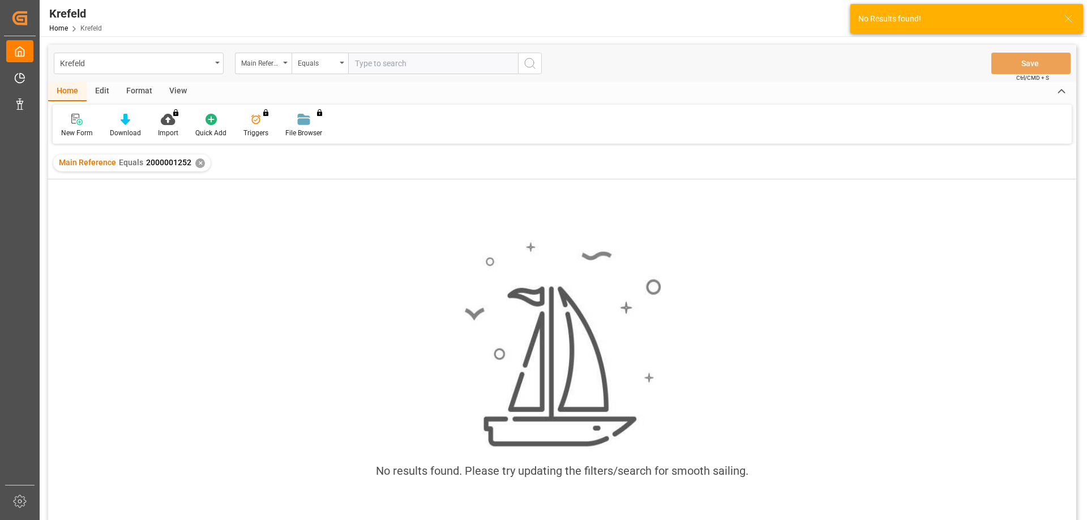
click at [195, 164] on div "✕" at bounding box center [200, 163] width 10 height 10
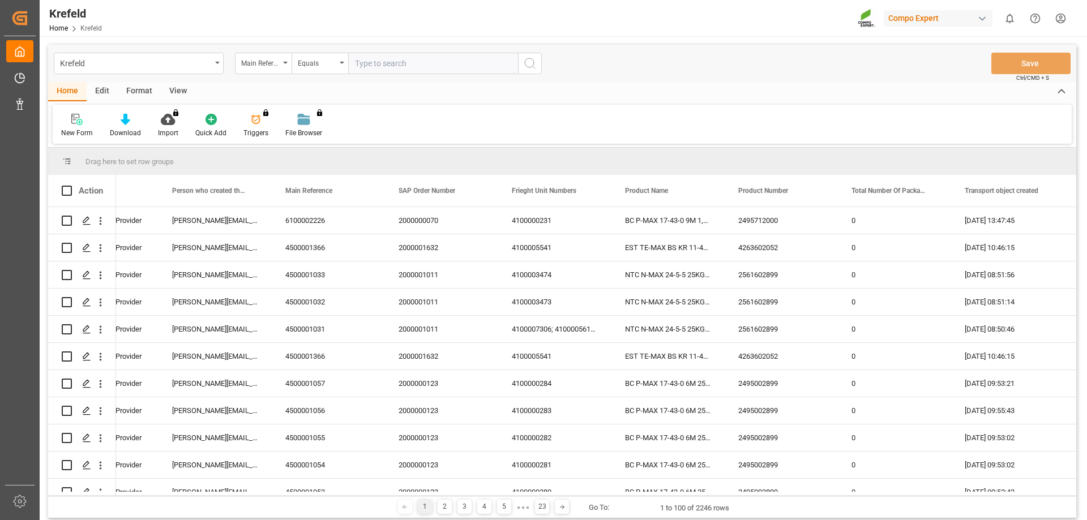
click at [670, 495] on div "Drag here to set row groups Drag here to set column labels Action Transport Age…" at bounding box center [562, 333] width 1028 height 371
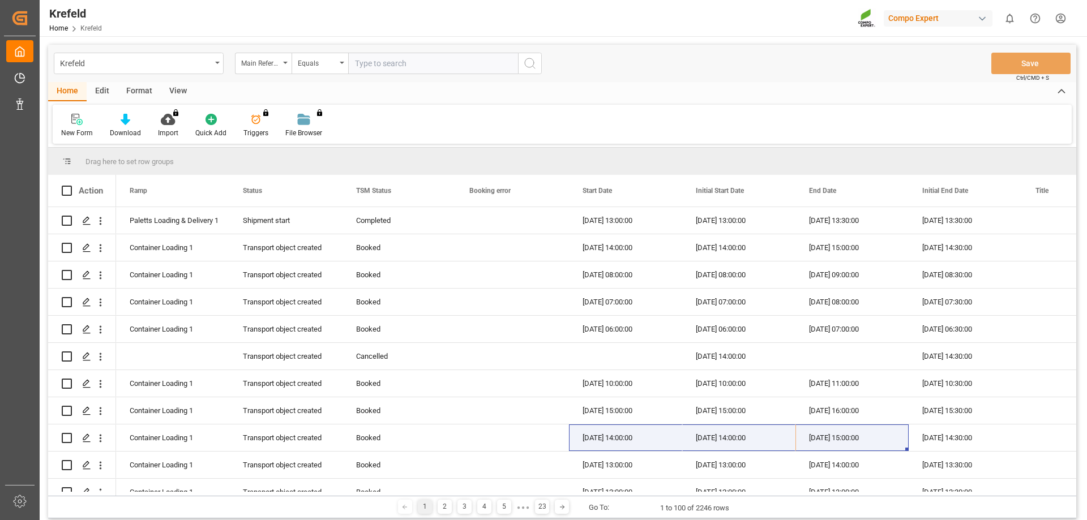
click at [88, 28] on span "Krefeld" at bounding box center [91, 28] width 22 height 8
click at [280, 55] on div "Main Reference" at bounding box center [263, 64] width 57 height 22
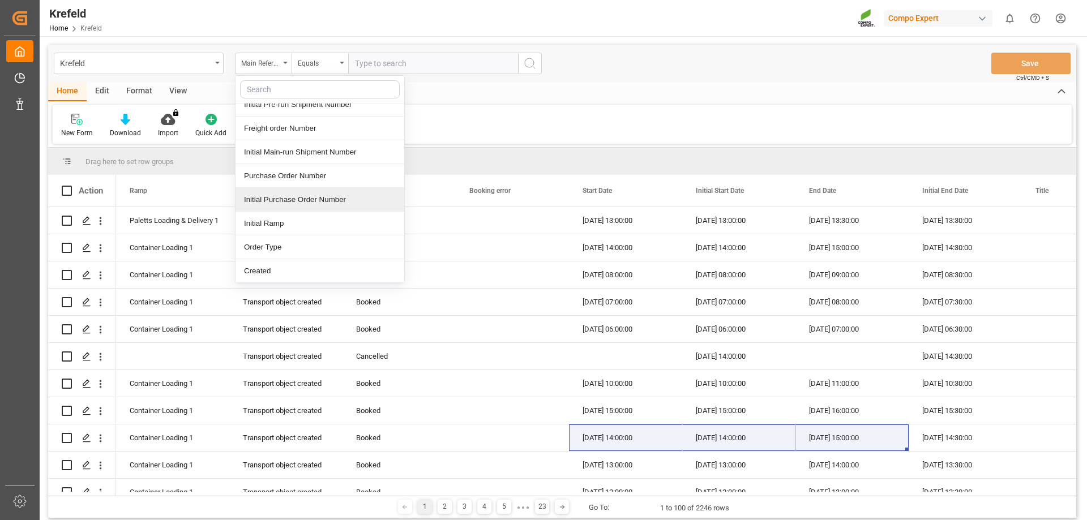
scroll to position [839, 0]
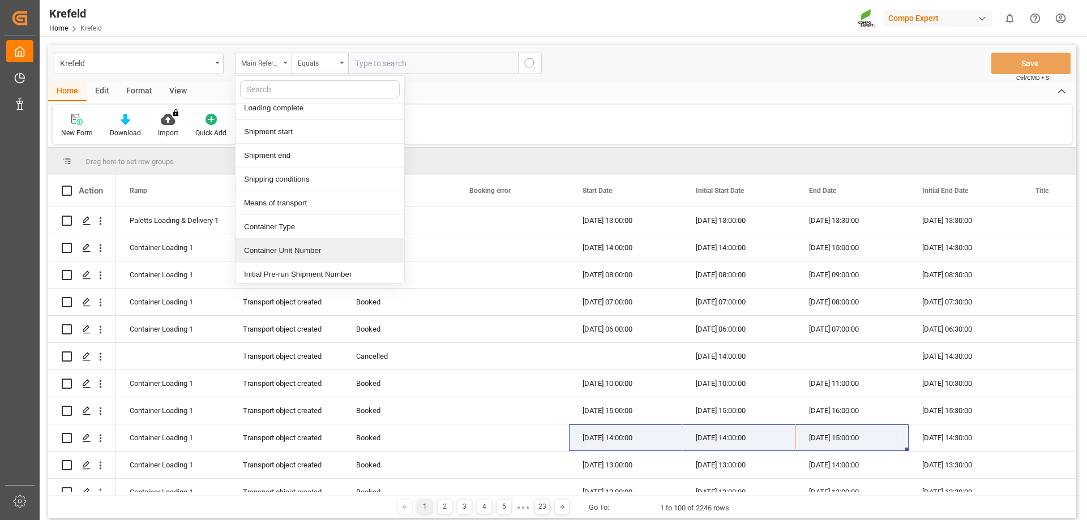
click at [336, 249] on div "Container Unit Number" at bounding box center [319, 251] width 169 height 24
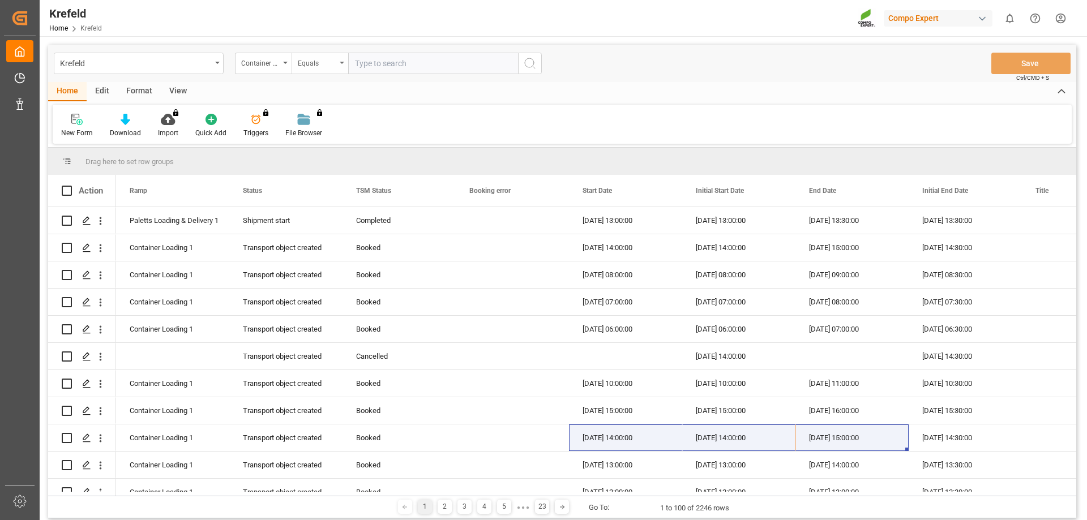
click at [333, 65] on div "Equals" at bounding box center [317, 61] width 38 height 13
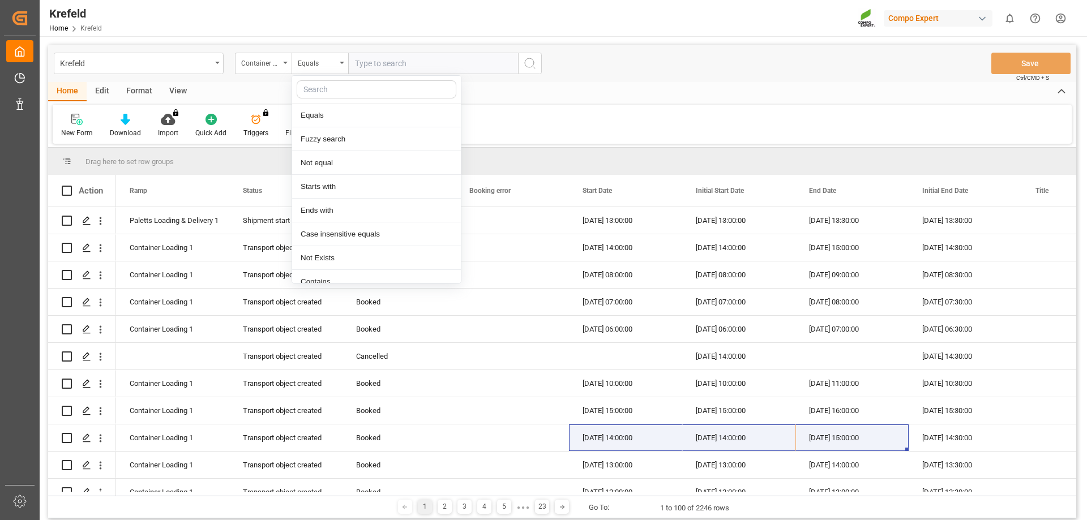
click at [397, 64] on input "text" at bounding box center [433, 64] width 170 height 22
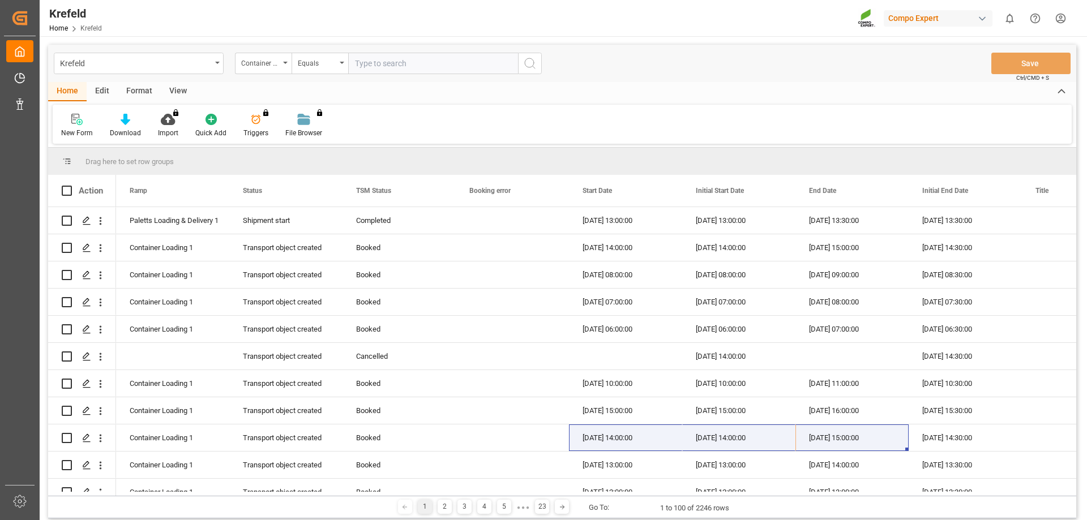
click at [396, 57] on input "text" at bounding box center [433, 64] width 170 height 22
type input "CIAU6240470"
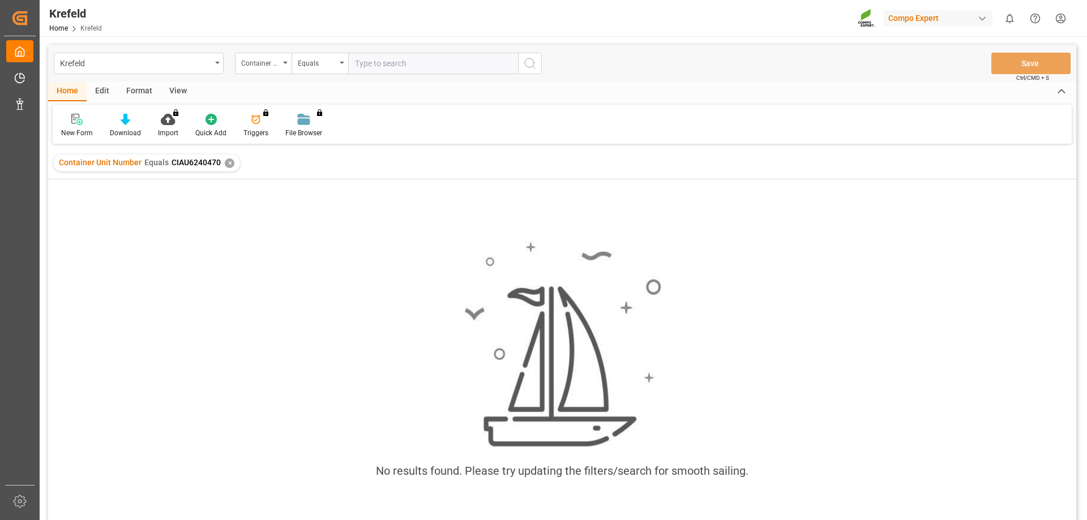
click at [365, 77] on div "Krefeld Container Unit Number Equals Save Ctrl/CMD + S" at bounding box center [562, 63] width 1028 height 37
click at [365, 75] on div "Krefeld Container Unit Number Equals Save Ctrl/CMD + S" at bounding box center [562, 63] width 1028 height 37
click at [366, 70] on input "text" at bounding box center [433, 64] width 170 height 22
paste input "MSKU4341952"
type input "MSKU4341952"
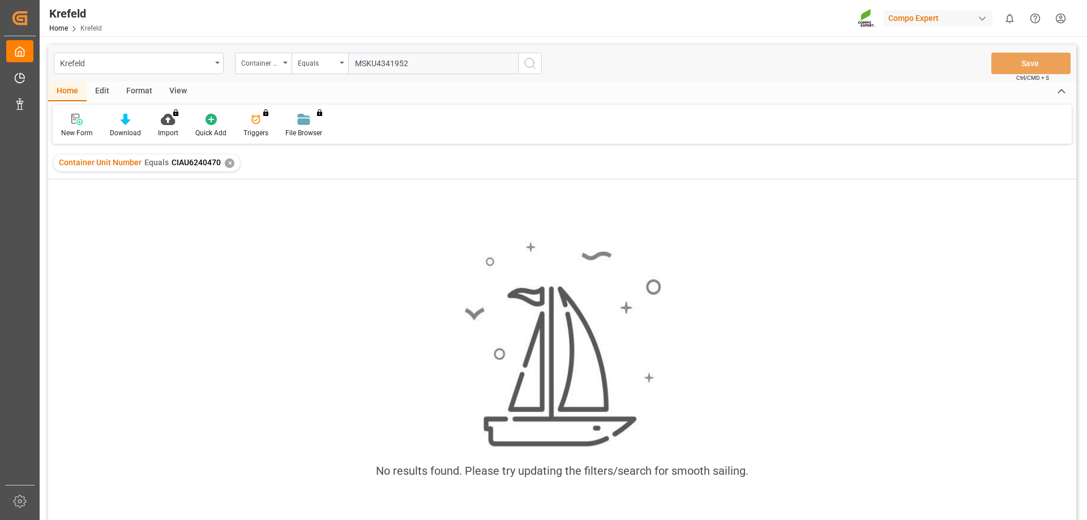
click at [225, 164] on div "✕" at bounding box center [230, 163] width 10 height 10
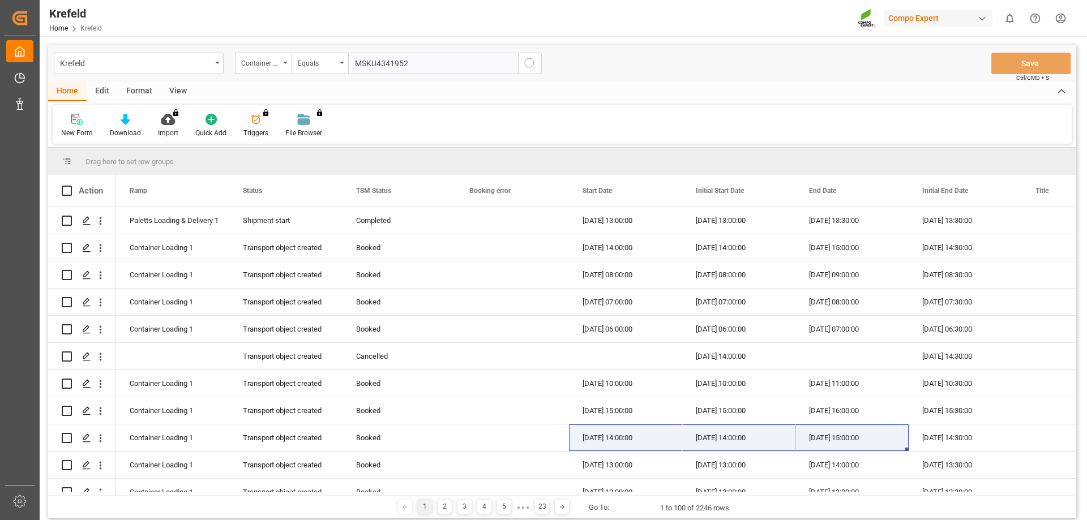
click at [445, 67] on input "MSKU4341952" at bounding box center [433, 64] width 170 height 22
click at [529, 65] on icon "search button" at bounding box center [530, 64] width 14 height 14
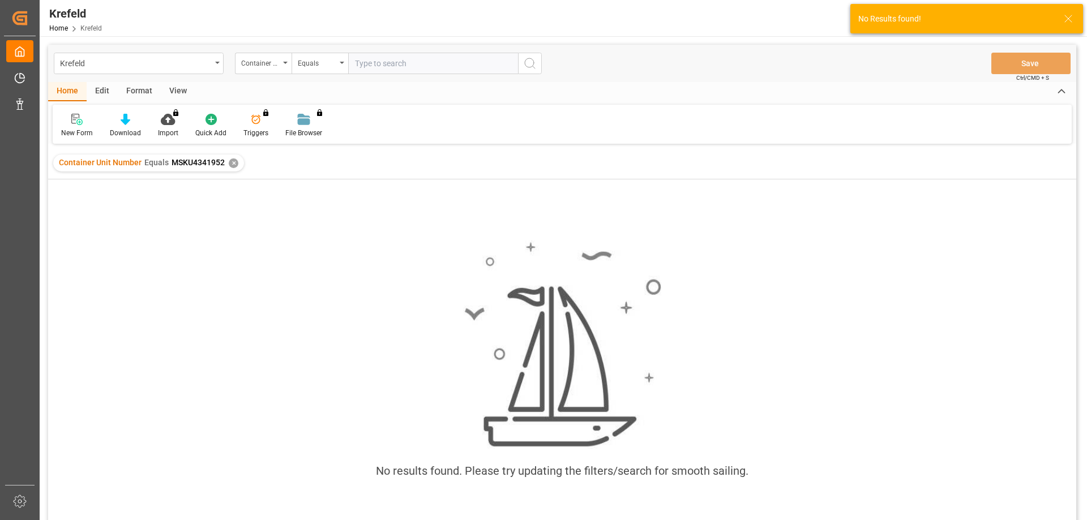
click at [233, 161] on div "✕" at bounding box center [234, 163] width 10 height 10
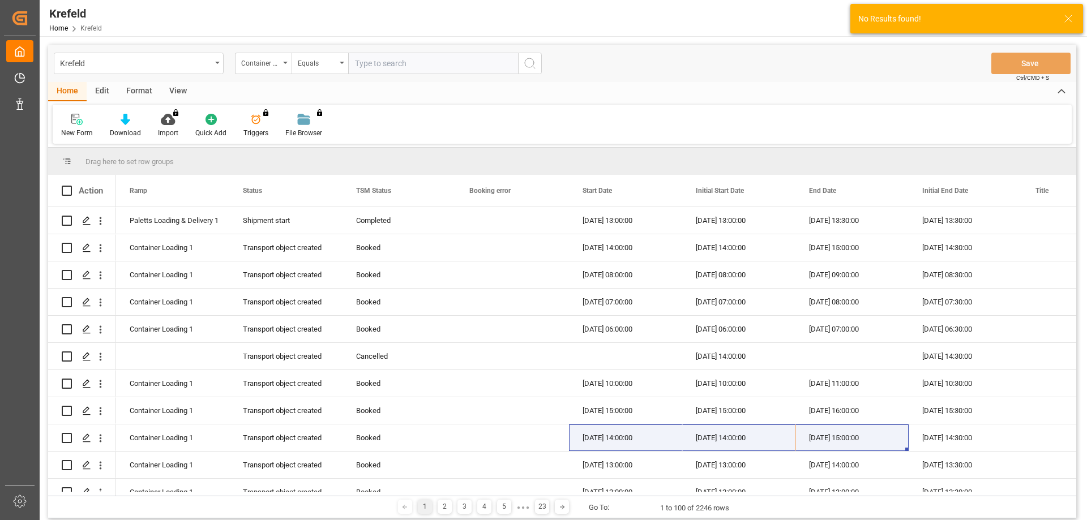
click at [318, 67] on div "Equals" at bounding box center [317, 61] width 38 height 13
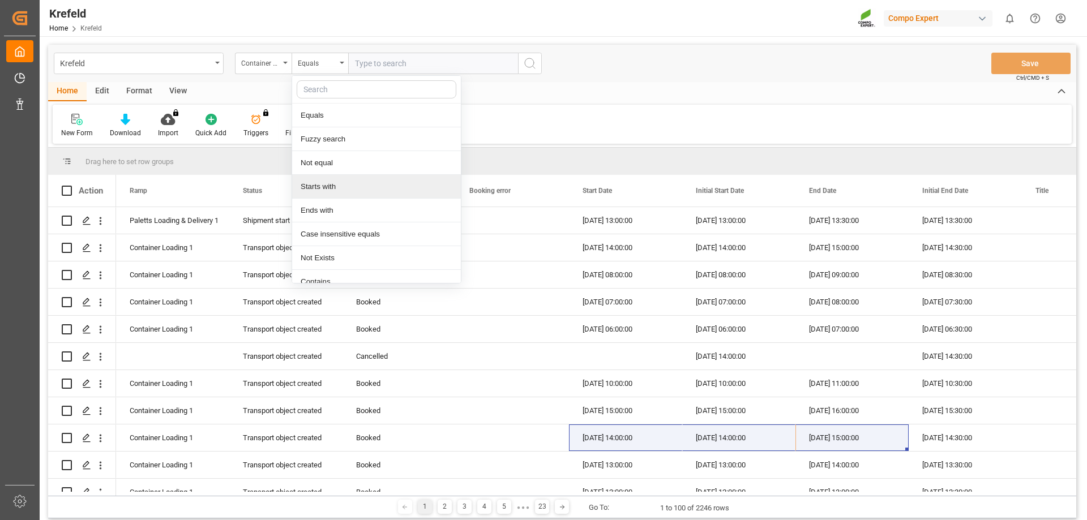
scroll to position [11, 0]
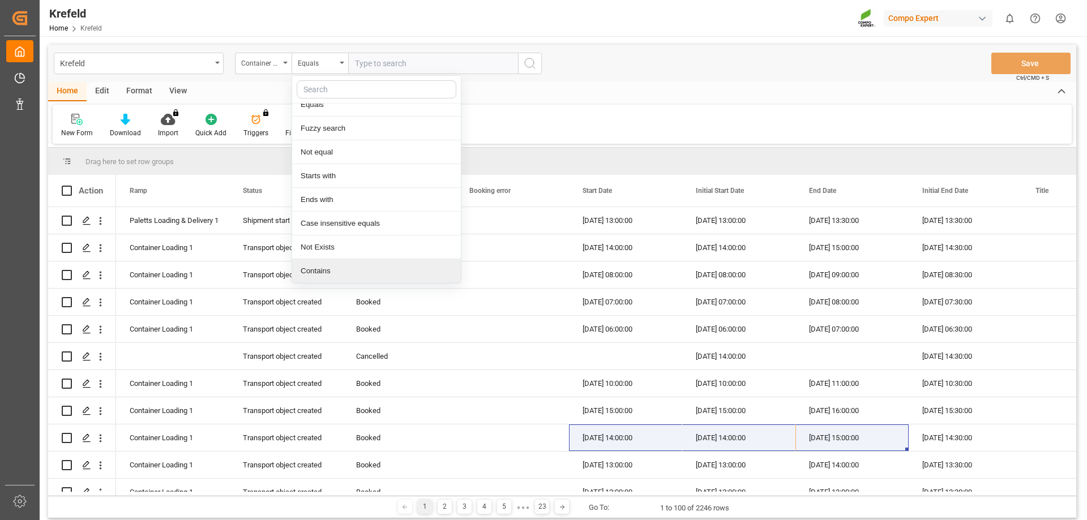
click at [344, 268] on div "Contains" at bounding box center [376, 271] width 169 height 24
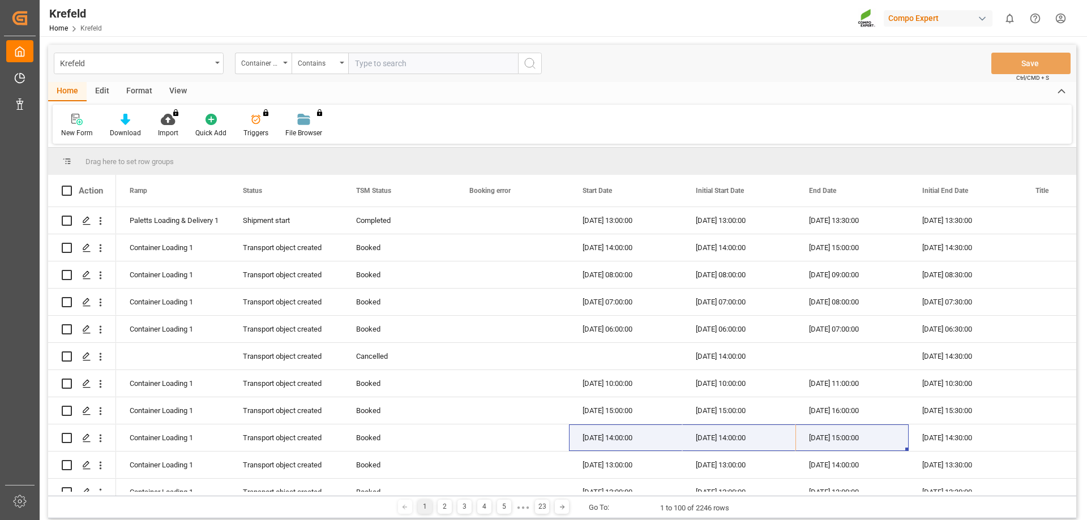
click at [391, 61] on input "text" at bounding box center [433, 64] width 170 height 22
paste input "MSKU4341952"
type input "MSKU4341952"
click at [525, 61] on icon "search button" at bounding box center [530, 64] width 14 height 14
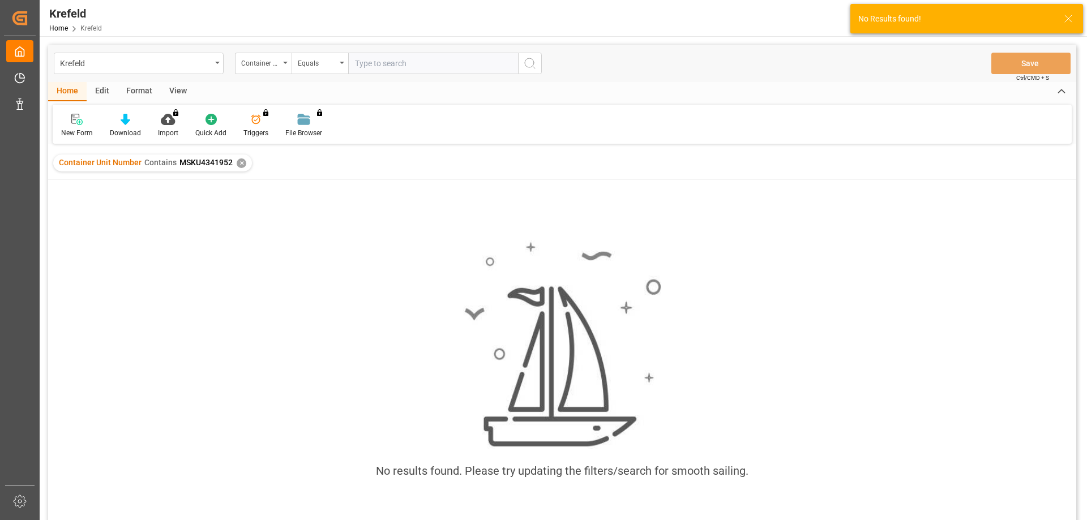
click at [238, 161] on div "✕" at bounding box center [242, 163] width 10 height 10
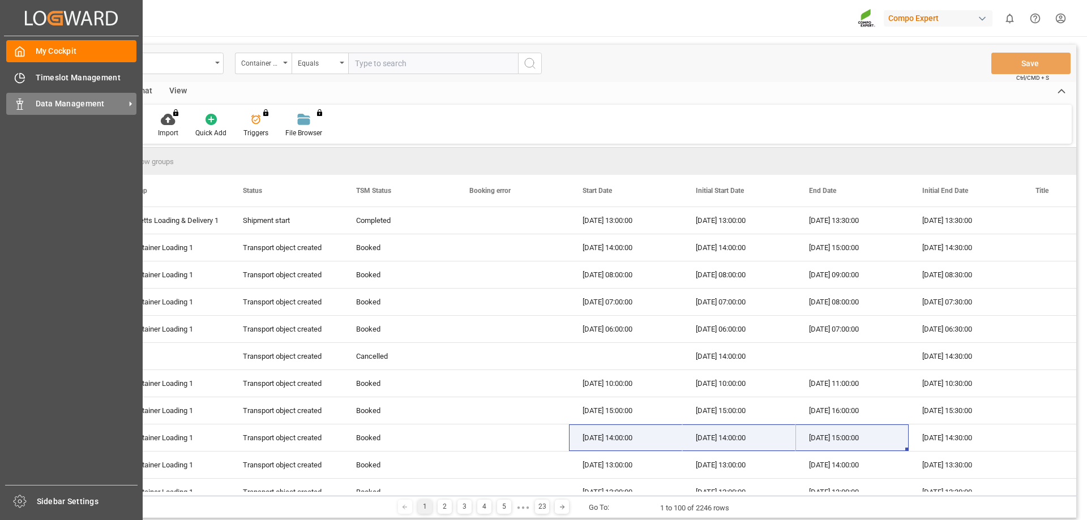
click at [110, 96] on div "Data Management Data Management" at bounding box center [71, 104] width 130 height 22
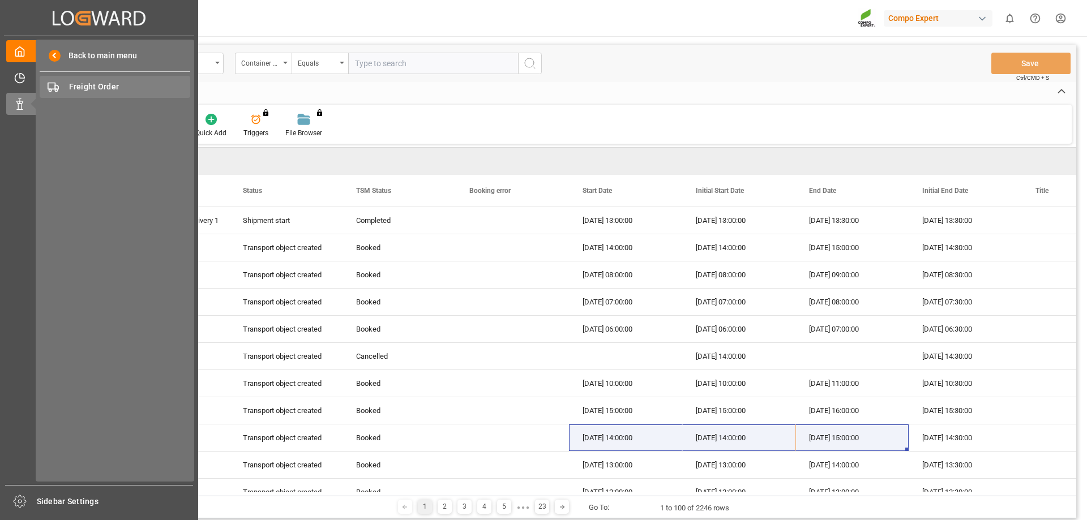
click at [111, 88] on span "Freight Order" at bounding box center [130, 87] width 122 height 12
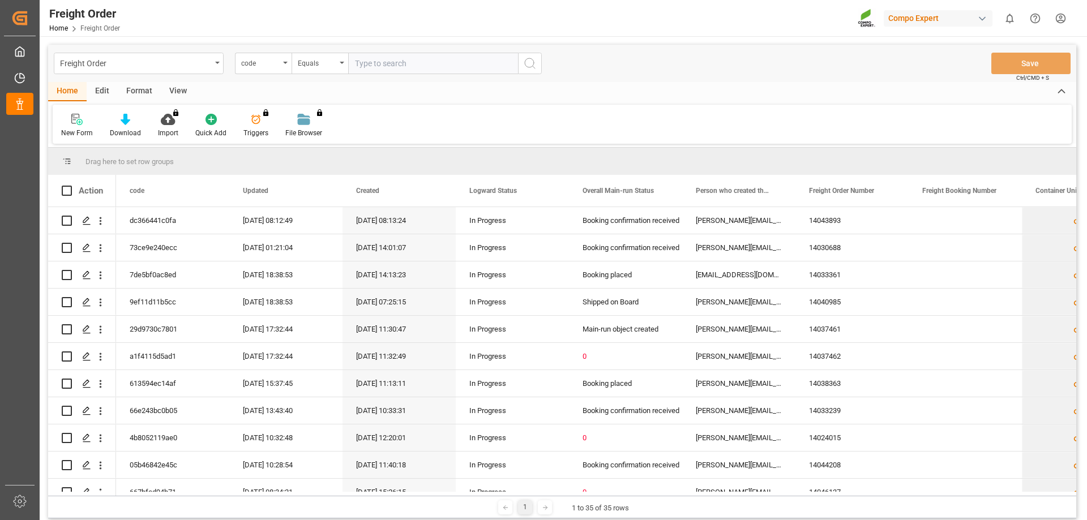
click at [377, 67] on input "text" at bounding box center [433, 64] width 170 height 22
paste input "MSKU4341952"
type input "MSKU4341952"
click at [529, 63] on icon "search button" at bounding box center [530, 64] width 14 height 14
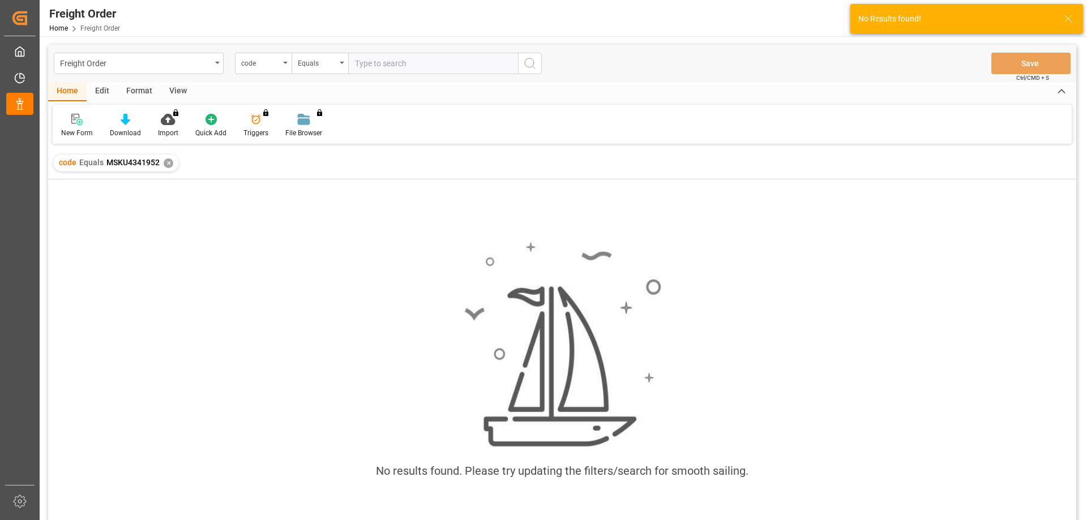
click at [161, 160] on div "code Equals MSKU4341952 ✕" at bounding box center [116, 163] width 126 height 17
click at [173, 166] on div "code Equals MSKU4341952 ✕" at bounding box center [116, 163] width 126 height 17
click at [170, 165] on div "✕" at bounding box center [169, 163] width 10 height 10
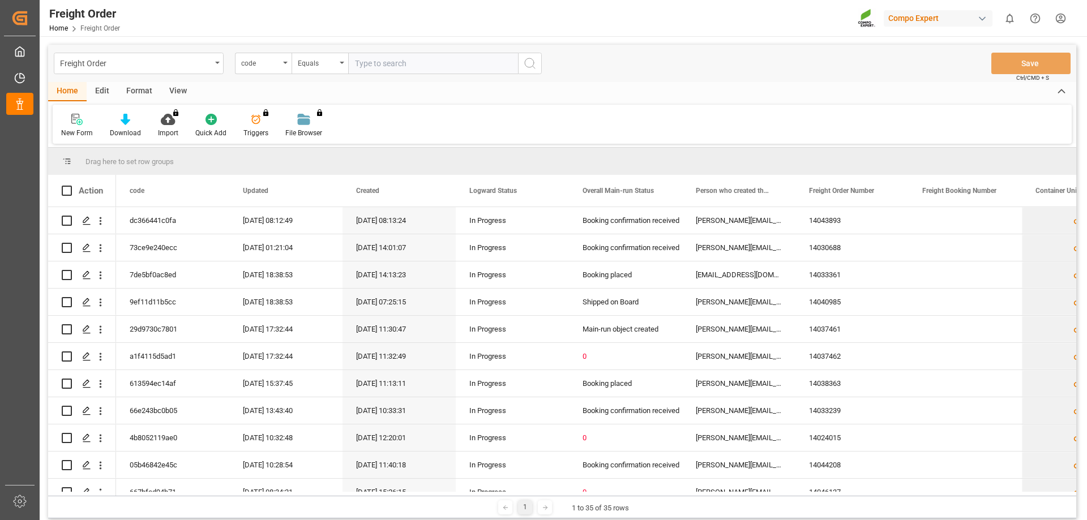
click at [380, 70] on input "text" at bounding box center [433, 64] width 170 height 22
paste input "6200000545"
type input "6200000545"
click at [523, 65] on icon "search button" at bounding box center [530, 64] width 14 height 14
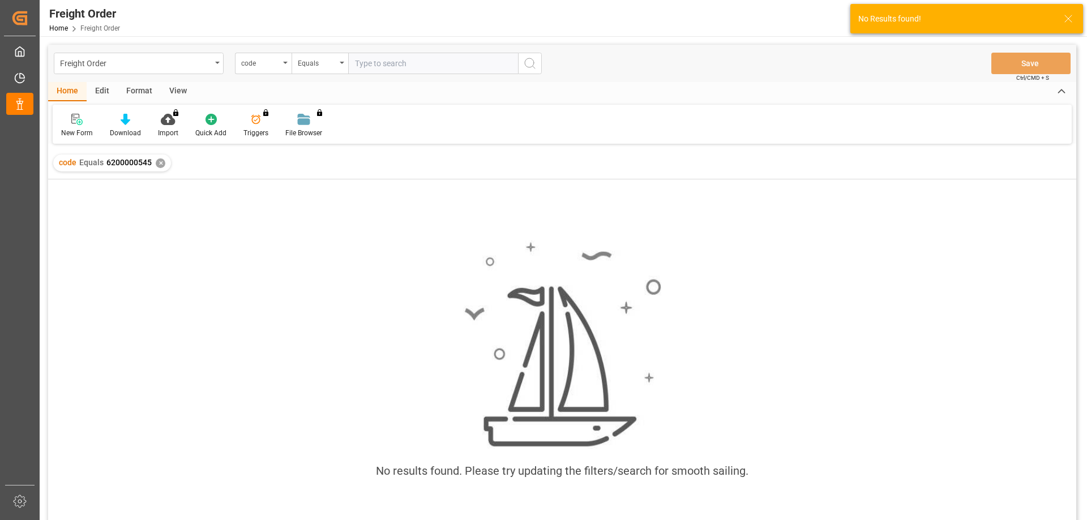
click at [153, 160] on div "code Equals 6200000545 ✕" at bounding box center [112, 163] width 118 height 17
click at [156, 163] on div "✕" at bounding box center [161, 163] width 10 height 10
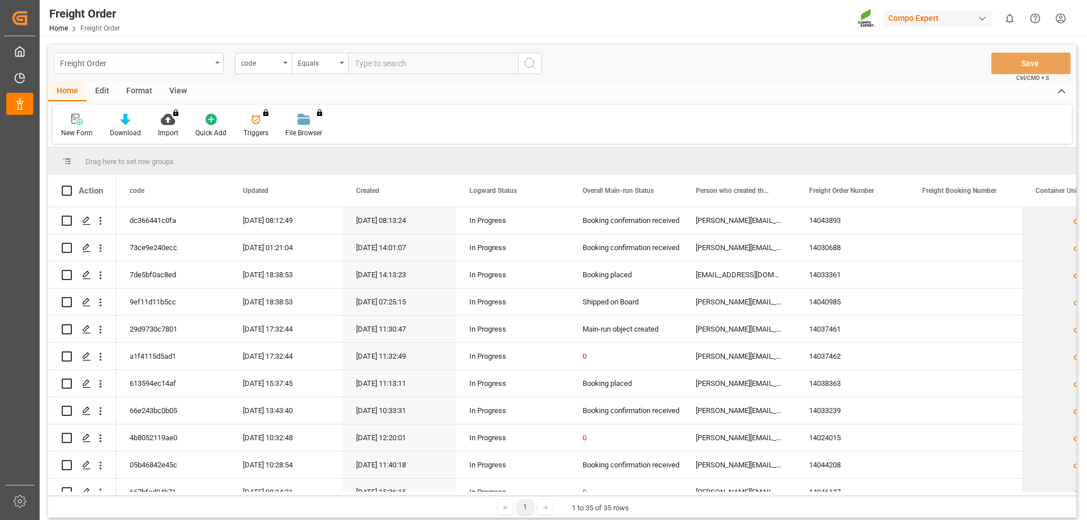
click at [112, 61] on div "Freight Order" at bounding box center [135, 62] width 151 height 14
click at [118, 164] on div "Container Unit" at bounding box center [138, 163] width 169 height 24
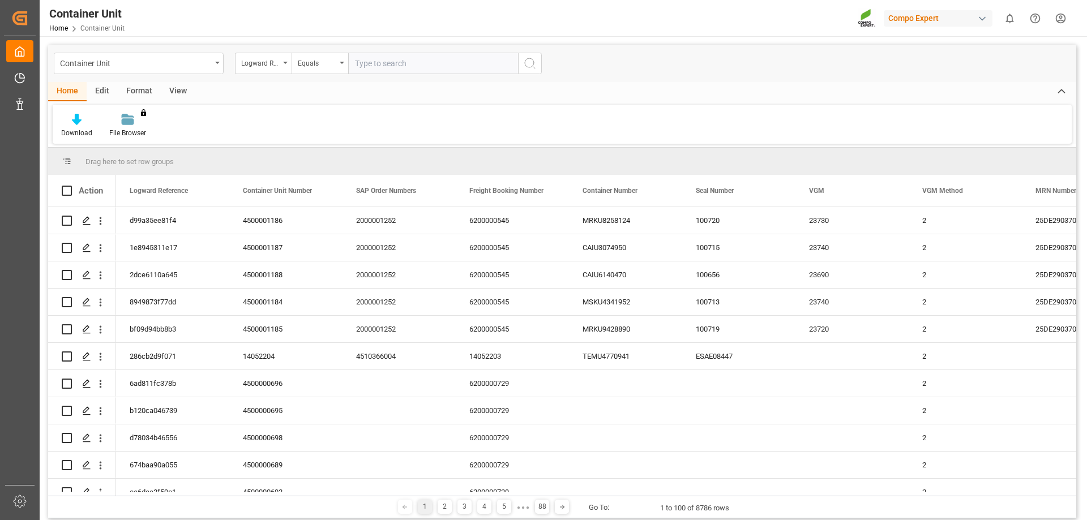
click at [401, 67] on input "text" at bounding box center [433, 64] width 170 height 22
paste input "MRKU9428890"
type input "MRKU9428890"
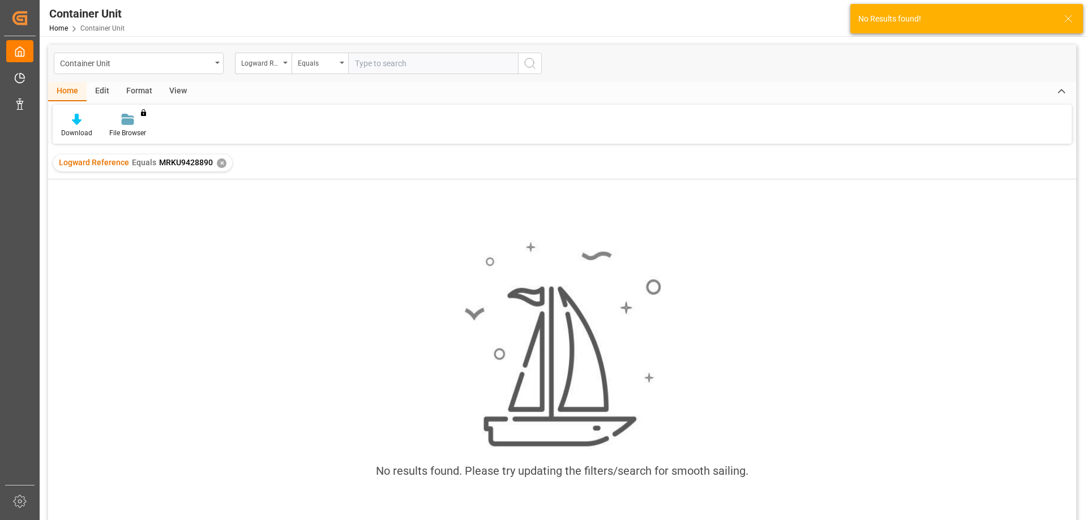
click at [217, 166] on div "✕" at bounding box center [222, 163] width 10 height 10
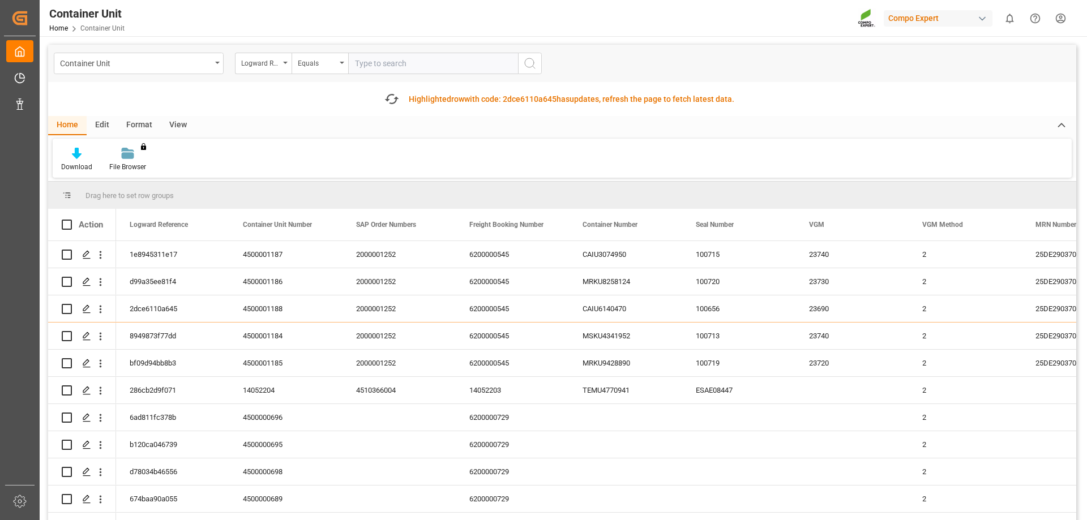
click at [400, 61] on input "text" at bounding box center [433, 64] width 170 height 22
paste input "6200000545"
type input "6200000545"
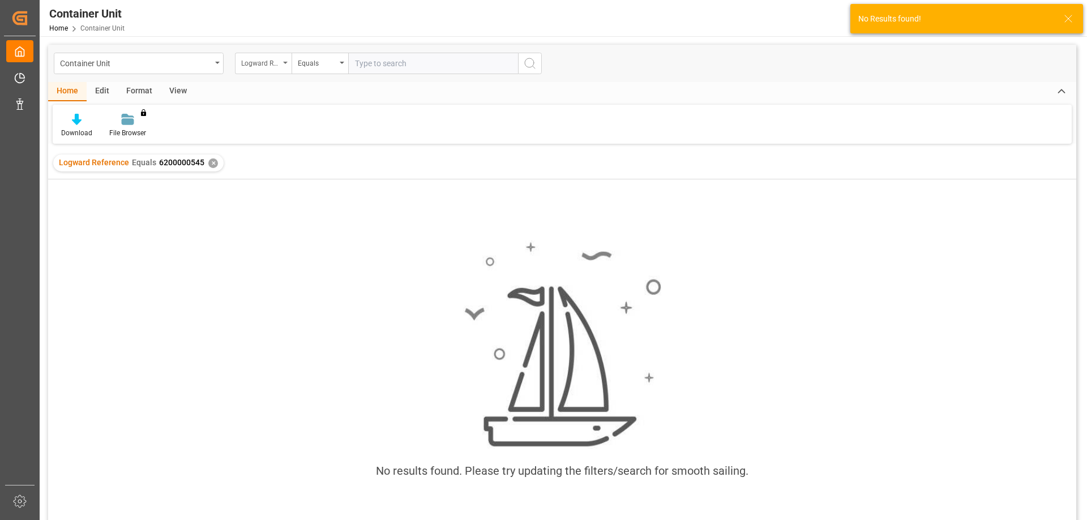
click at [268, 66] on div "Logward Reference" at bounding box center [260, 61] width 38 height 13
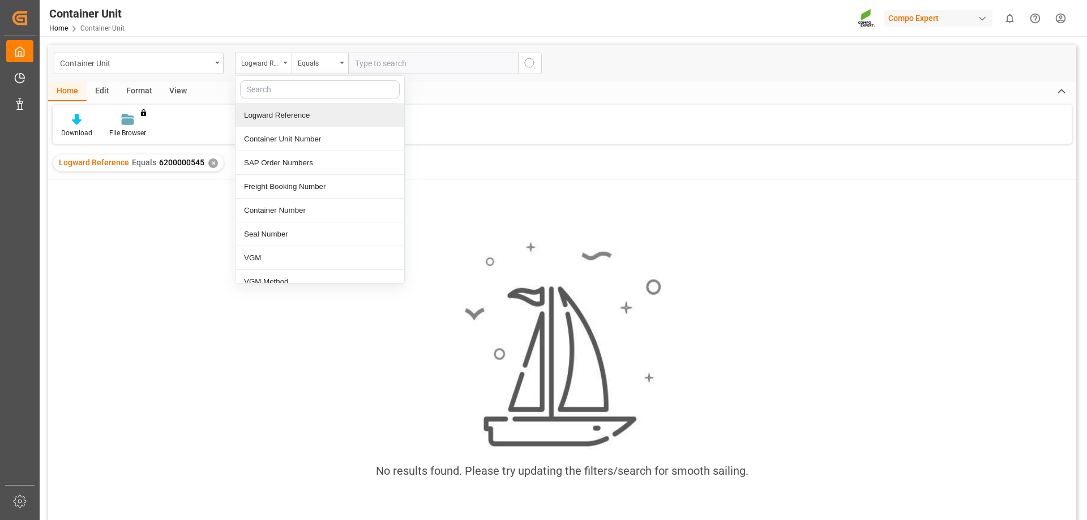
click at [297, 118] on div "Logward Reference" at bounding box center [319, 116] width 169 height 24
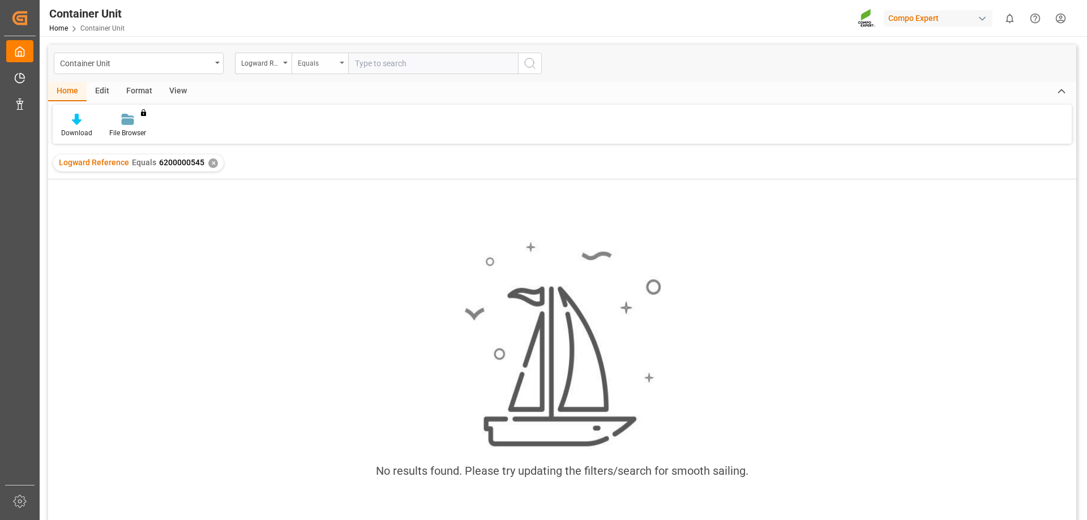
click at [310, 68] on div "Equals" at bounding box center [317, 61] width 38 height 13
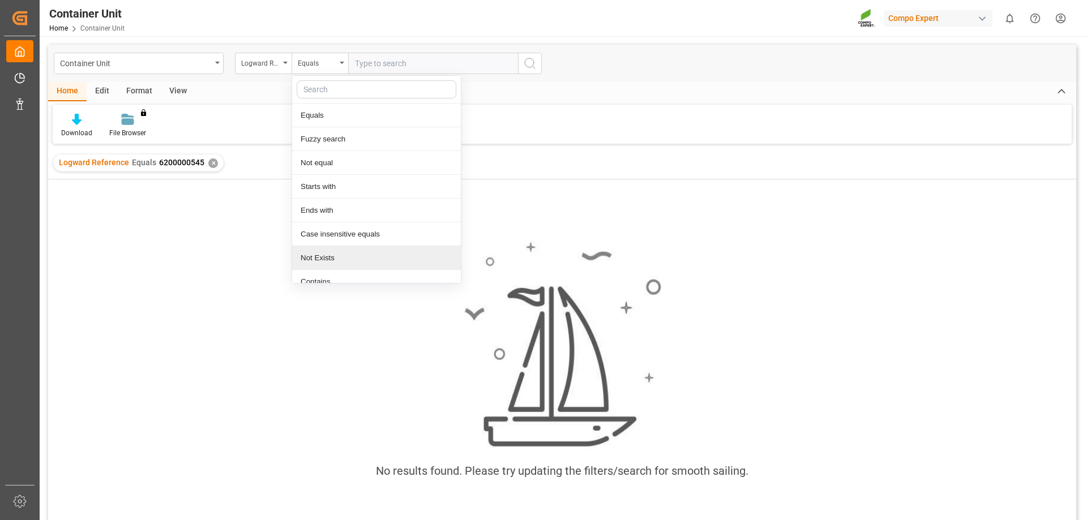
scroll to position [11, 0]
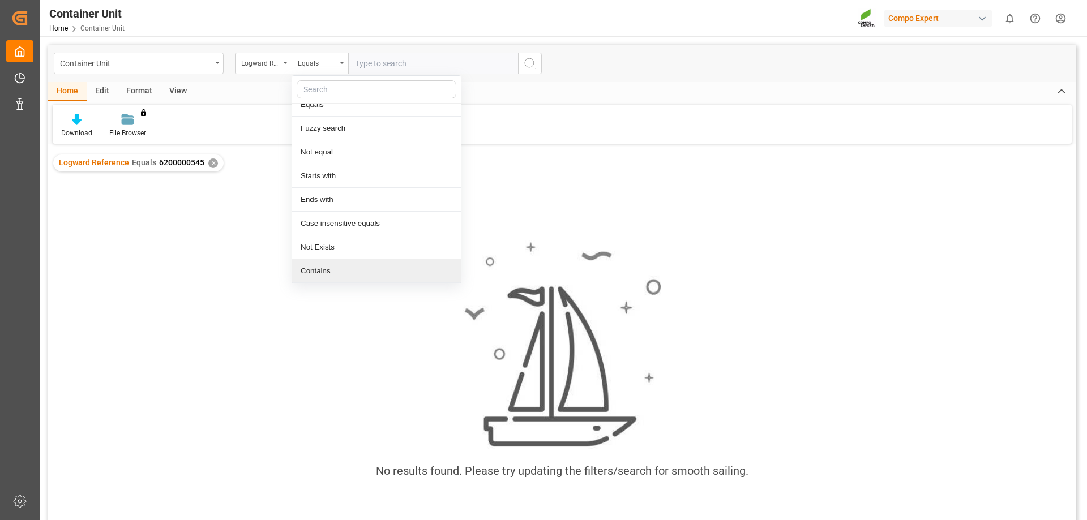
click at [331, 267] on div "Contains" at bounding box center [376, 271] width 169 height 24
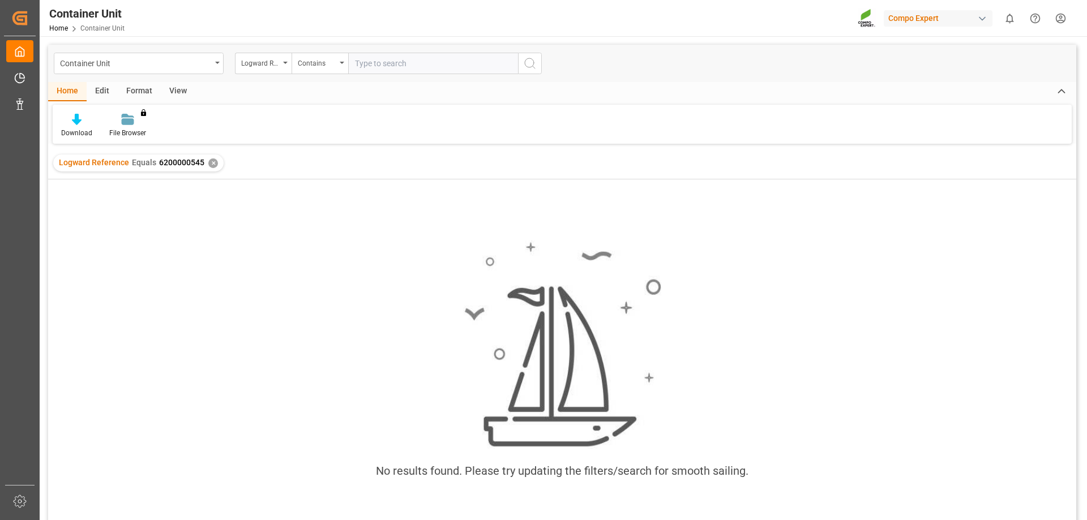
click at [413, 63] on input "text" at bounding box center [433, 64] width 170 height 22
paste input "6200000545"
type input "6200000545"
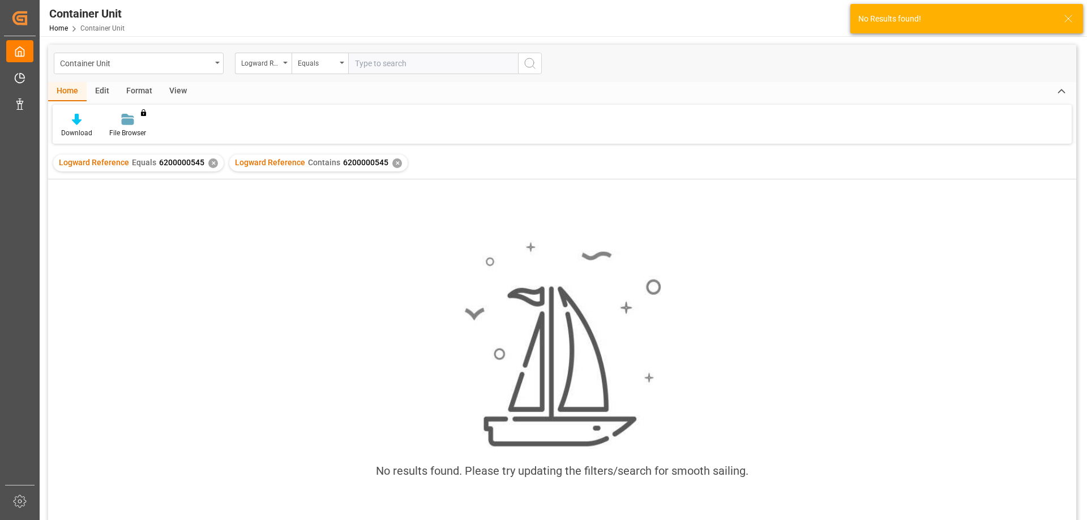
click at [208, 162] on div "✕" at bounding box center [213, 163] width 10 height 10
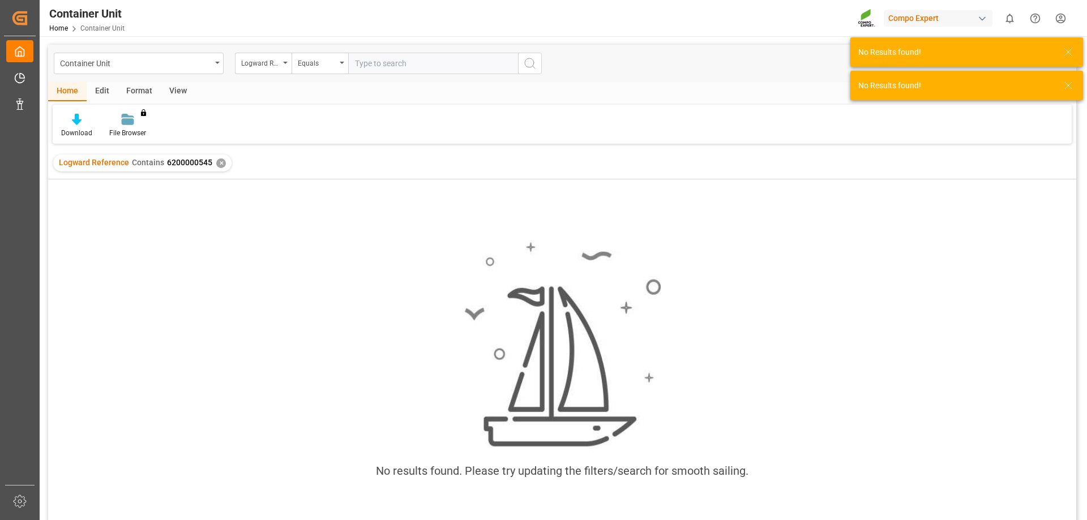
click at [221, 158] on div "Logward Reference Contains 6200000545 ✕" at bounding box center [142, 163] width 178 height 17
click at [221, 160] on div "✕" at bounding box center [221, 163] width 10 height 10
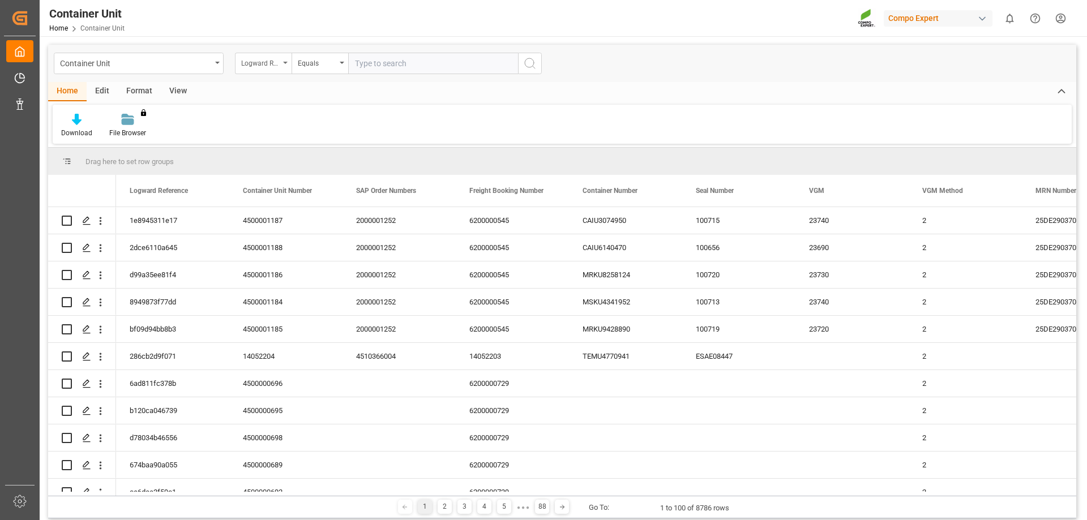
click at [268, 68] on div "Logward Reference" at bounding box center [263, 64] width 57 height 22
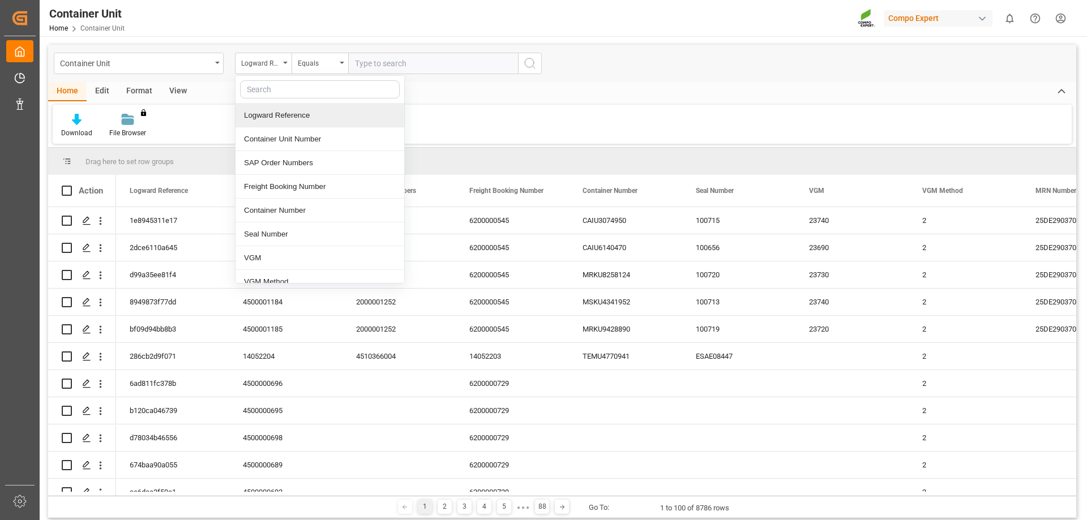
click at [514, 132] on div "Download File Browser You don't have permission for this feature. Contact admin." at bounding box center [562, 124] width 1019 height 39
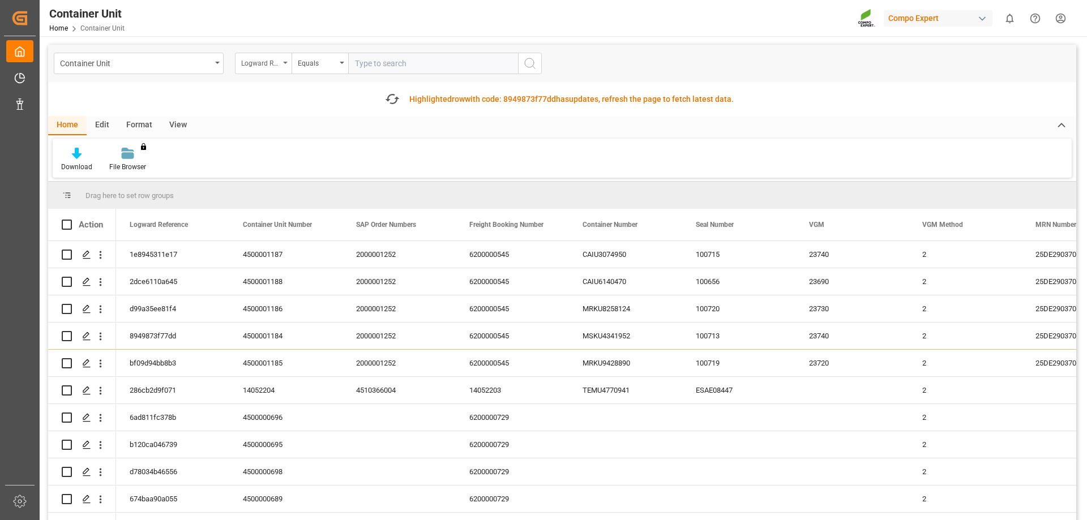
click at [285, 58] on div "Logward Reference" at bounding box center [263, 64] width 57 height 22
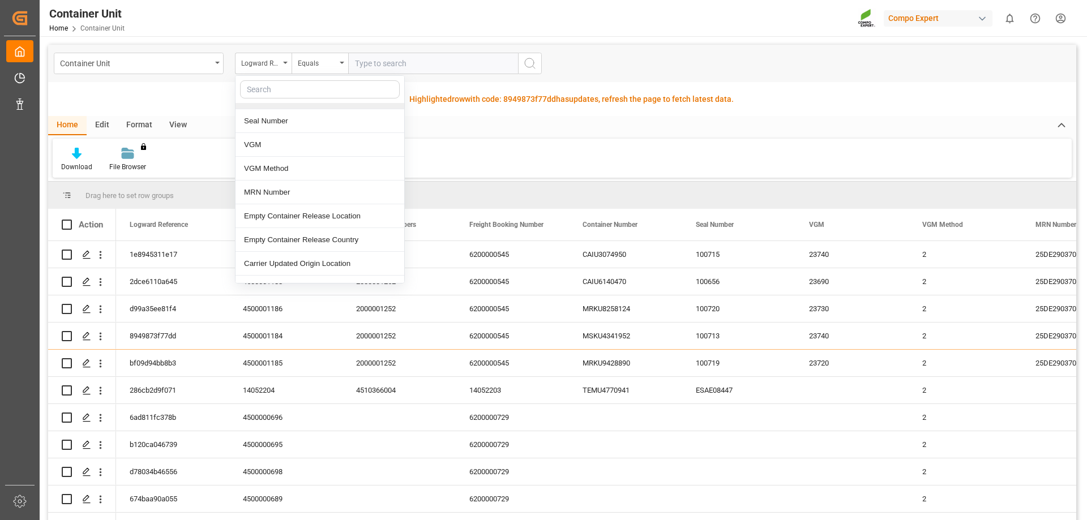
scroll to position [57, 0]
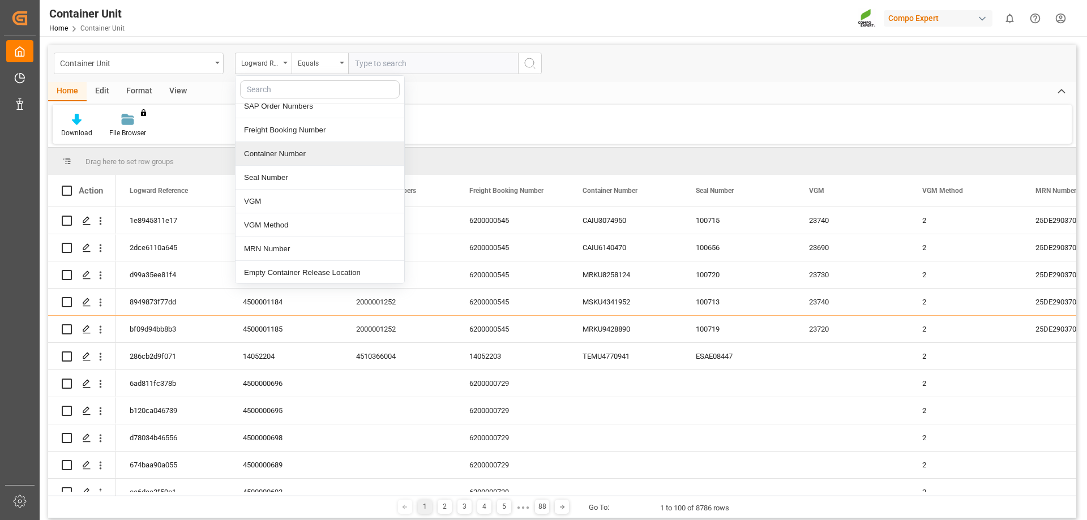
click at [275, 158] on div "Container Number" at bounding box center [319, 154] width 169 height 24
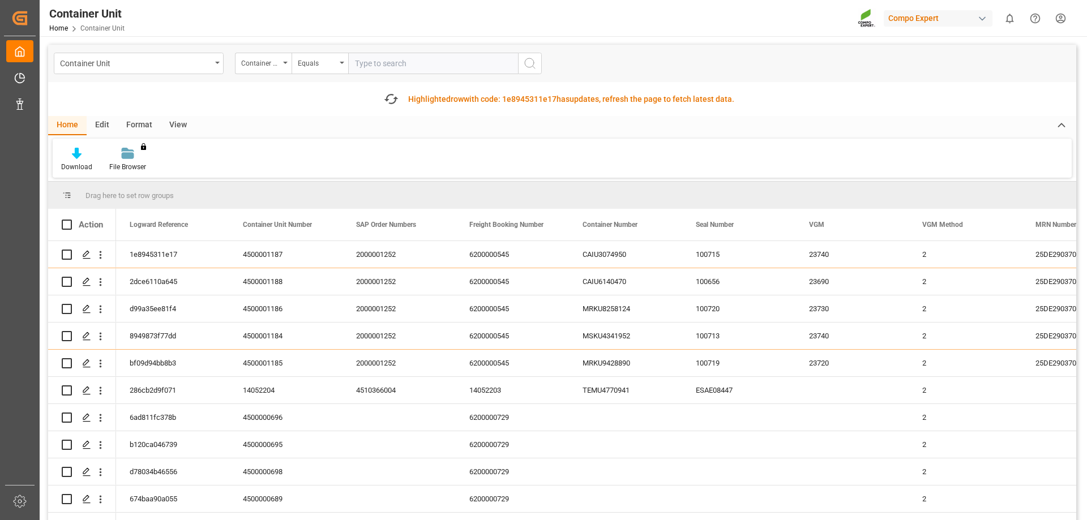
click at [403, 64] on input "text" at bounding box center [433, 64] width 170 height 22
paste input "MSKU4341952"
type input "MSKU4341952"
click at [534, 70] on icon "search button" at bounding box center [530, 64] width 14 height 14
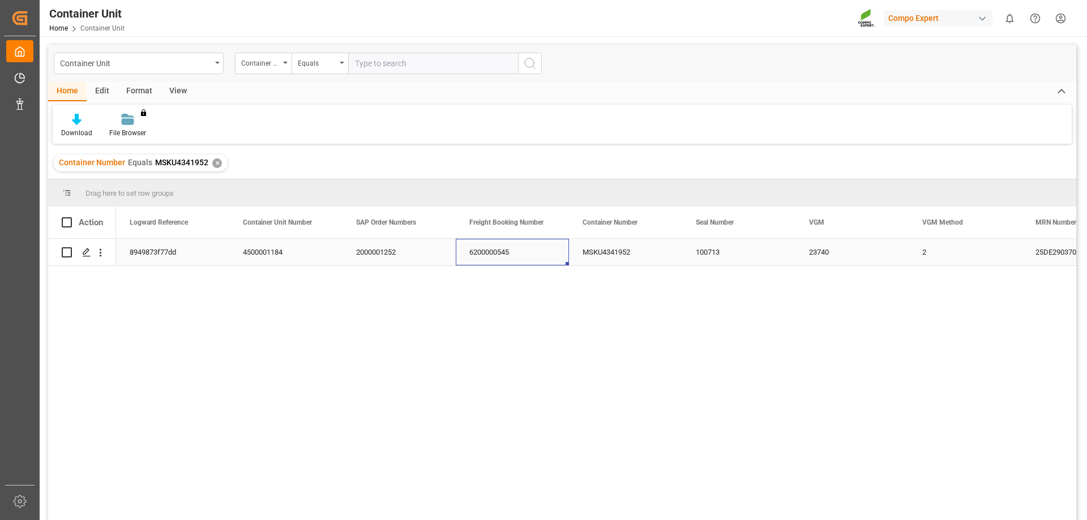
click at [560, 253] on div "6200000545" at bounding box center [512, 252] width 113 height 27
click at [239, 255] on div "4500001184" at bounding box center [285, 252] width 113 height 27
click at [221, 254] on div "8949873f77dd" at bounding box center [172, 252] width 113 height 27
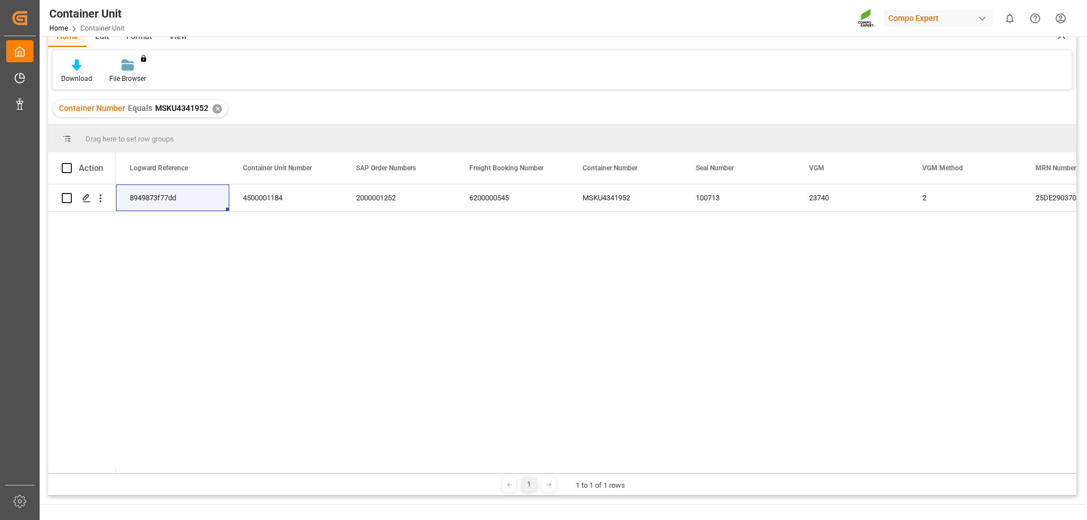
scroll to position [111, 0]
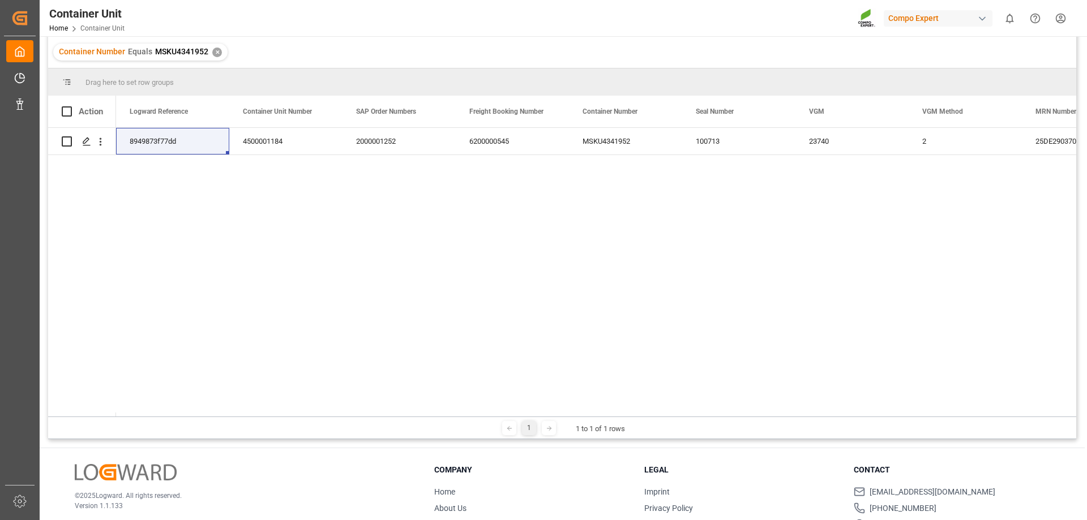
drag, startPoint x: 188, startPoint y: 417, endPoint x: 253, endPoint y: 414, distance: 65.2
click at [294, 406] on div "Drag here to set row groups Drag here to set column labels Action Logward Refer…" at bounding box center [562, 253] width 1028 height 371
click at [87, 142] on polygon "Press SPACE to select this row." at bounding box center [86, 141] width 6 height 6
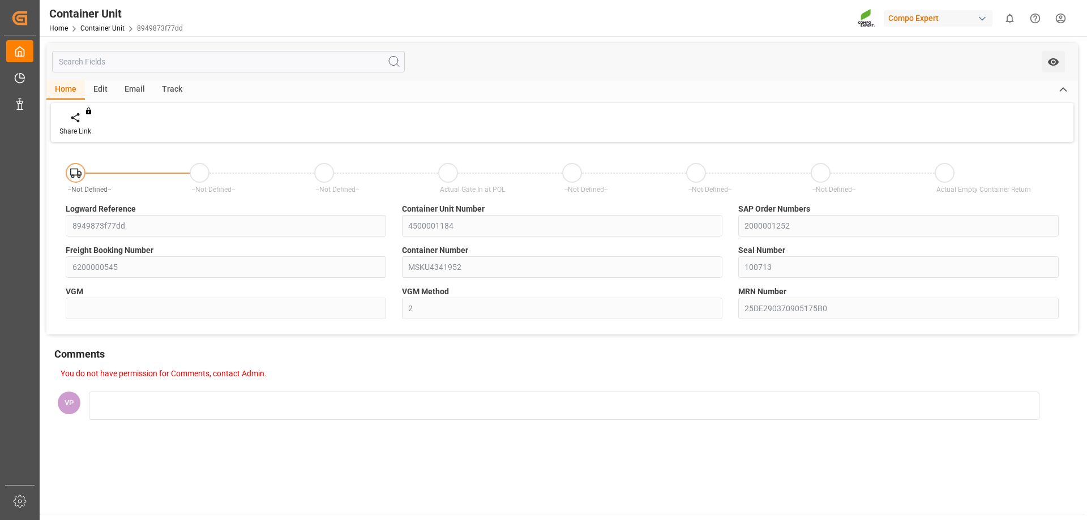
type input "23740"
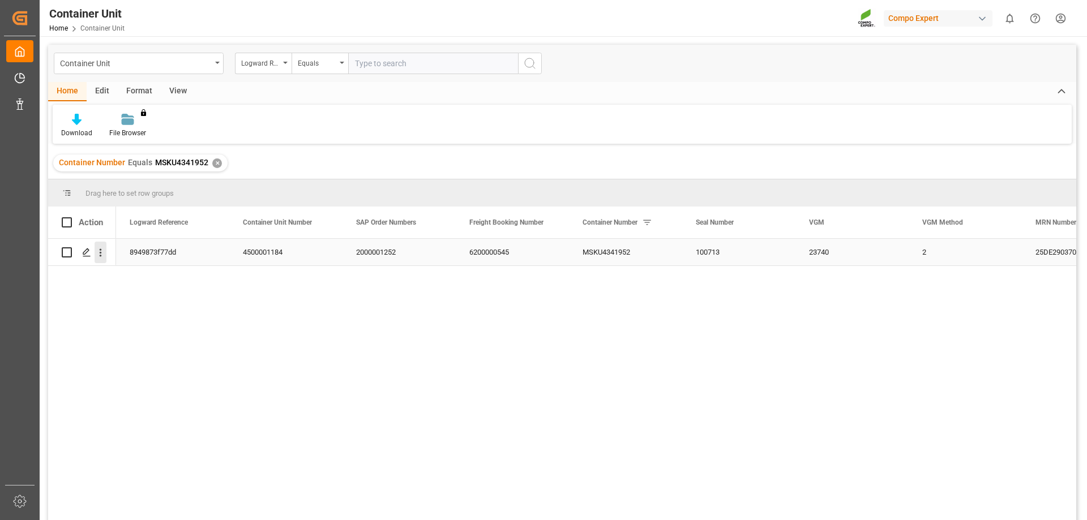
click at [105, 255] on icon "open menu" at bounding box center [101, 253] width 12 height 12
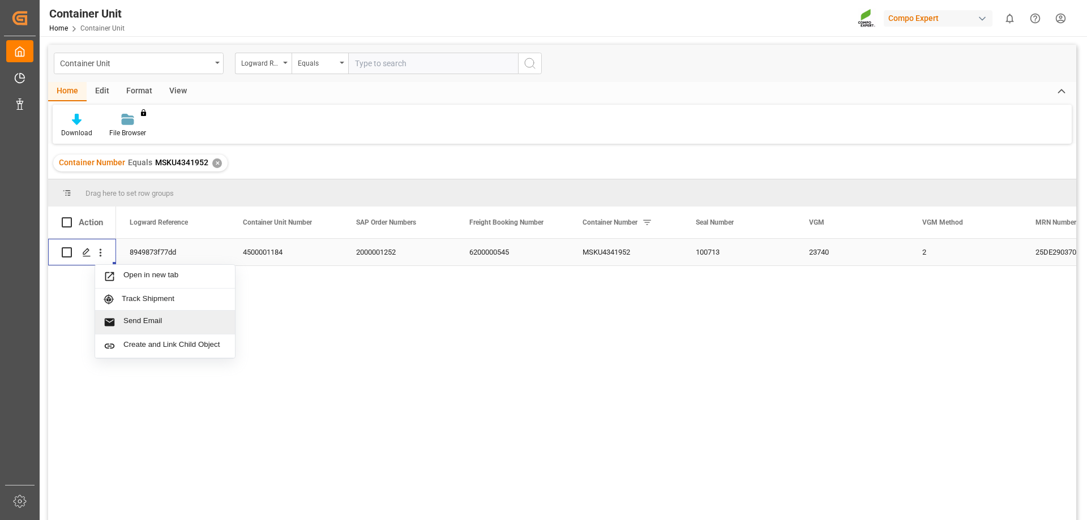
click at [144, 320] on span "Send Email" at bounding box center [174, 322] width 103 height 12
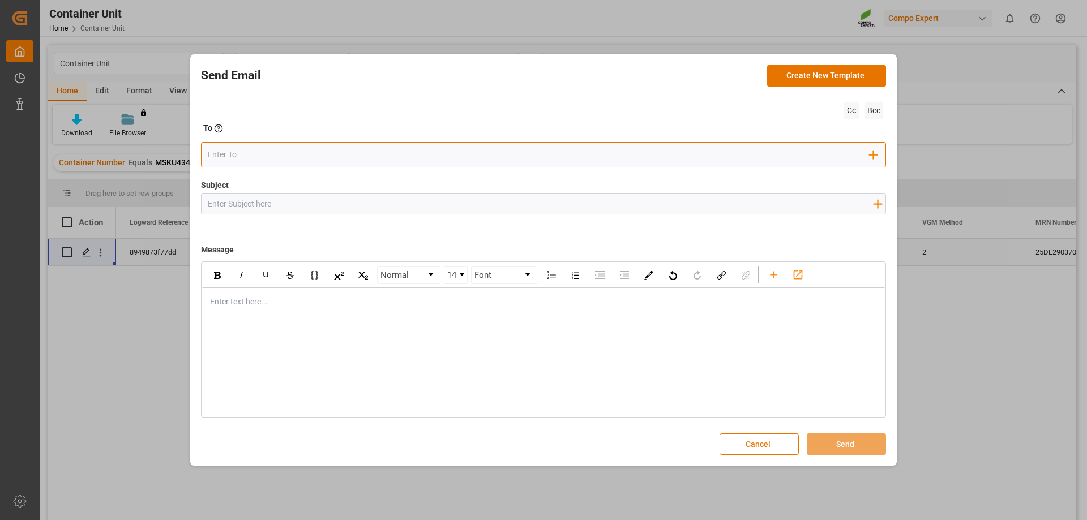
click at [269, 165] on div "Add Field to To" at bounding box center [543, 154] width 685 height 25
click at [267, 155] on input "email" at bounding box center [539, 155] width 662 height 17
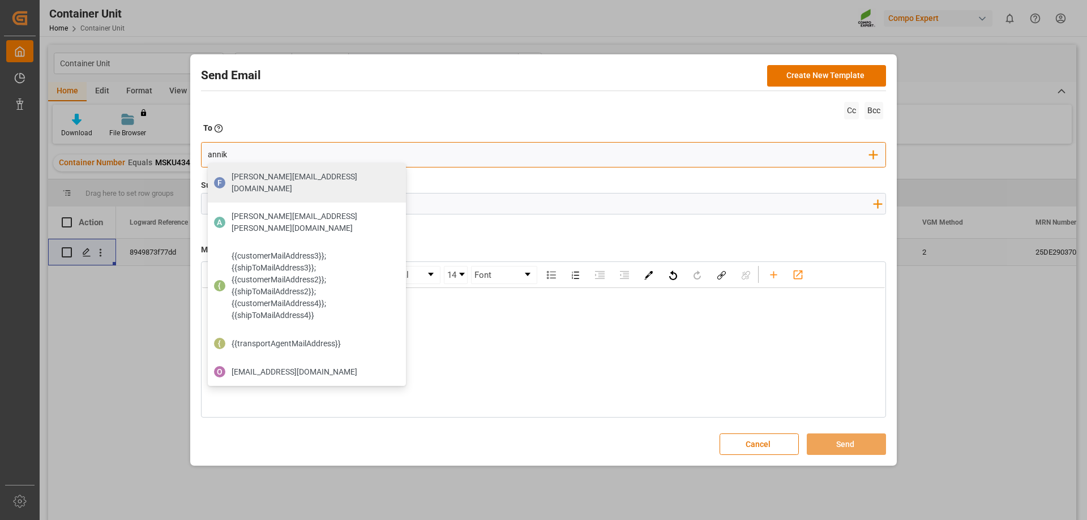
type input "annika"
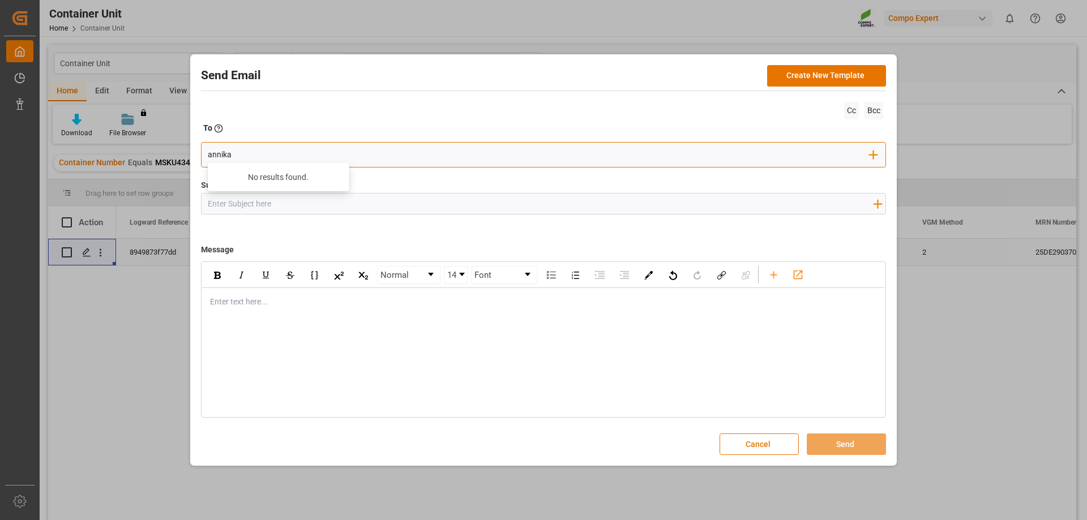
drag, startPoint x: 284, startPoint y: 152, endPoint x: 143, endPoint y: 145, distance: 141.7
click at [143, 145] on div "Send Email Create New Template Cc Bcc To Enter the TO Email address annika No r…" at bounding box center [543, 260] width 1087 height 520
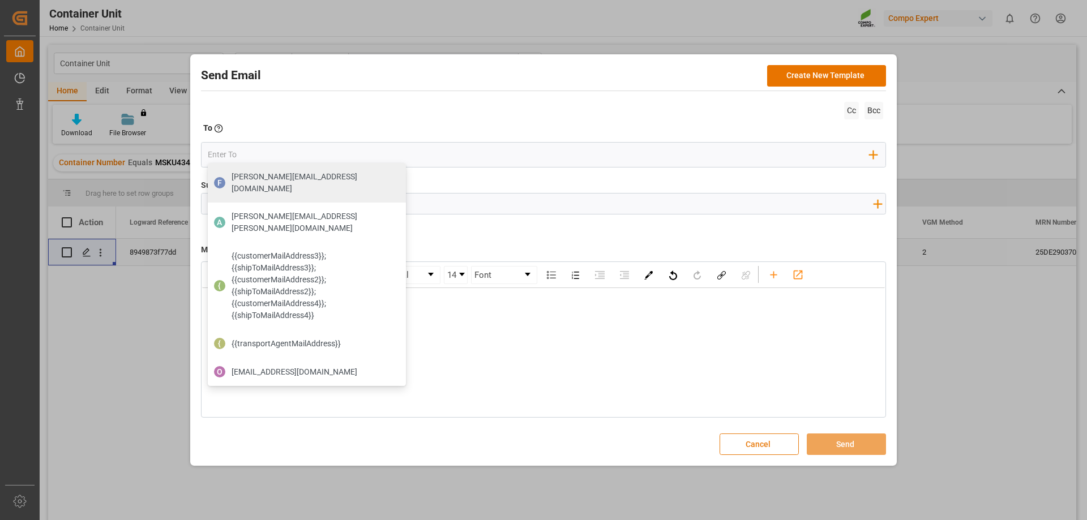
click at [764, 451] on button "Cancel" at bounding box center [758, 445] width 79 height 22
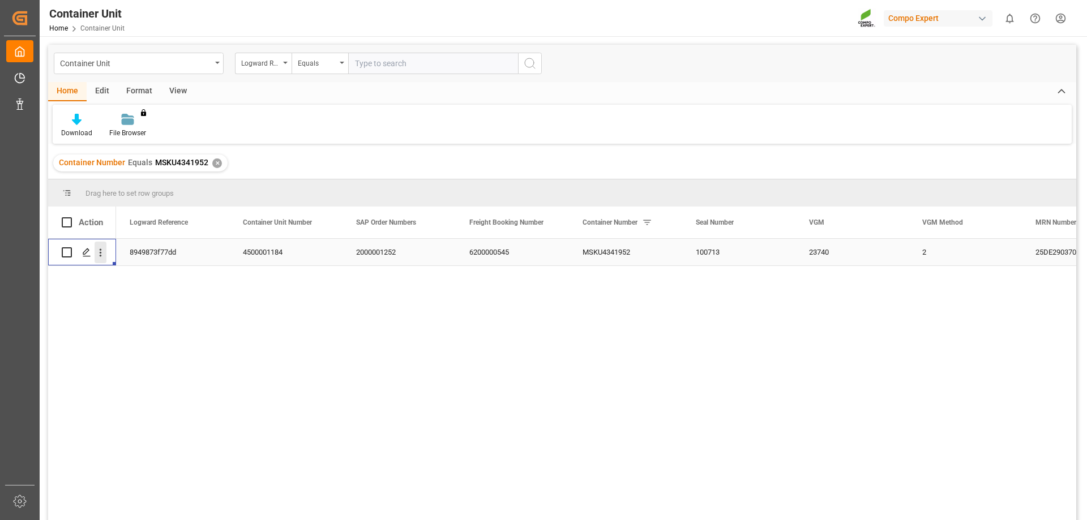
click at [100, 256] on icon "open menu" at bounding box center [101, 253] width 2 height 8
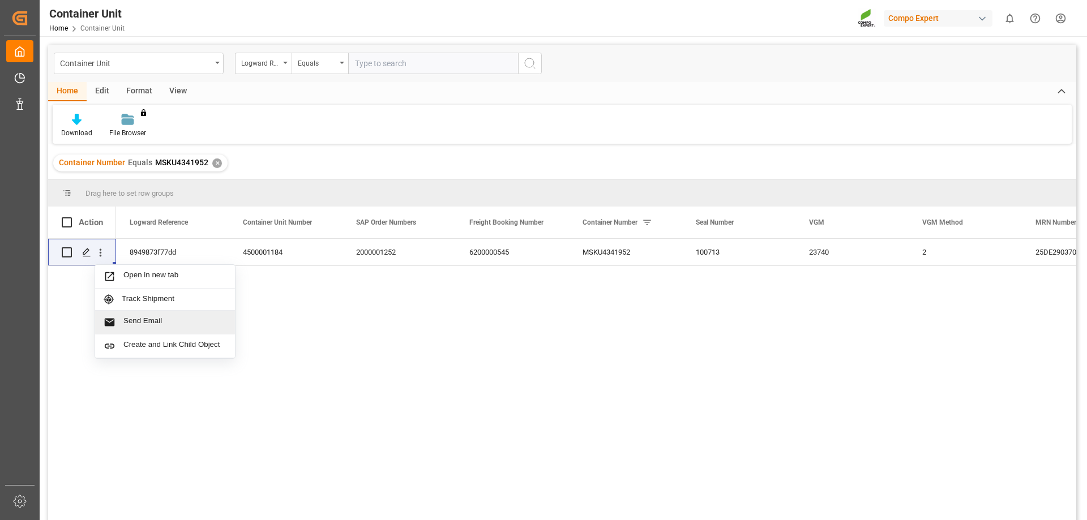
click at [605, 281] on div "8949873f77dd 4500001184 2000001252 6200000545 MSKU4341952 100713 23740 2 25DE29…" at bounding box center [596, 383] width 960 height 289
click at [457, 391] on div "8949873f77dd 4500001184 2000001252 6200000545 MSKU4341952 100713 23740 2 25DE29…" at bounding box center [596, 383] width 960 height 289
drag, startPoint x: 432, startPoint y: 404, endPoint x: 292, endPoint y: 362, distance: 146.5
click at [432, 405] on div "8949873f77dd 4500001184 2000001252 6200000545 MSKU4341952 100713 23740 2 25DE29…" at bounding box center [596, 383] width 960 height 289
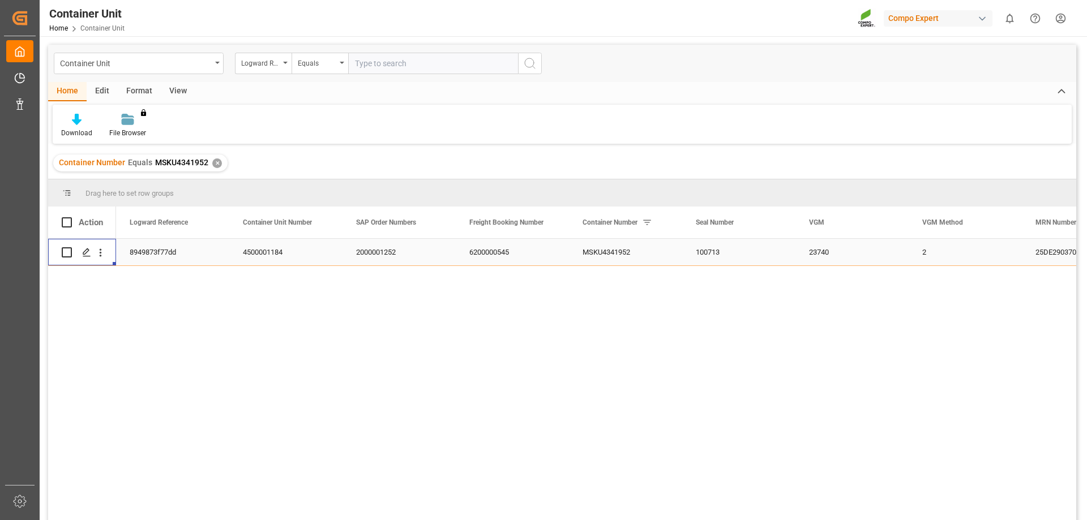
click at [63, 252] on input "Press Space to toggle row selection (unchecked)" at bounding box center [67, 252] width 10 height 10
checkbox input "true"
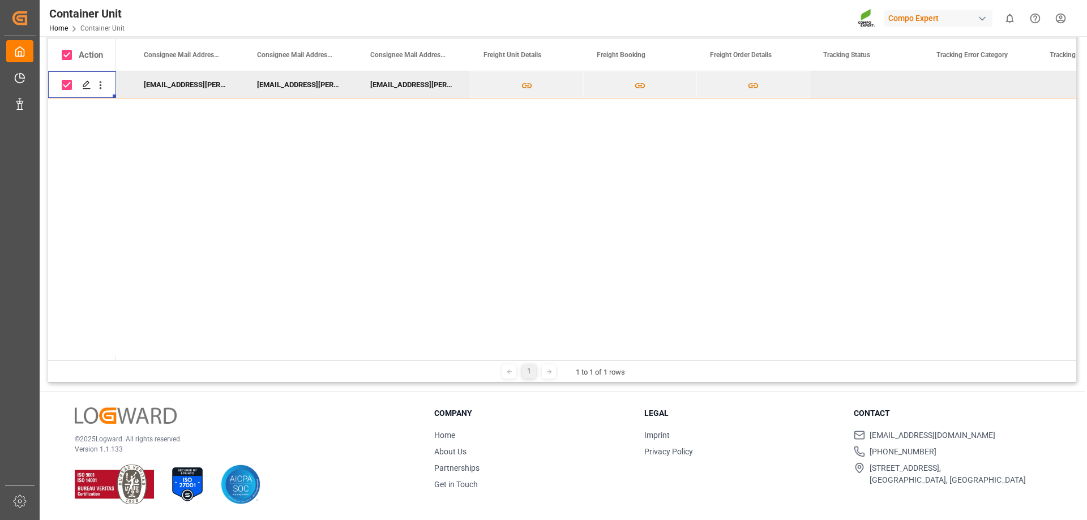
scroll to position [0, 7304]
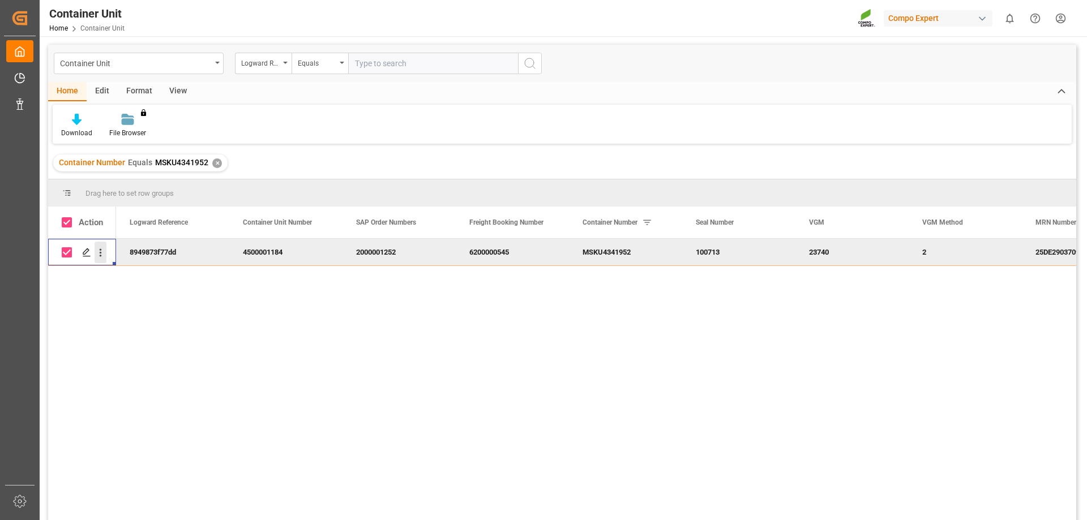
click at [100, 251] on icon "open menu" at bounding box center [101, 253] width 12 height 12
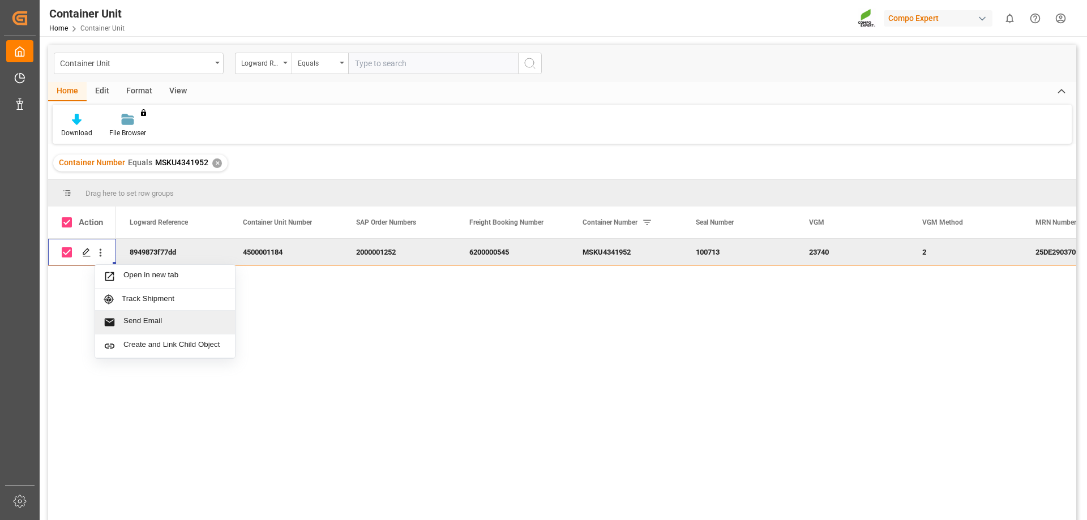
click at [182, 325] on span "Send Email" at bounding box center [174, 322] width 103 height 12
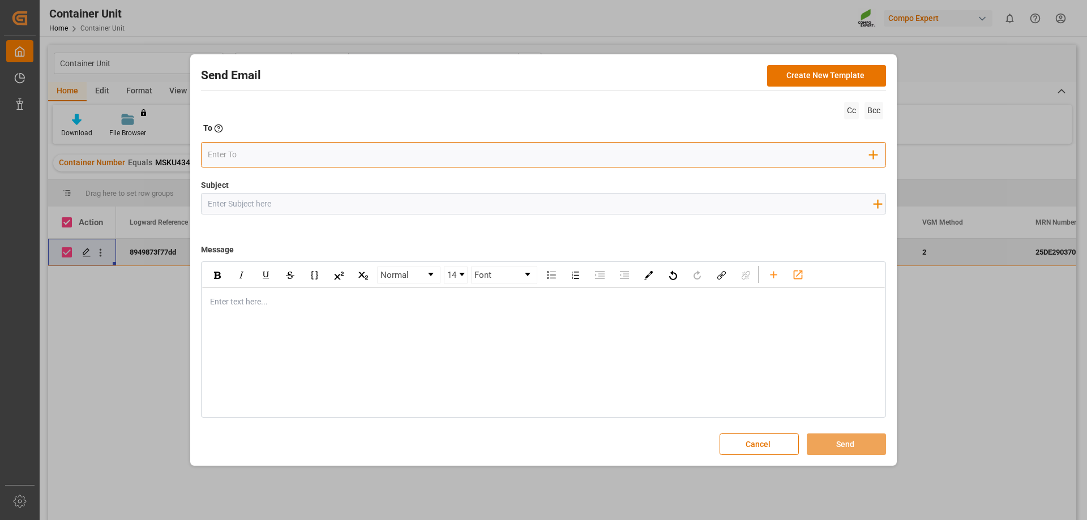
click at [245, 153] on input "email" at bounding box center [539, 155] width 662 height 17
paste input "[EMAIL_ADDRESS][DOMAIN_NAME]>"
click at [309, 174] on div "No results found." at bounding box center [279, 177] width 142 height 28
click at [385, 165] on div "[EMAIL_ADDRESS][DOMAIN_NAME]> No results found. Add Field to To" at bounding box center [543, 154] width 685 height 25
click at [387, 158] on input "[EMAIL_ADDRESS][DOMAIN_NAME]>" at bounding box center [539, 154] width 662 height 17
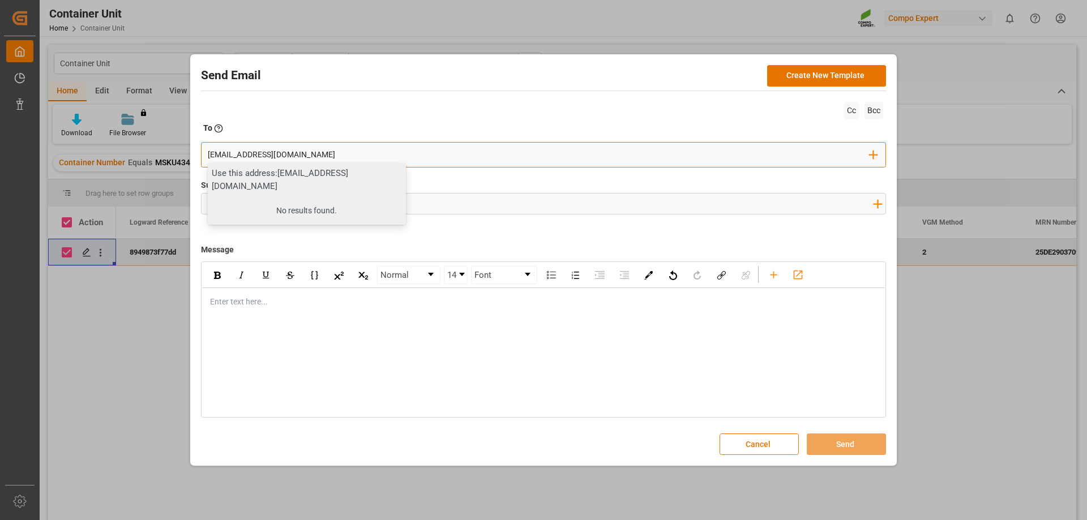
type input "[EMAIL_ADDRESS][DOMAIN_NAME]"
click at [327, 212] on div "No results found." at bounding box center [307, 210] width 198 height 28
click at [295, 183] on div "Use this address: [EMAIL_ADDRESS][DOMAIN_NAME]" at bounding box center [307, 179] width 198 height 33
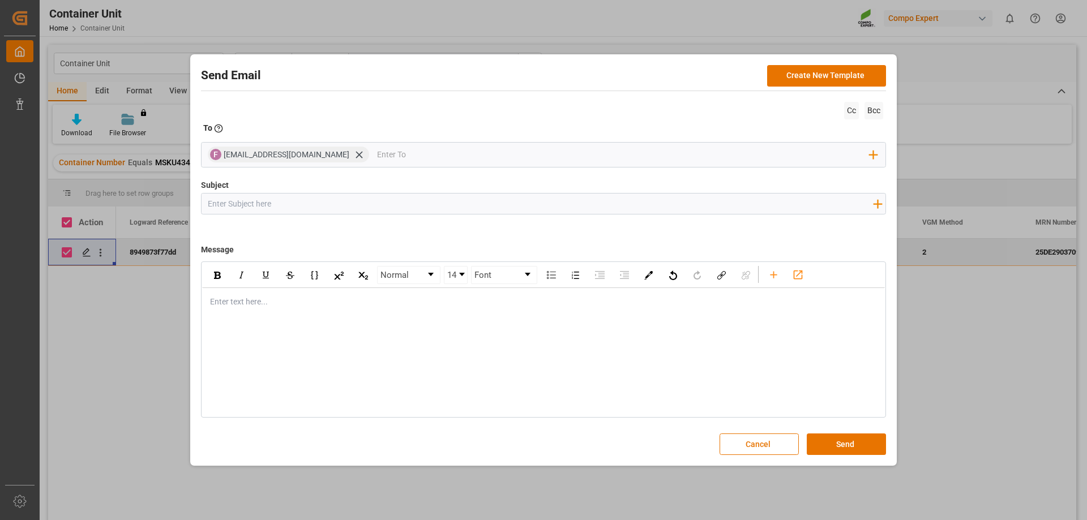
click at [278, 207] on input "Subject" at bounding box center [540, 204] width 677 height 20
click at [764, 447] on button "Cancel" at bounding box center [758, 445] width 79 height 22
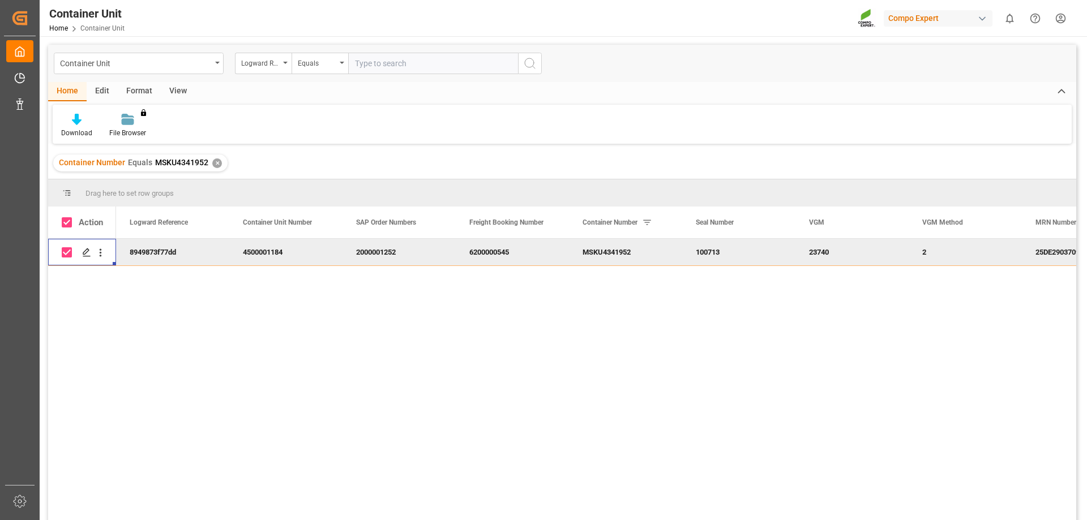
click at [118, 254] on div "8949873f77dd" at bounding box center [172, 252] width 113 height 27
click at [173, 245] on div "8949873f77dd" at bounding box center [172, 252] width 113 height 27
click at [76, 128] on div "Download" at bounding box center [76, 133] width 31 height 10
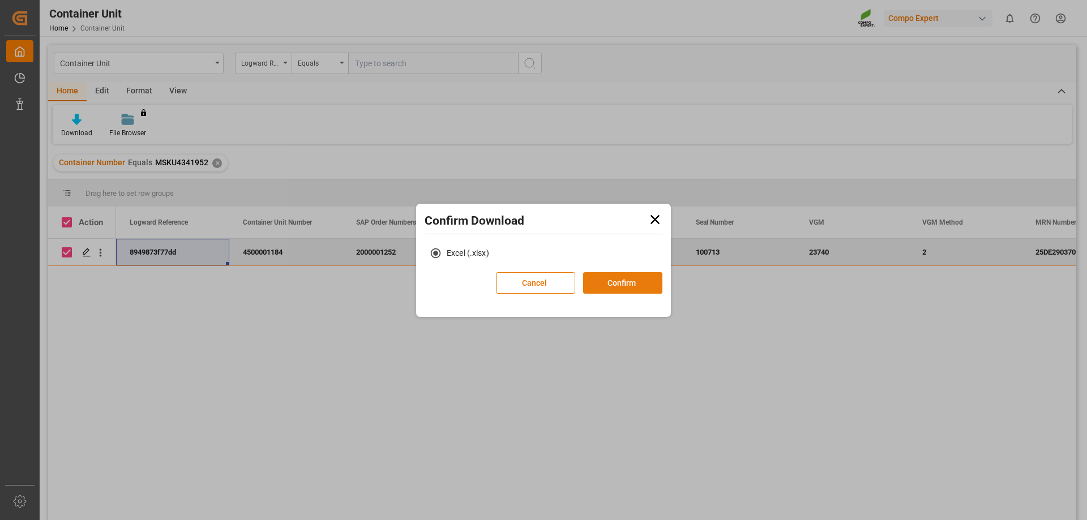
click at [615, 289] on button "Confirm" at bounding box center [622, 283] width 79 height 22
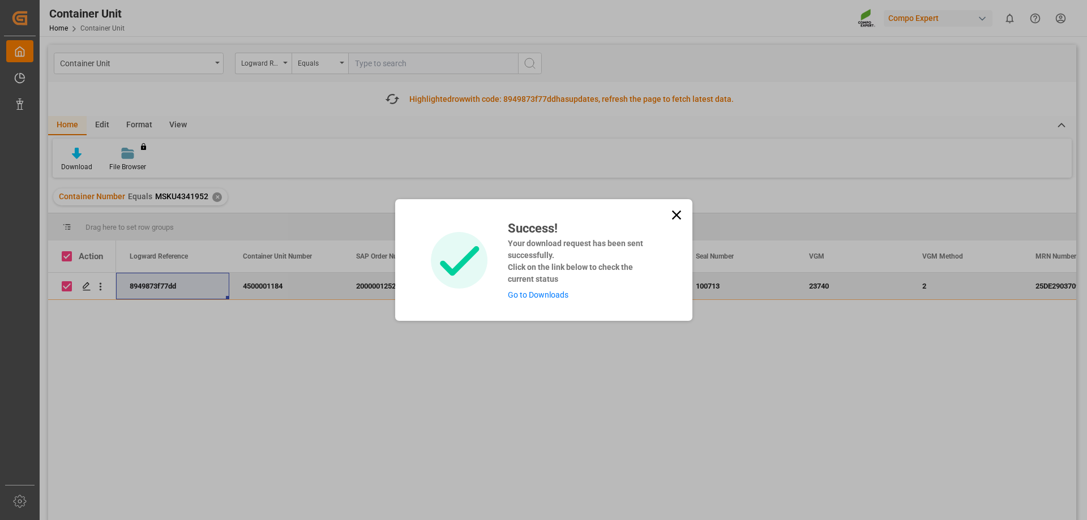
click at [559, 294] on link "Go to Downloads" at bounding box center [538, 294] width 61 height 9
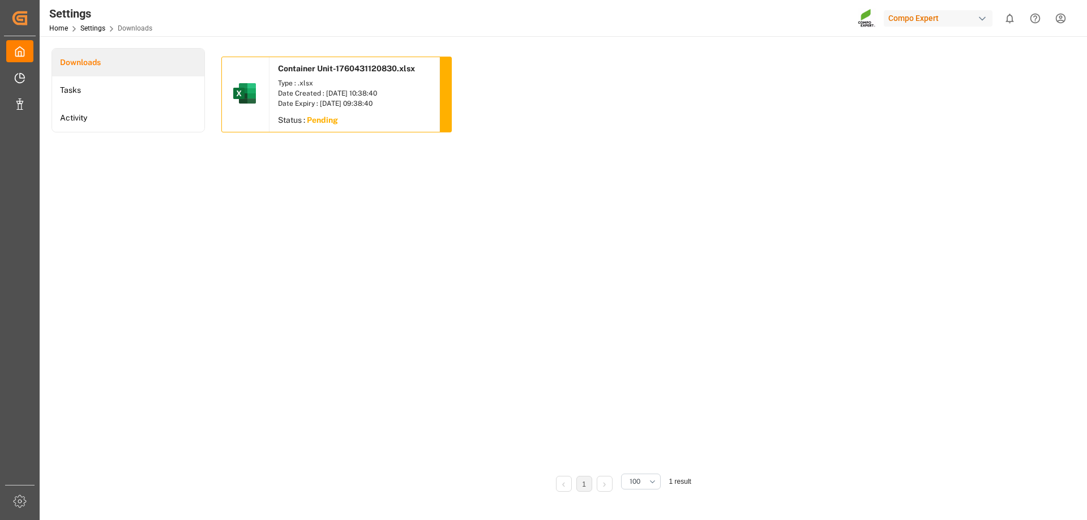
click at [322, 100] on div "Date Expiry : [DATE] 09:38:40" at bounding box center [354, 103] width 153 height 10
click at [327, 80] on div "Type : .xlsx" at bounding box center [354, 83] width 153 height 10
click at [327, 71] on span "Container Unit-1760431120830.xlsx" at bounding box center [346, 68] width 137 height 9
drag, startPoint x: 327, startPoint y: 71, endPoint x: 357, endPoint y: 57, distance: 33.5
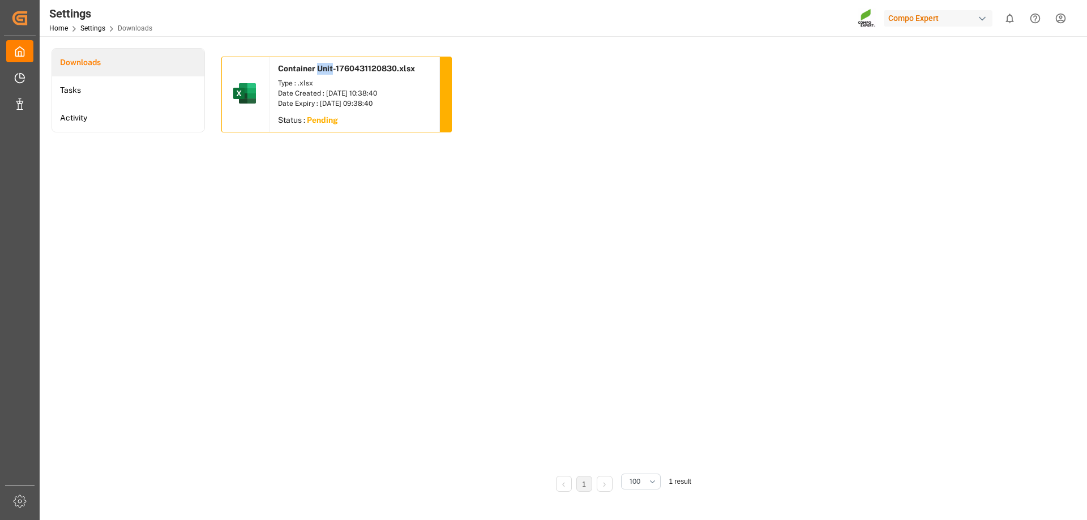
click at [327, 71] on span "Container Unit-1760431120830.xlsx" at bounding box center [346, 68] width 137 height 9
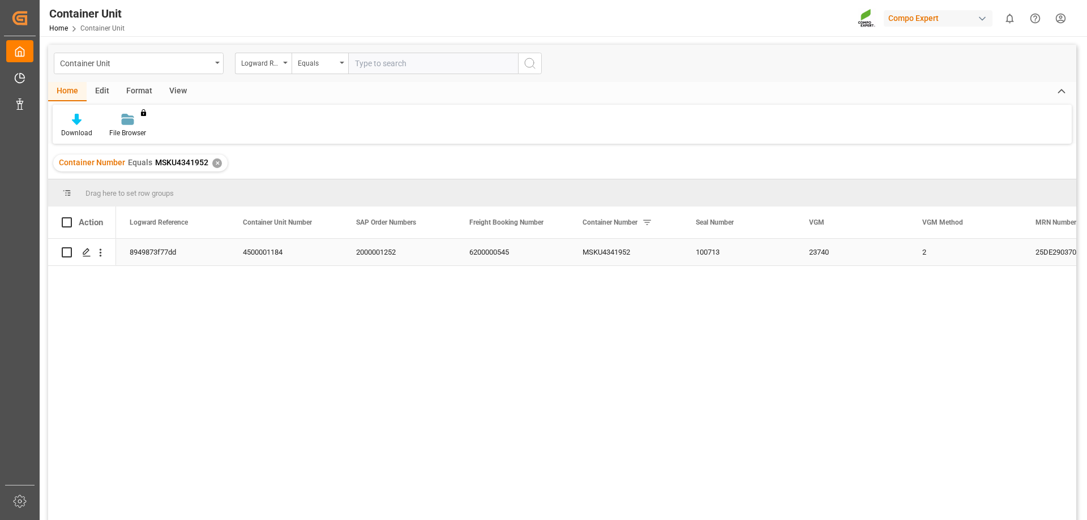
click at [302, 262] on div "4500001184" at bounding box center [285, 252] width 113 height 27
click at [453, 242] on div "2000001252" at bounding box center [398, 252] width 113 height 27
click at [477, 292] on div "8949873f77dd 4500001184 2000001252 6200000545 MSKU4341952 100713 23740 2 25DE29…" at bounding box center [596, 383] width 960 height 289
click at [439, 314] on div "8949873f77dd 4500001184 2000001252 6200000545 MSKU4341952 100713 23740 2 25DE29…" at bounding box center [596, 383] width 960 height 289
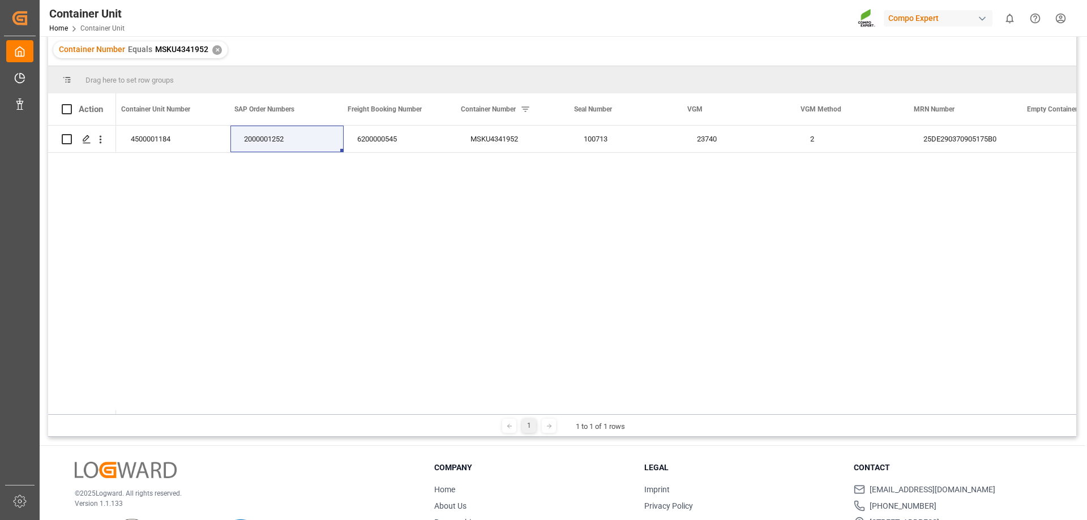
scroll to position [0, 156]
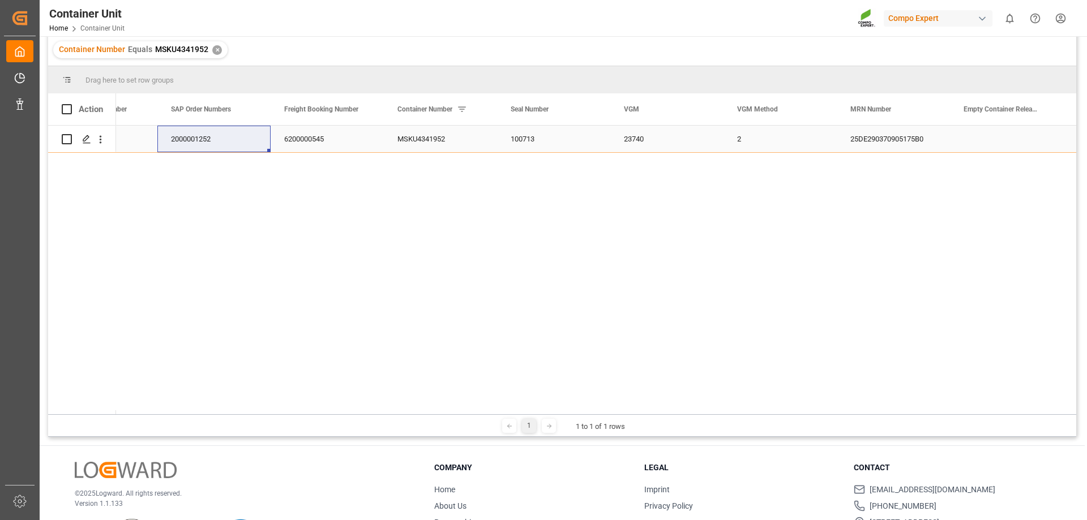
click at [411, 140] on div "MSKU4341952" at bounding box center [440, 139] width 113 height 27
drag, startPoint x: 396, startPoint y: 139, endPoint x: 446, endPoint y: 142, distance: 50.5
click at [440, 143] on div "MSKU4341952" at bounding box center [440, 139] width 113 height 27
click at [445, 140] on div "MSKU4341952" at bounding box center [440, 139] width 113 height 27
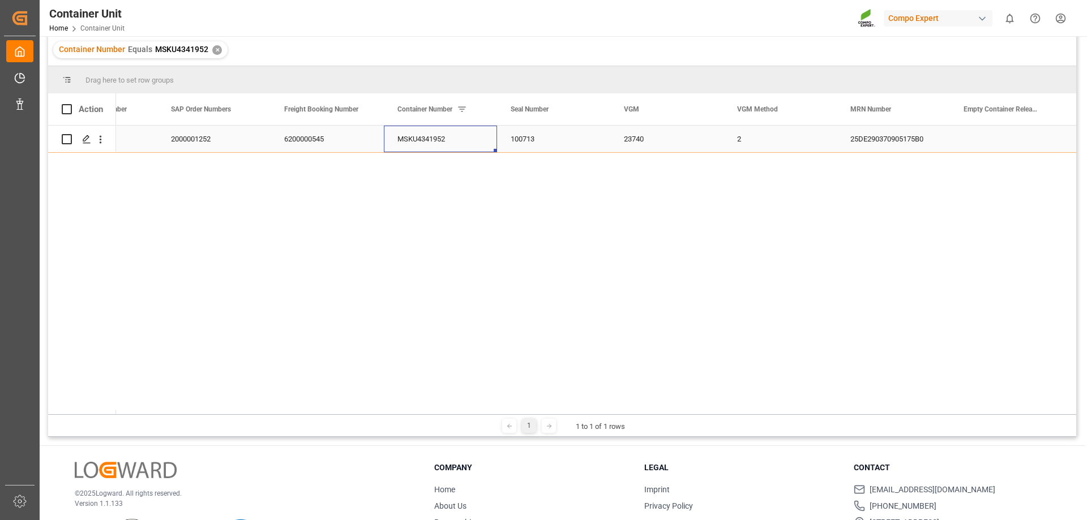
click at [445, 140] on div "MSKU4341952" at bounding box center [440, 139] width 113 height 27
drag, startPoint x: 445, startPoint y: 140, endPoint x: 372, endPoint y: 143, distance: 73.6
click at [397, 140] on div "MSKU4341952" at bounding box center [440, 139] width 113 height 27
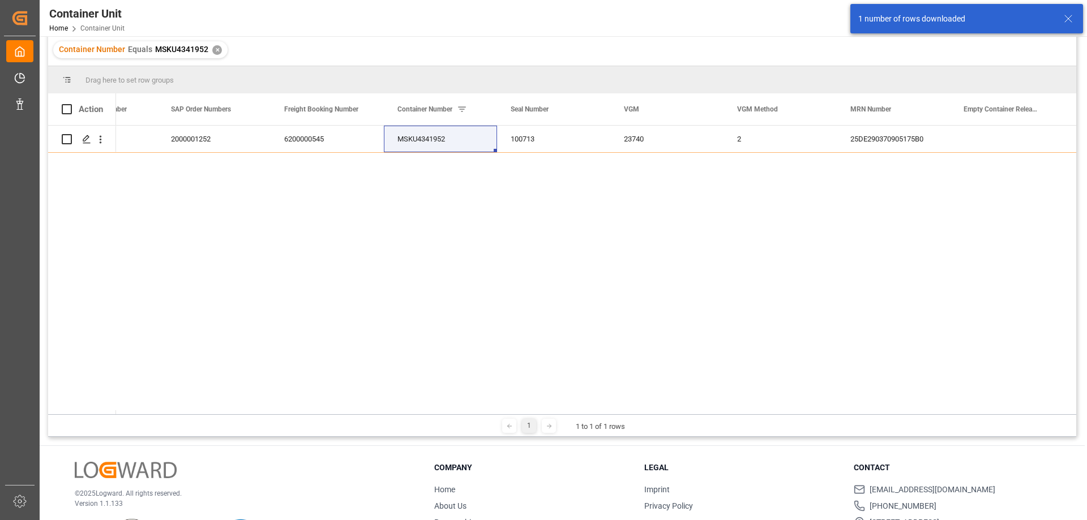
click at [908, 18] on div "1 number of rows downloaded" at bounding box center [955, 19] width 195 height 12
click at [983, 18] on div "1 number of rows downloaded" at bounding box center [955, 19] width 195 height 12
click at [984, 18] on div "1 number of rows downloaded" at bounding box center [955, 19] width 195 height 12
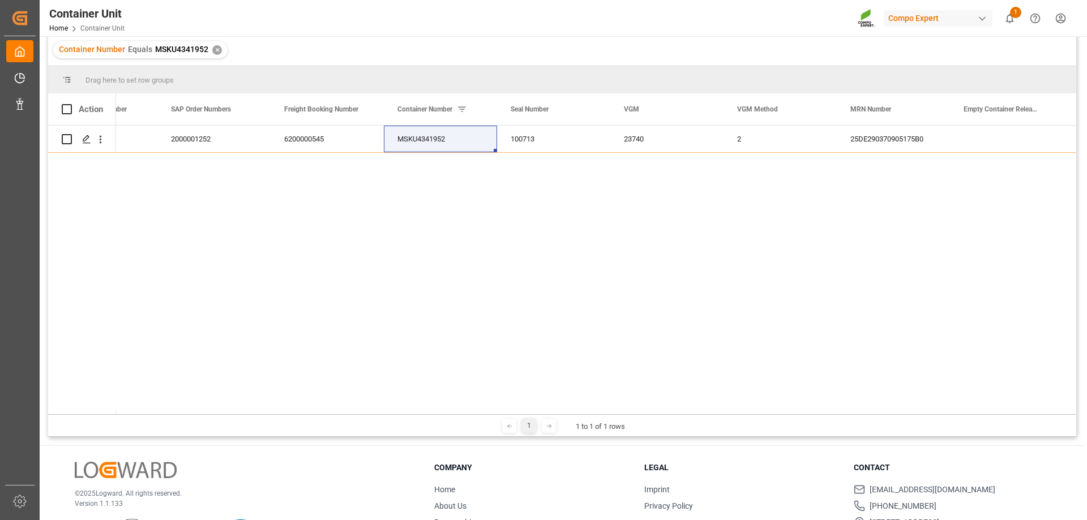
click at [995, 50] on div "Container Number Equals MSKU4341952 ✕" at bounding box center [562, 50] width 1028 height 32
click at [462, 236] on div "2000001252 100713 23740 2 25DE290370905175B0 MSKU4341952 6200000545 4500001184 …" at bounding box center [596, 270] width 960 height 289
drag, startPoint x: 928, startPoint y: 138, endPoint x: 875, endPoint y: 140, distance: 53.2
click at [872, 139] on div "25DE290370905175B0" at bounding box center [893, 139] width 113 height 27
click at [948, 151] on div "Press SPACE to select this row." at bounding box center [947, 150] width 3 height 3
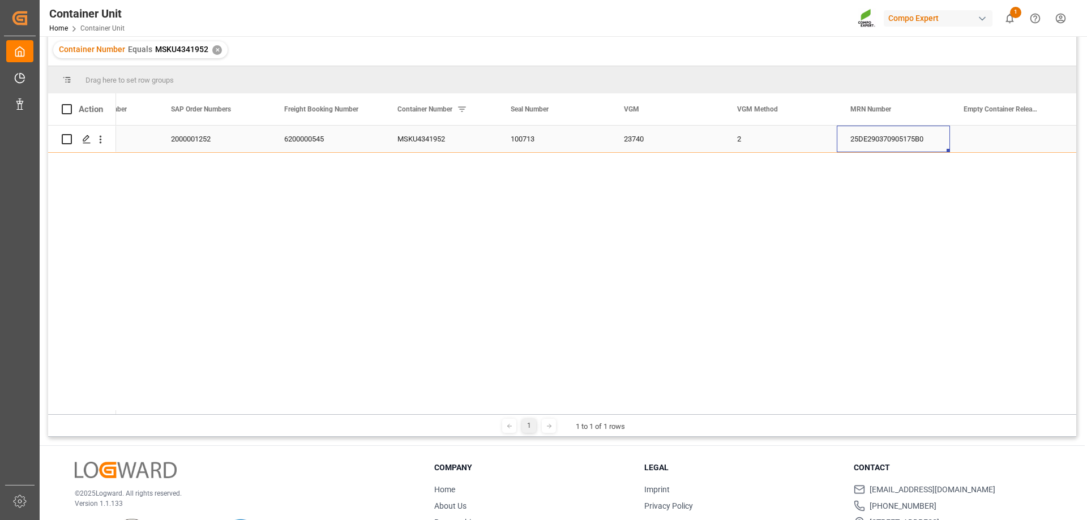
click at [948, 150] on div "Press SPACE to select this row." at bounding box center [947, 150] width 3 height 3
click at [948, 148] on div "25DE290370905175B0" at bounding box center [893, 139] width 113 height 27
click at [956, 145] on div "Press SPACE to select this row." at bounding box center [1006, 139] width 113 height 27
click at [897, 138] on div "25DE290370905175B0" at bounding box center [893, 139] width 113 height 27
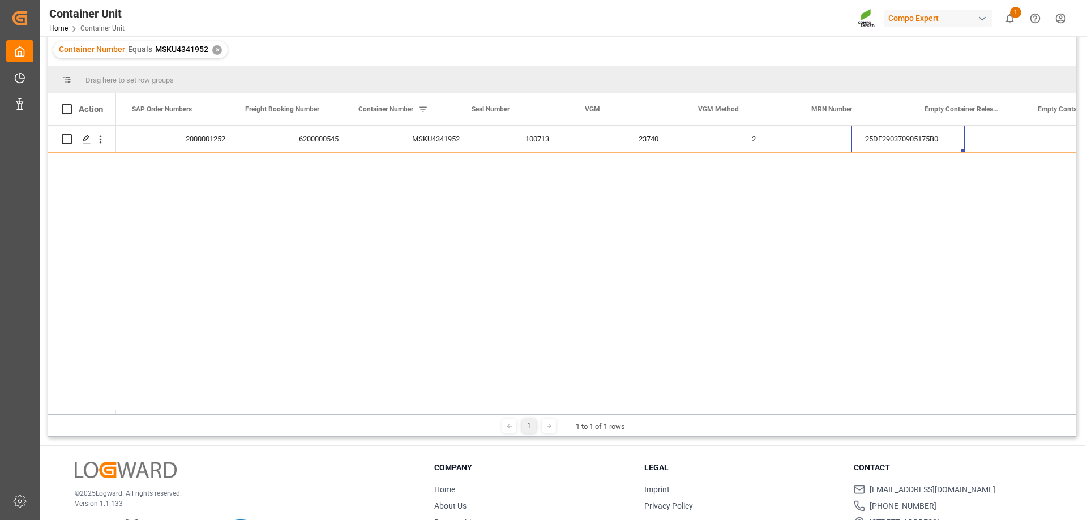
scroll to position [0, 224]
click at [421, 306] on div "2000001252 100713 23740 2 25DE290370905175B0 MSKU4341952 6200000545 4500001184 …" at bounding box center [596, 270] width 960 height 289
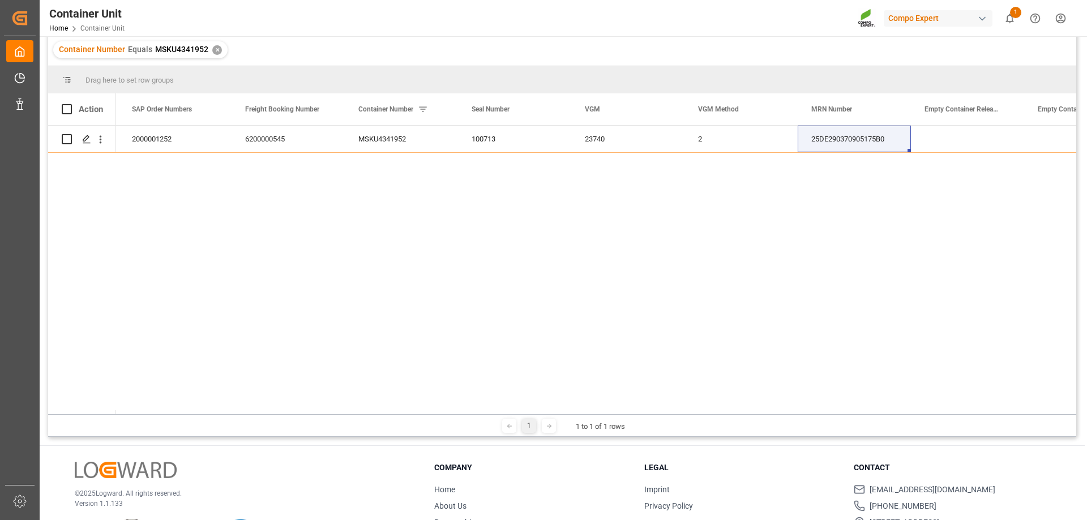
scroll to position [0, 0]
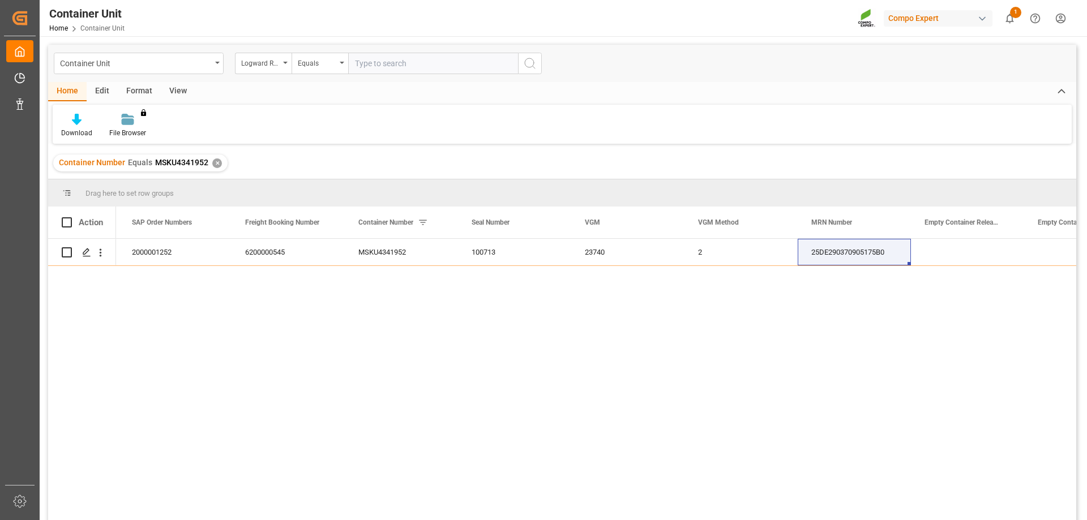
click at [385, 68] on input "text" at bounding box center [433, 64] width 170 height 22
paste input "MRKU9428890"
type input "MRKU9428890"
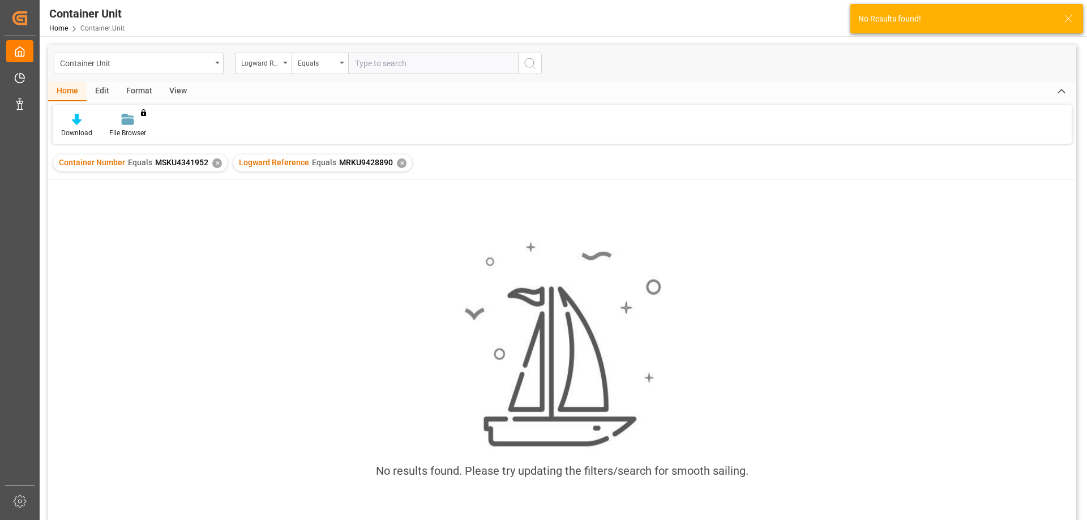
click at [216, 165] on div "✕" at bounding box center [217, 163] width 10 height 10
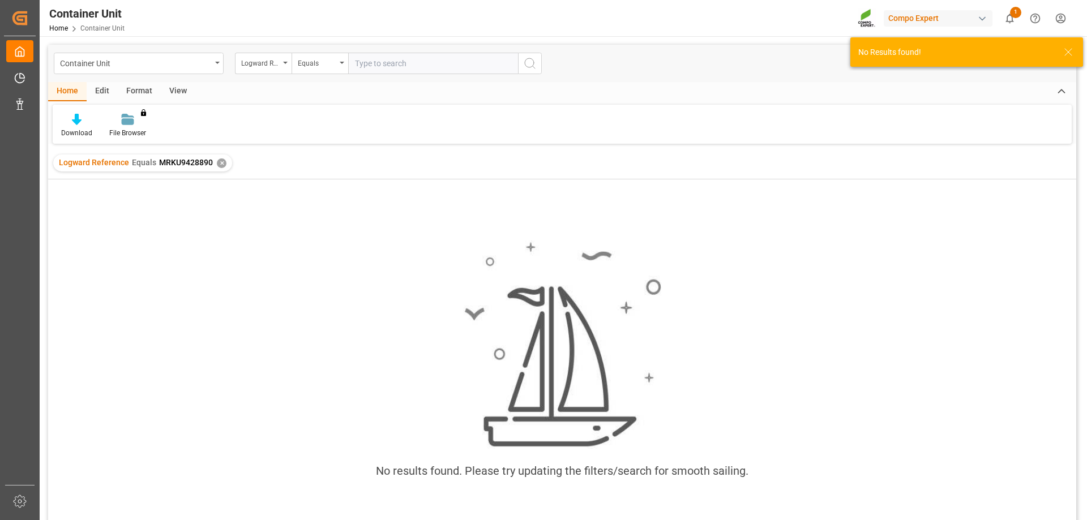
click at [374, 61] on input "text" at bounding box center [433, 64] width 170 height 22
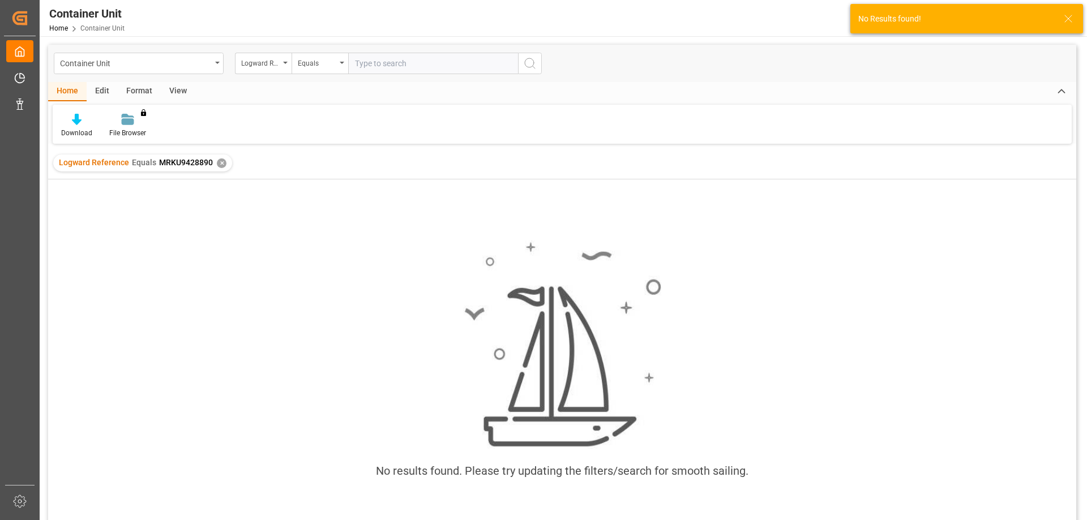
click at [524, 60] on icon "search button" at bounding box center [530, 64] width 14 height 14
click at [217, 164] on div "✕" at bounding box center [222, 163] width 10 height 10
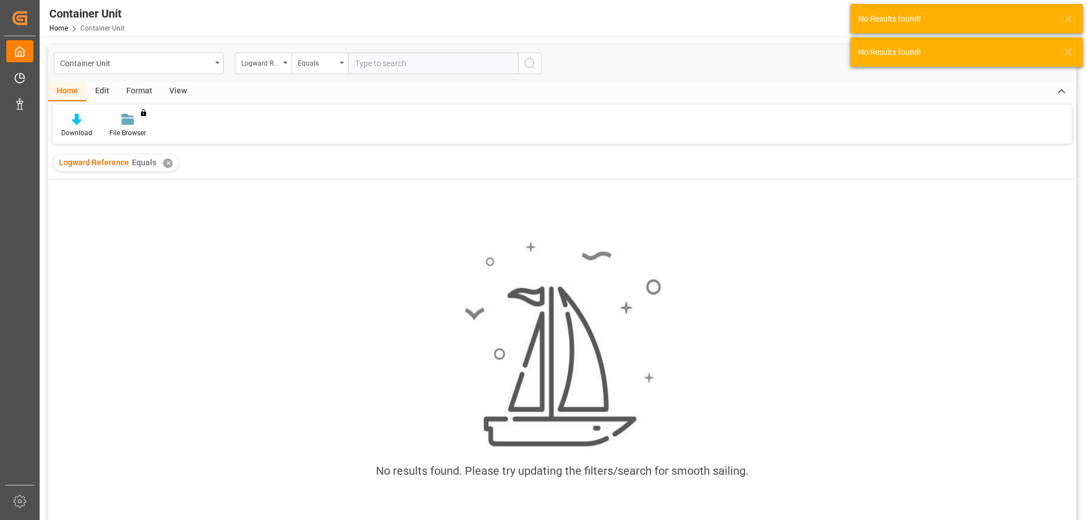
click at [157, 160] on div "Logward Reference Equals ✕" at bounding box center [115, 163] width 125 height 17
click at [169, 161] on div "✕" at bounding box center [168, 163] width 10 height 10
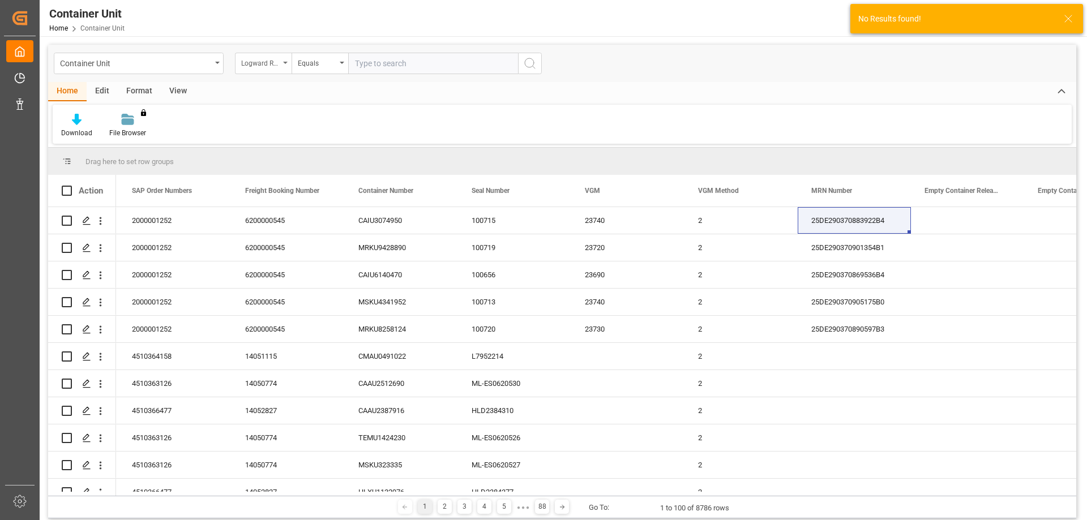
click at [248, 61] on div "Logward Reference" at bounding box center [260, 61] width 38 height 13
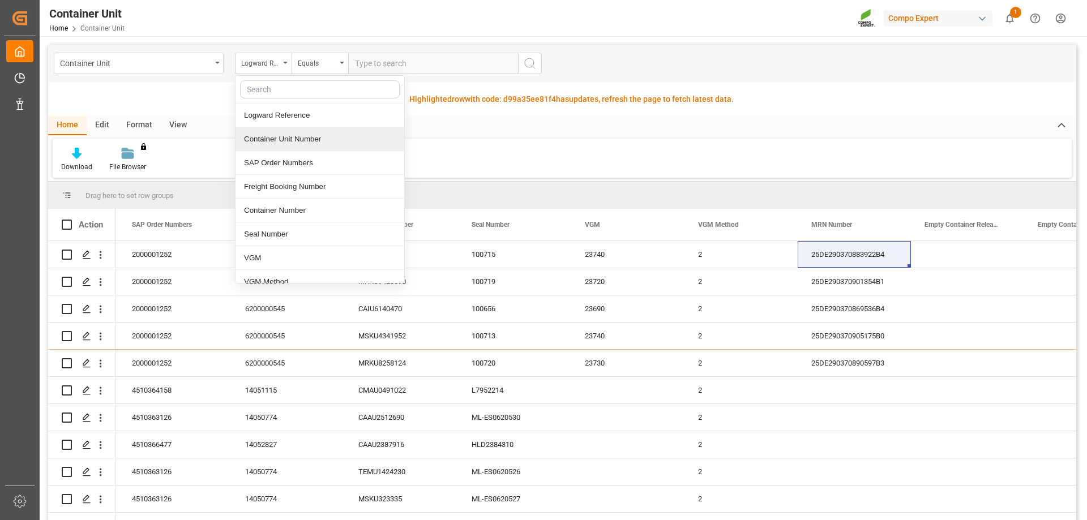
drag, startPoint x: 288, startPoint y: 136, endPoint x: 343, endPoint y: 96, distance: 67.7
click at [288, 136] on div "Container Unit Number" at bounding box center [319, 139] width 169 height 24
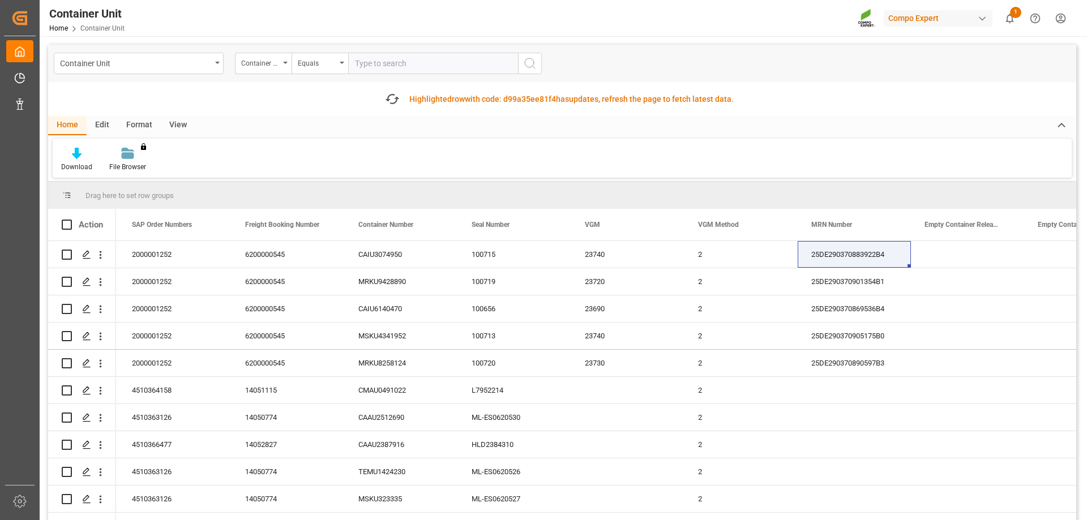
click at [386, 67] on input "text" at bounding box center [433, 64] width 170 height 22
paste input "MRKU9428890"
type input "MRKU9428890"
click at [525, 62] on icon "search button" at bounding box center [530, 64] width 14 height 14
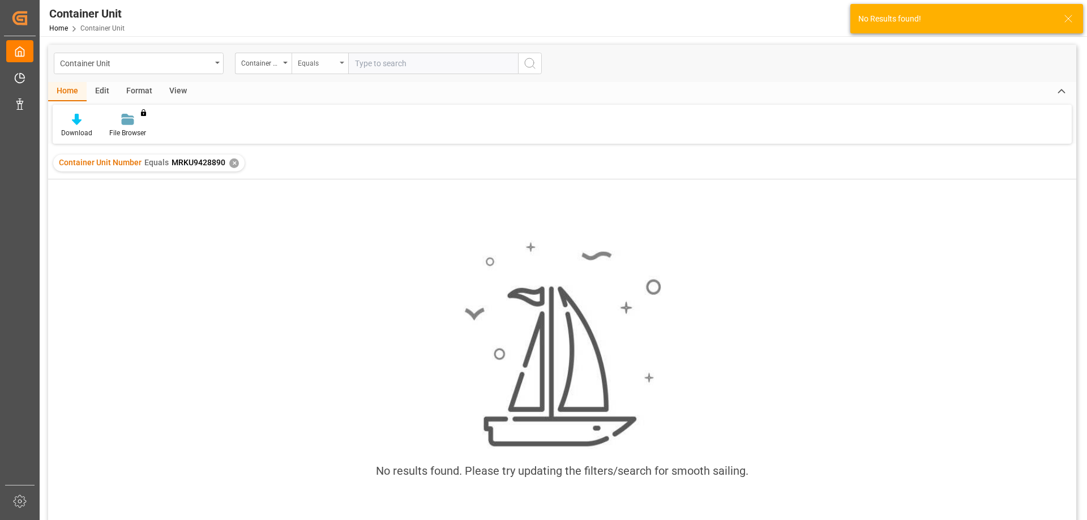
click at [344, 67] on div "Equals" at bounding box center [320, 64] width 57 height 22
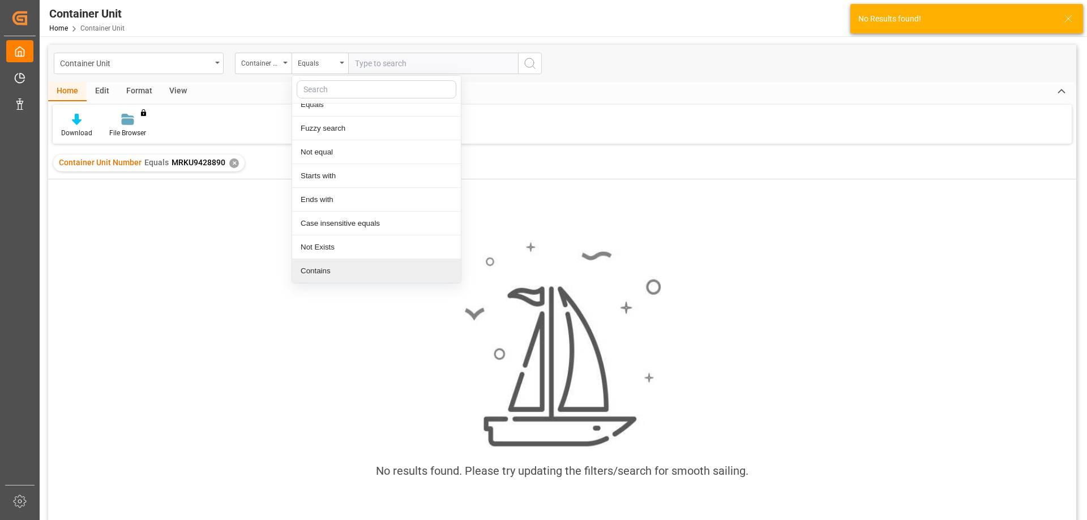
click at [323, 271] on div "Contains" at bounding box center [376, 271] width 169 height 24
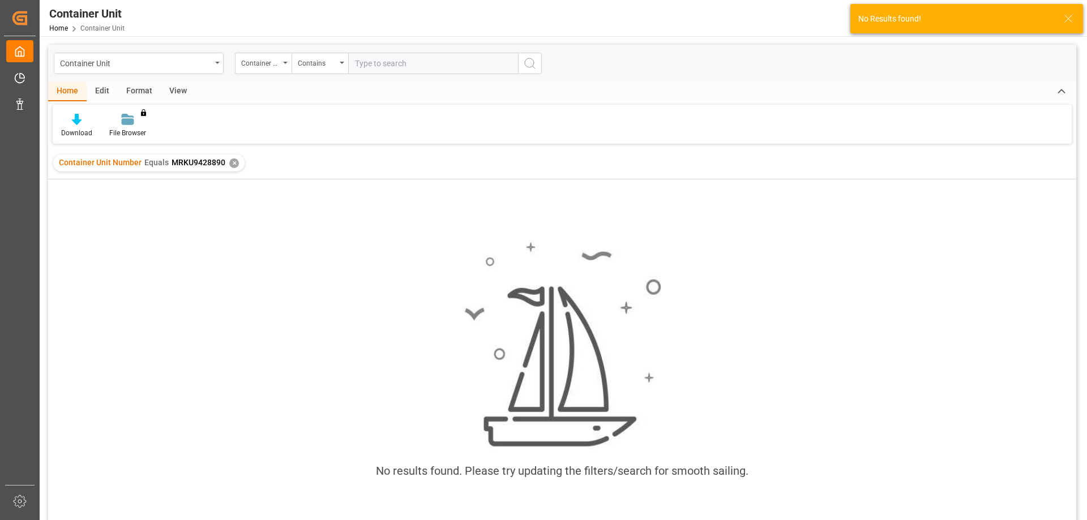
click at [432, 56] on input "text" at bounding box center [433, 64] width 170 height 22
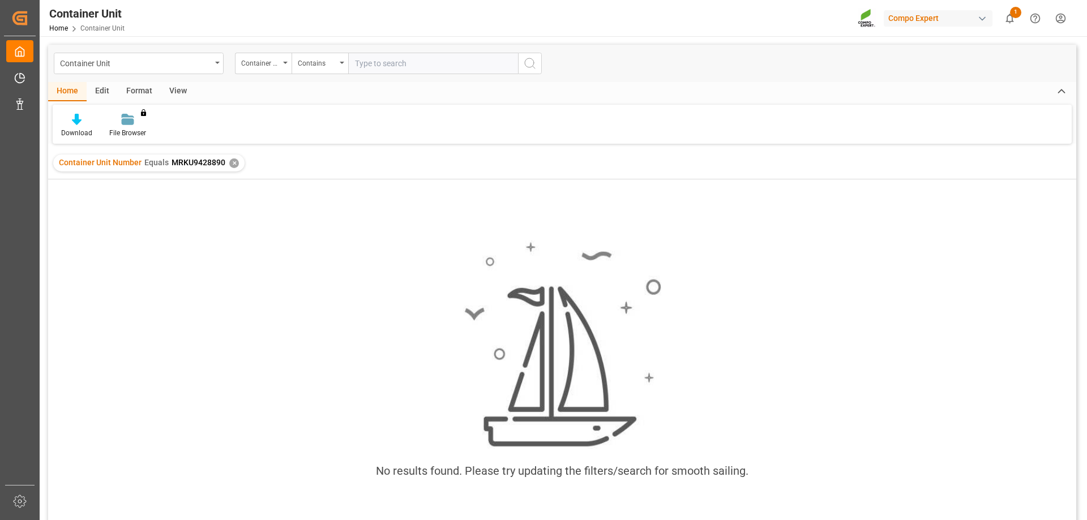
paste input "MRKU9428890"
type input "MRKU9428890"
click at [527, 65] on icon "search button" at bounding box center [530, 64] width 14 height 14
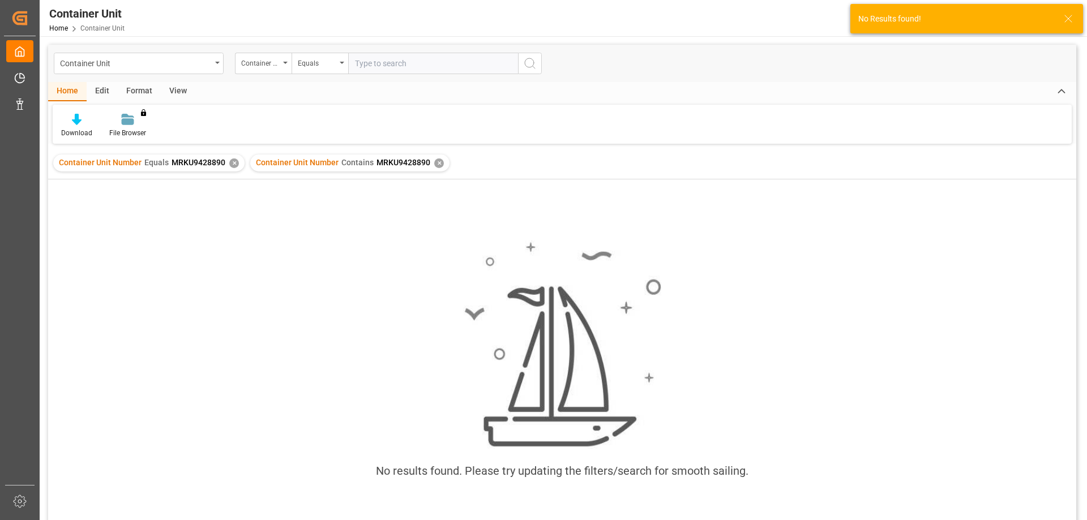
click at [230, 165] on div "✕" at bounding box center [234, 163] width 10 height 10
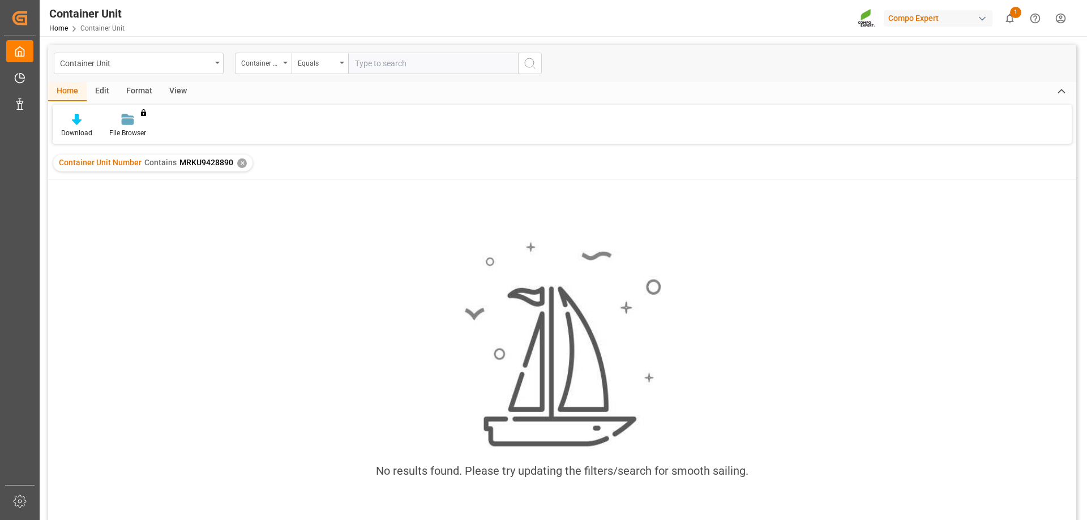
click at [238, 161] on div "✕" at bounding box center [242, 163] width 10 height 10
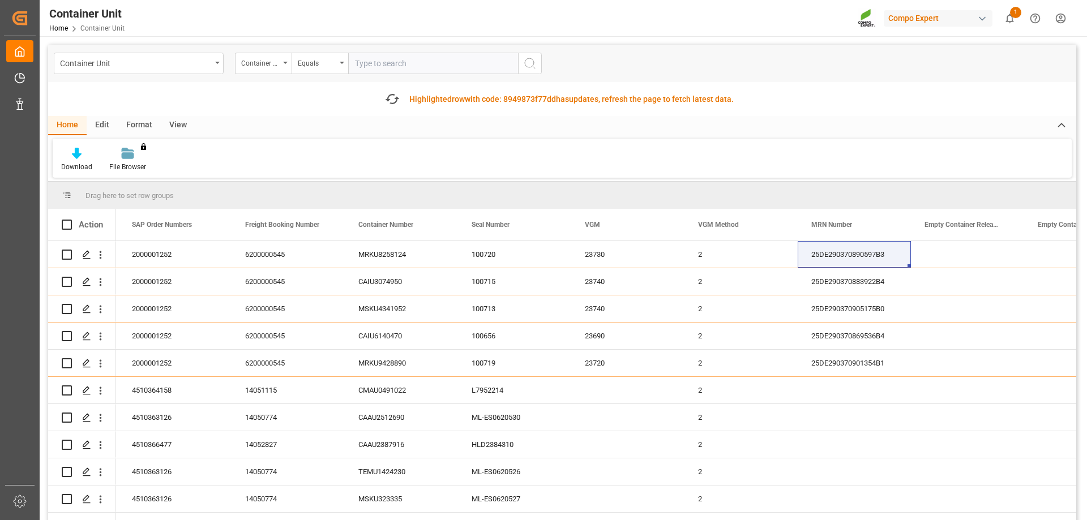
click at [375, 71] on input "text" at bounding box center [433, 64] width 170 height 22
paste input "CAIU3074950"
type input "CAIU3074950"
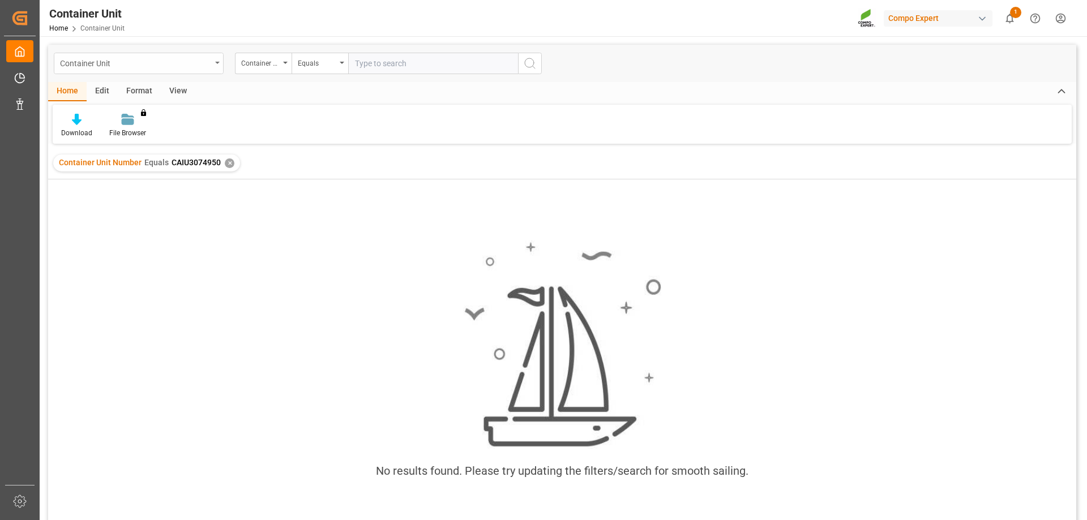
click at [136, 58] on div "Container Unit" at bounding box center [135, 62] width 151 height 14
click at [311, 329] on div "No results found. Please try updating the filters/search for smooth sailing." at bounding box center [562, 366] width 1028 height 268
click at [1061, 18] on html "Created by potrace 1.15, written by [PERSON_NAME] [DATE]-[DATE] Created by potr…" at bounding box center [543, 260] width 1087 height 520
click at [546, 123] on html "Created by potrace 1.15, written by [PERSON_NAME] [DATE]-[DATE] Created by potr…" at bounding box center [543, 260] width 1087 height 520
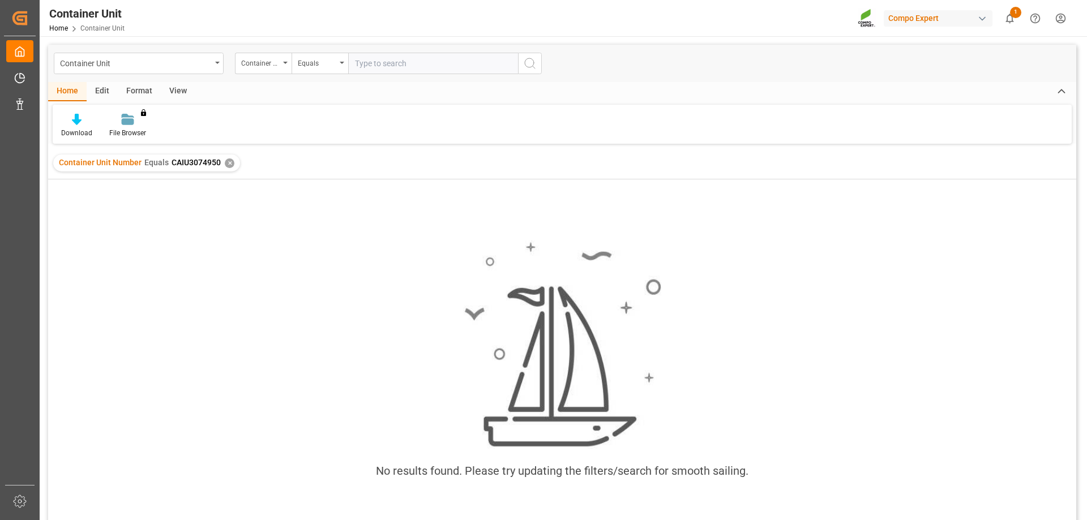
scroll to position [168, 0]
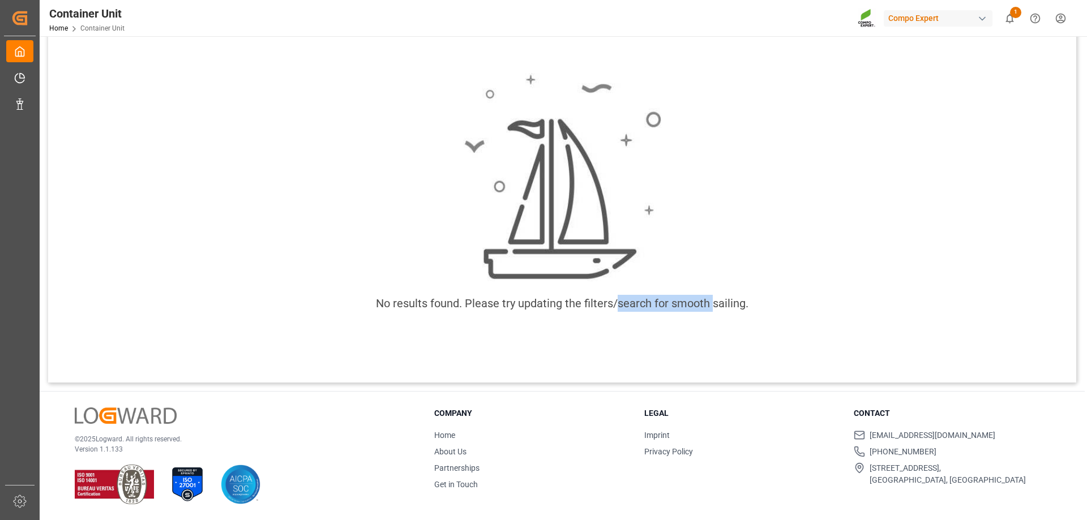
drag, startPoint x: 636, startPoint y: 303, endPoint x: 765, endPoint y: 306, distance: 129.1
click at [753, 310] on div "No results found. Please try updating the filters/search for smooth sailing." at bounding box center [562, 198] width 1028 height 268
click at [770, 304] on div "No results found. Please try updating the filters/search for smooth sailing." at bounding box center [562, 198] width 1028 height 268
click at [761, 305] on div "No results found. Please try updating the filters/search for smooth sailing." at bounding box center [562, 198] width 1028 height 268
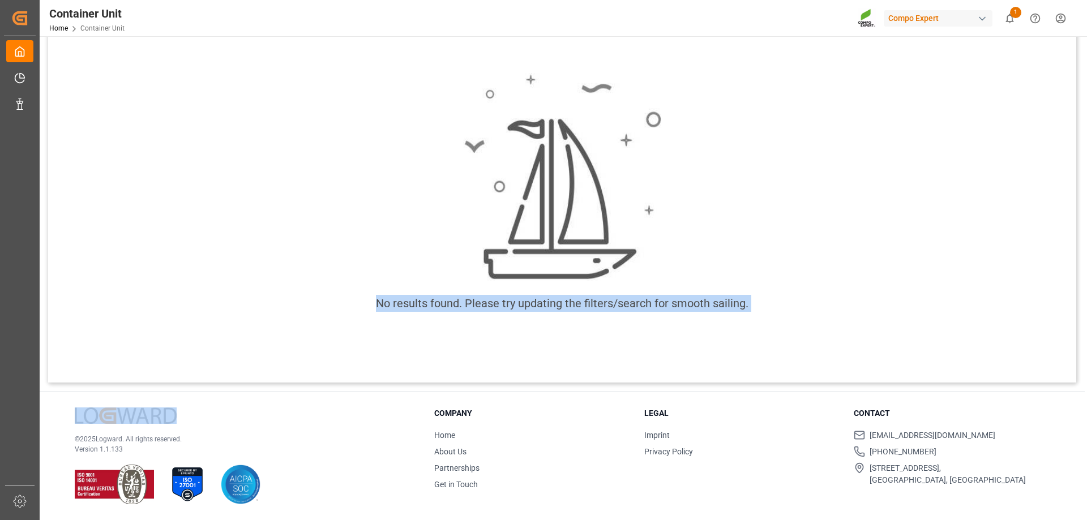
click at [761, 305] on div "No results found. Please try updating the filters/search for smooth sailing." at bounding box center [562, 198] width 1028 height 268
click at [490, 339] on div "No results found. Please try updating the filters/search for smooth sailing." at bounding box center [562, 197] width 1028 height 371
drag, startPoint x: 376, startPoint y: 305, endPoint x: 794, endPoint y: 305, distance: 417.7
click at [794, 305] on div "No results found. Please try updating the filters/search for smooth sailing." at bounding box center [562, 198] width 1028 height 268
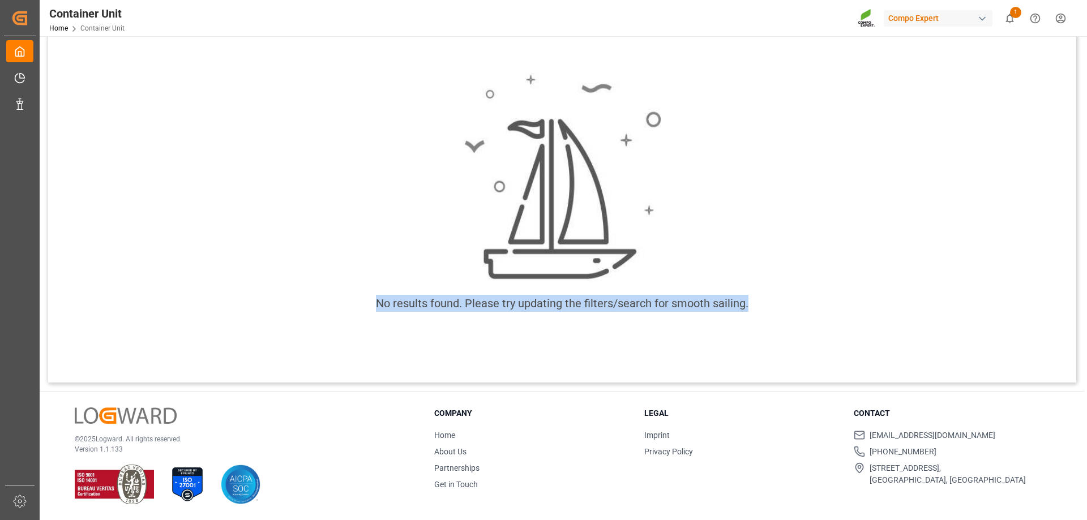
click at [762, 295] on div "No results found. Please try updating the filters/search for smooth sailing." at bounding box center [562, 198] width 1028 height 268
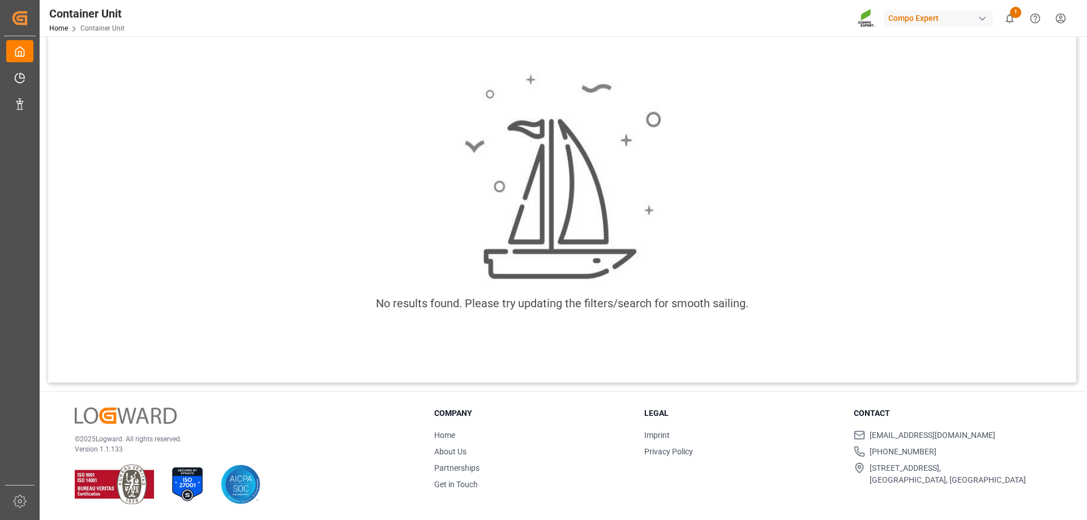
scroll to position [0, 0]
